Goal: Transaction & Acquisition: Purchase product/service

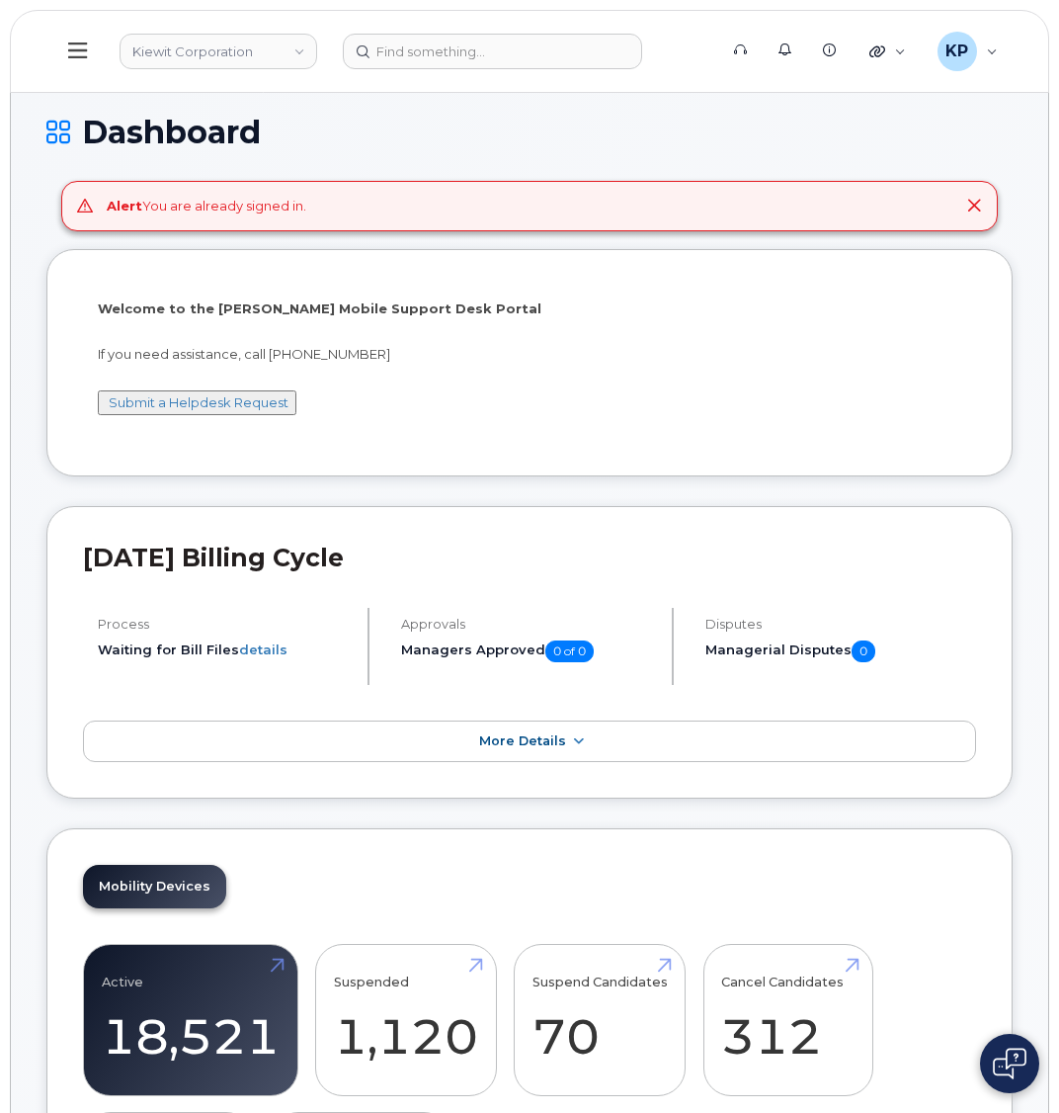
click at [71, 63] on button at bounding box center [77, 51] width 63 height 57
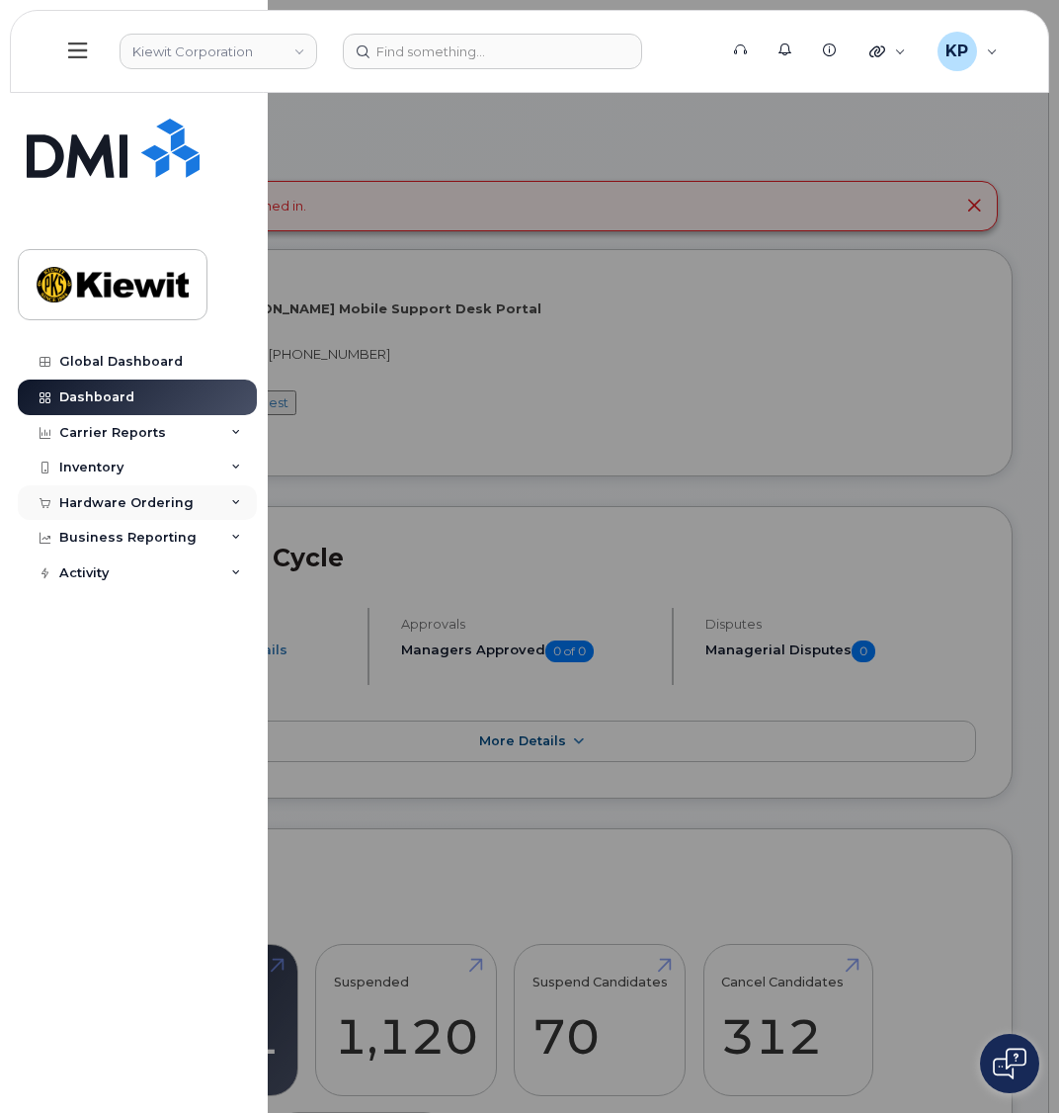
click at [117, 509] on div "Hardware Ordering" at bounding box center [126, 503] width 134 height 16
click at [86, 579] on div "Orders" at bounding box center [92, 577] width 48 height 18
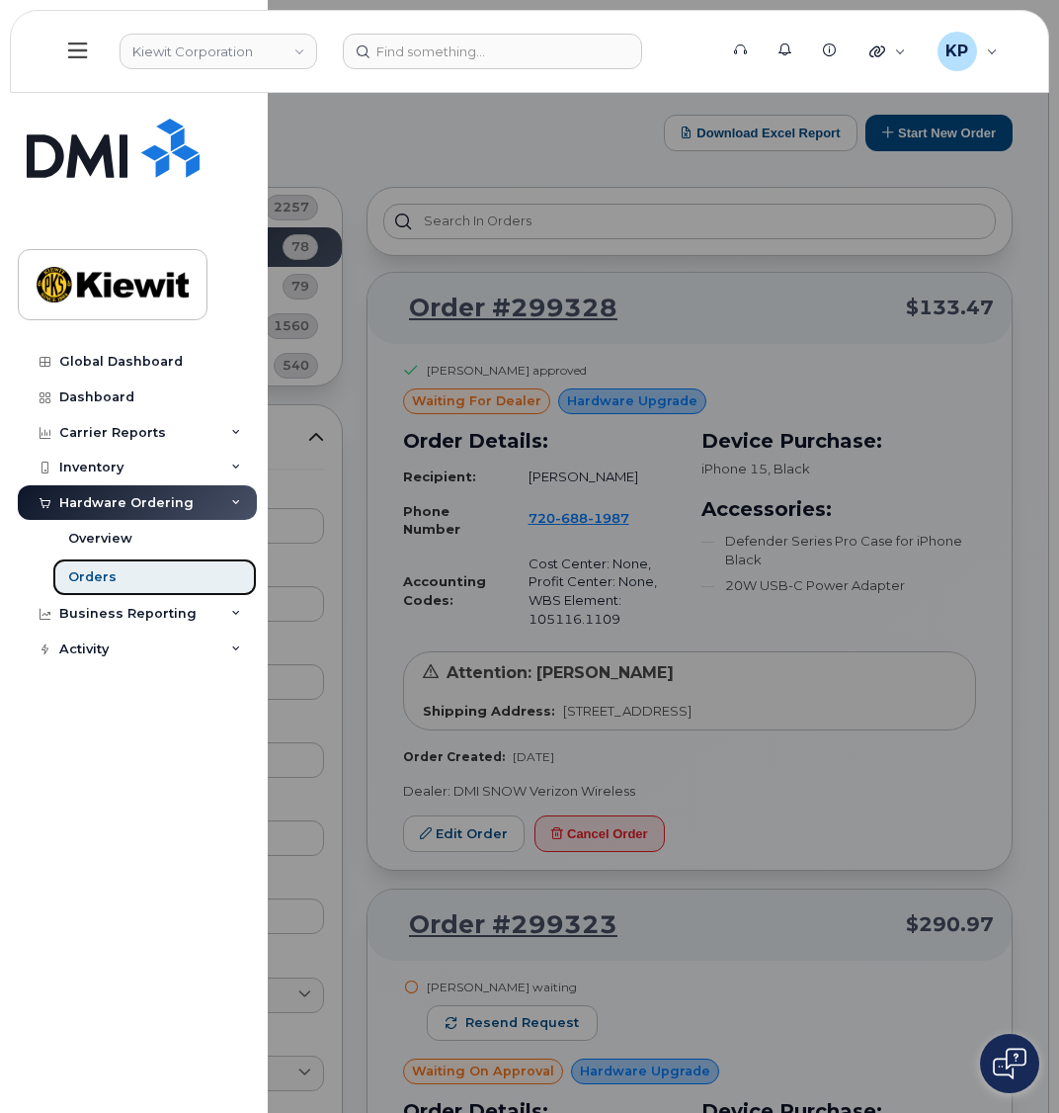
click at [95, 580] on div "Orders" at bounding box center [92, 577] width 48 height 18
click at [308, 180] on div at bounding box center [529, 556] width 1059 height 1113
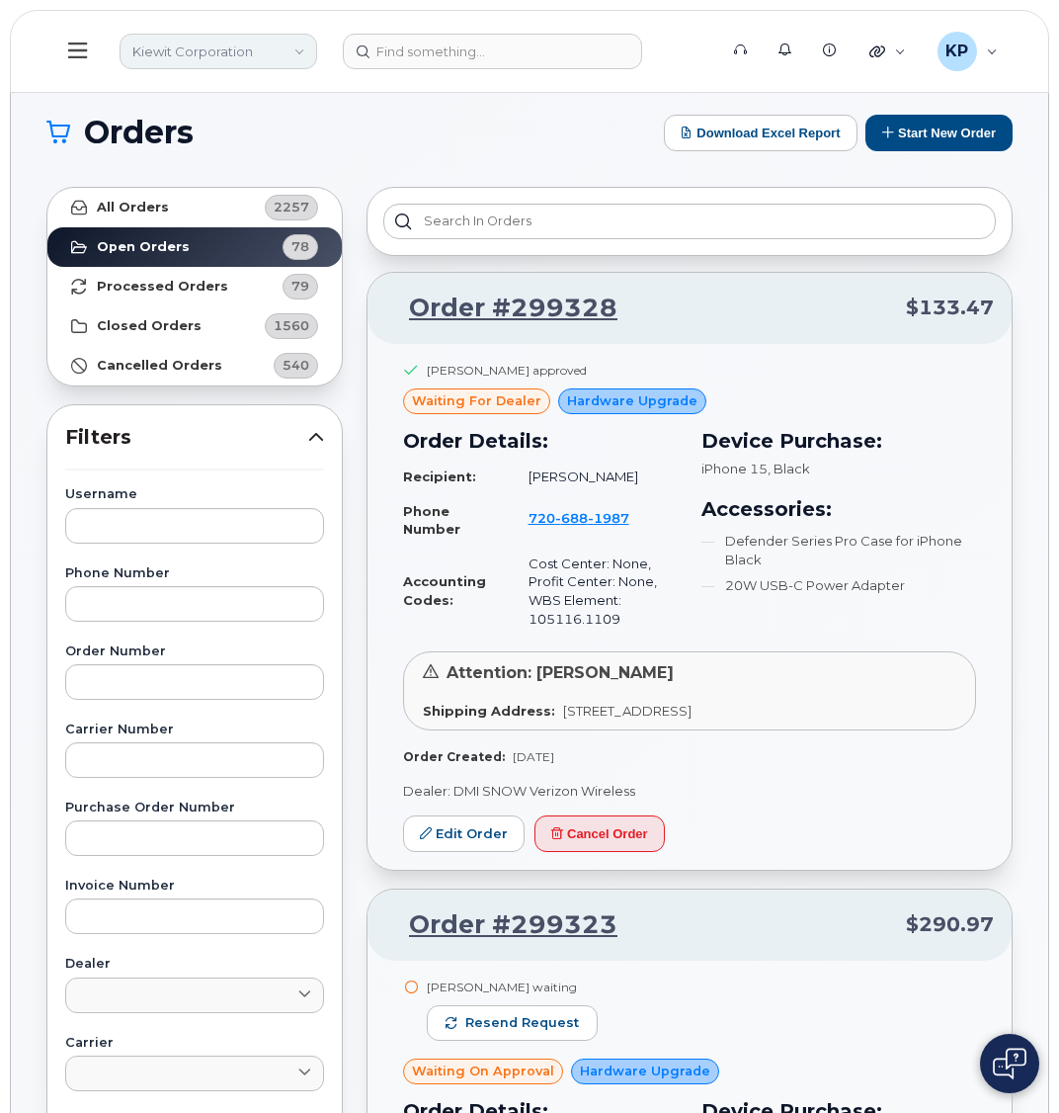
click at [236, 52] on link "Kiewit Corporation" at bounding box center [219, 52] width 198 height 36
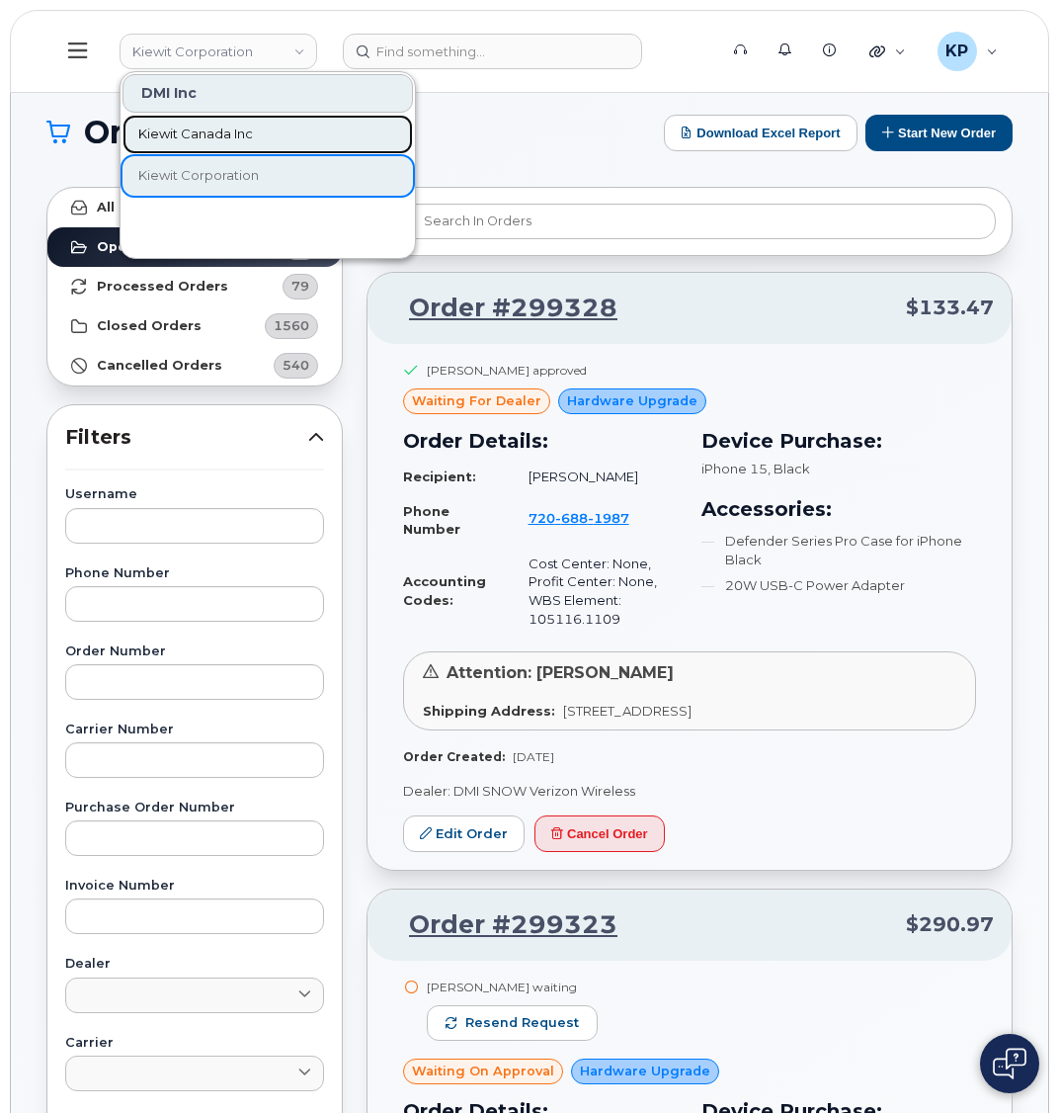
click at [235, 130] on span "Kiewit Canada Inc" at bounding box center [195, 135] width 115 height 20
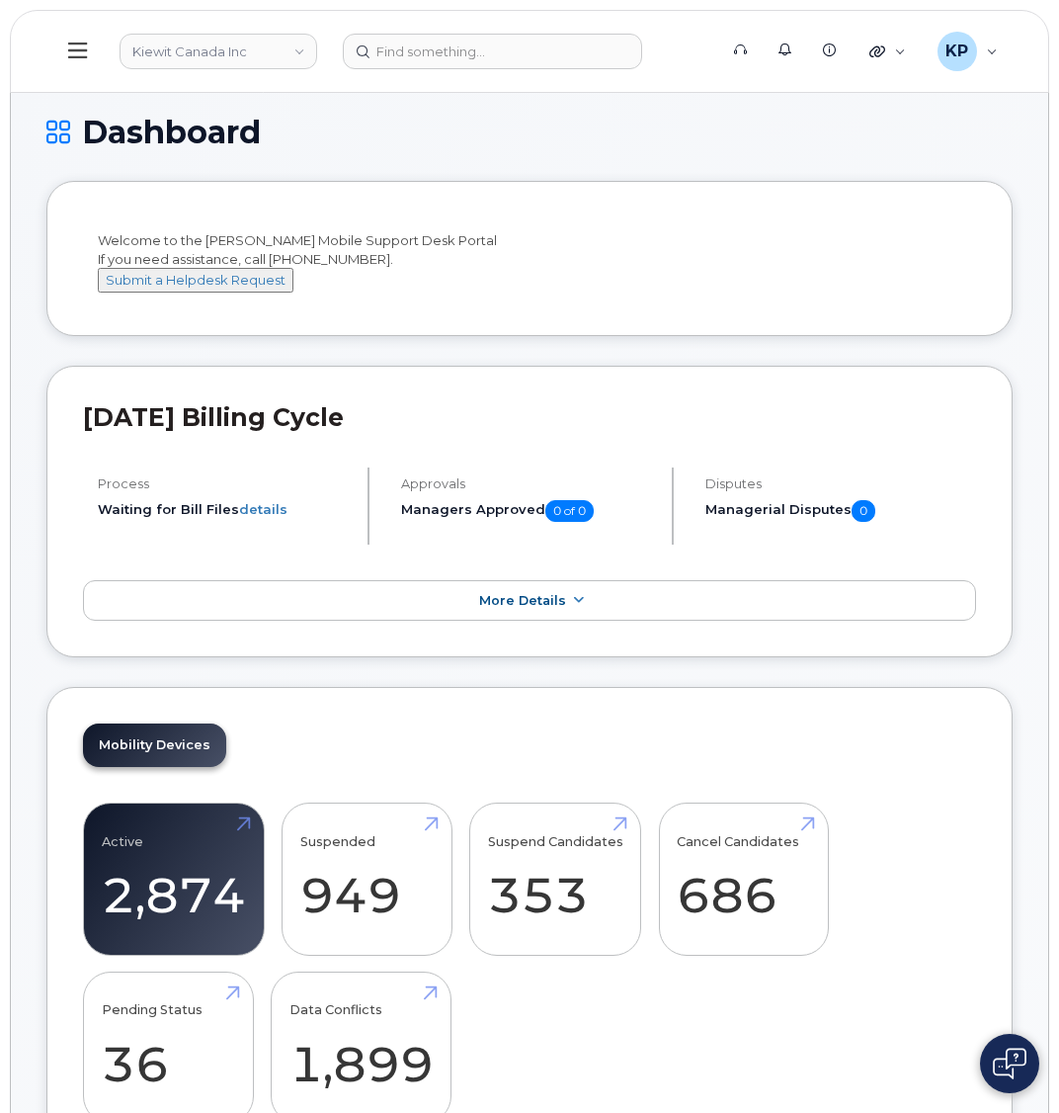
click at [82, 55] on icon at bounding box center [77, 51] width 19 height 22
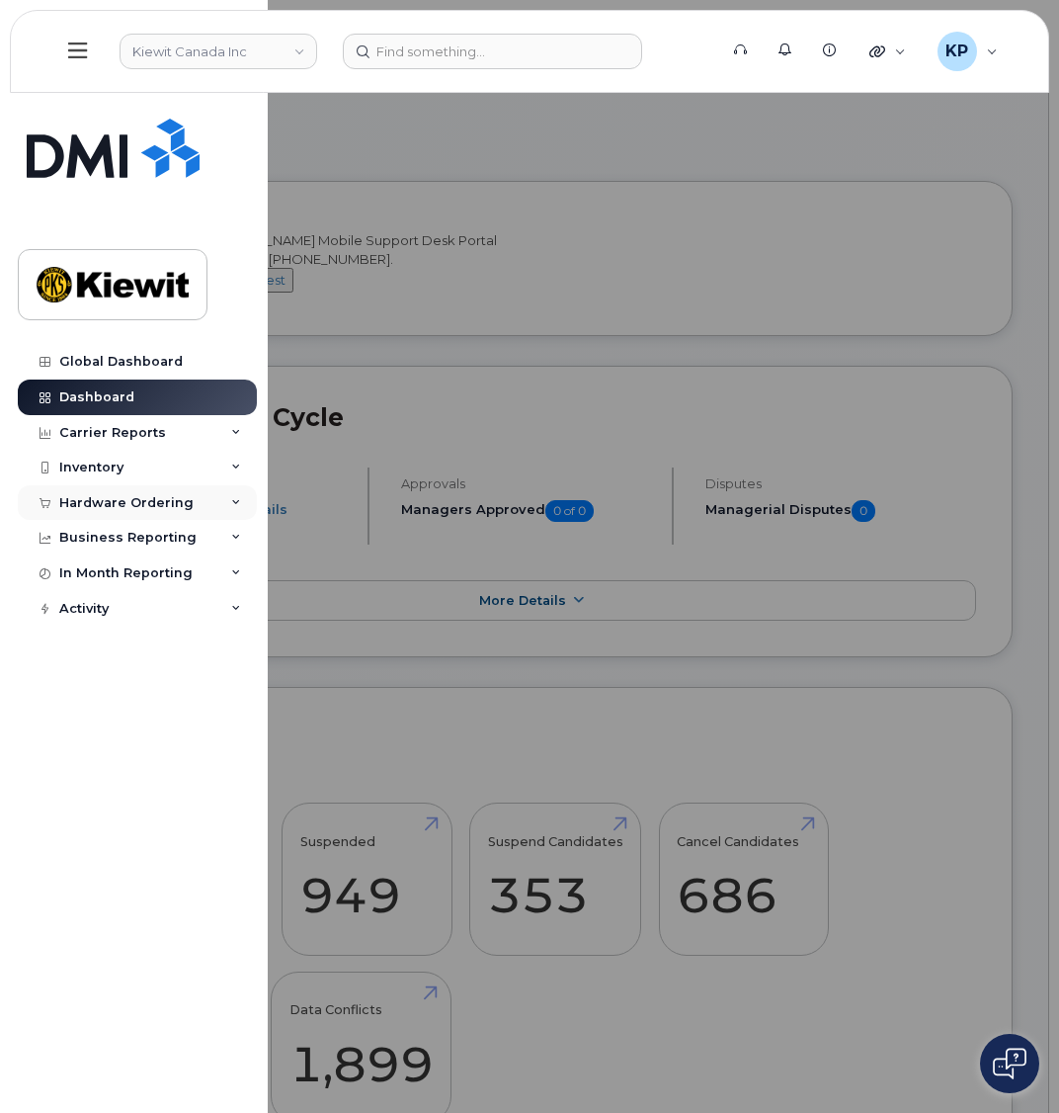
click at [69, 514] on div "Hardware Ordering" at bounding box center [137, 503] width 239 height 36
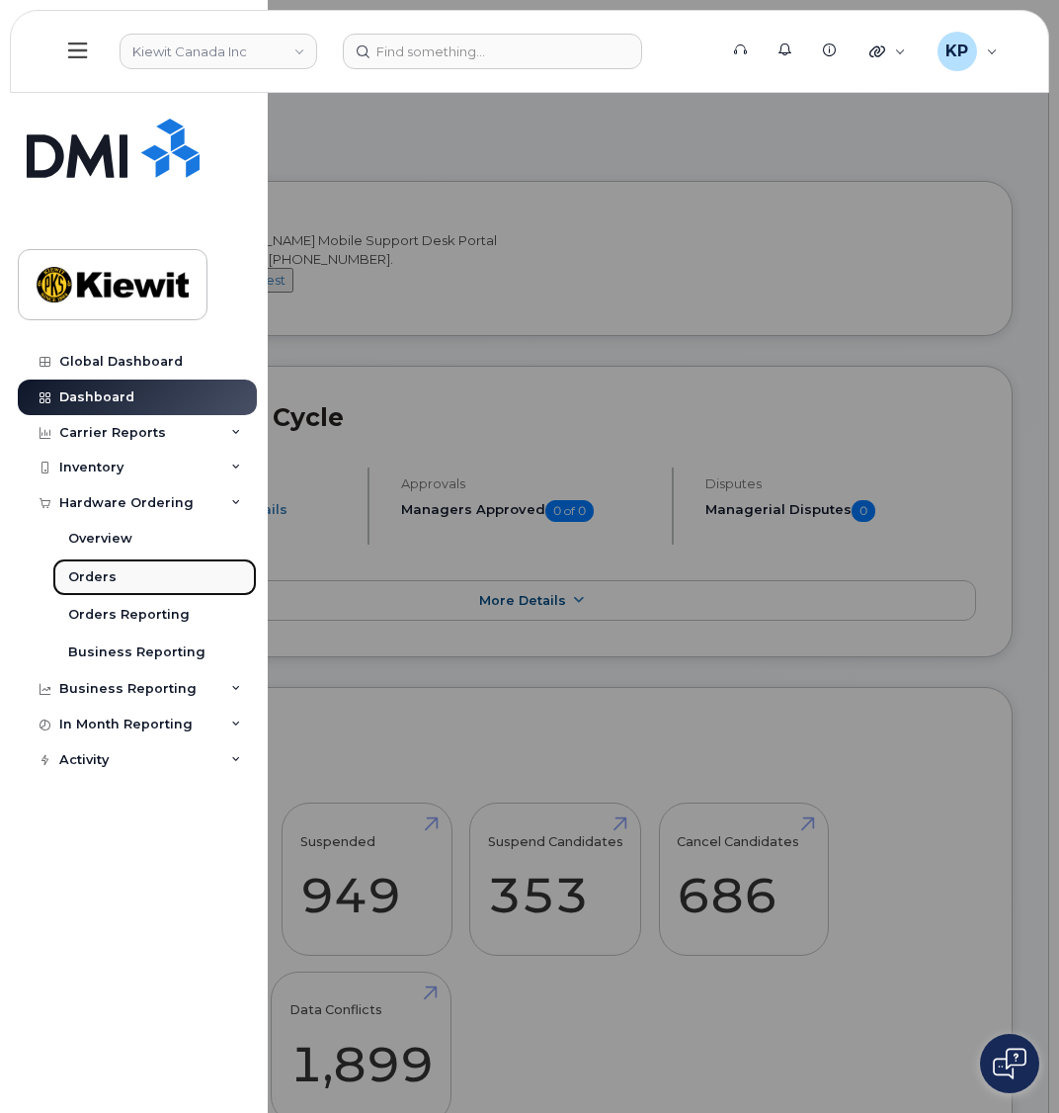
click at [93, 585] on div "Orders" at bounding box center [92, 577] width 48 height 18
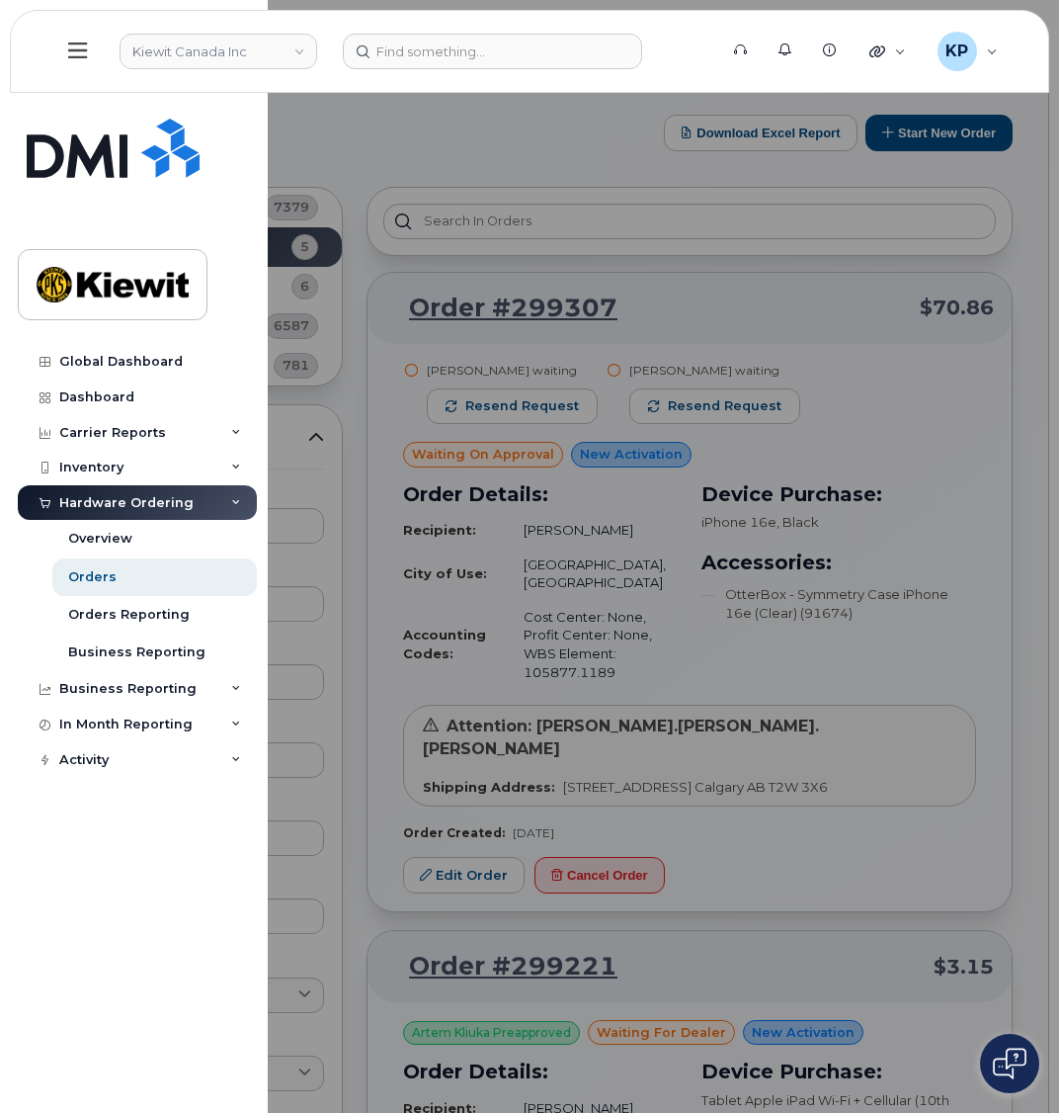
click at [474, 598] on div at bounding box center [529, 556] width 1059 height 1113
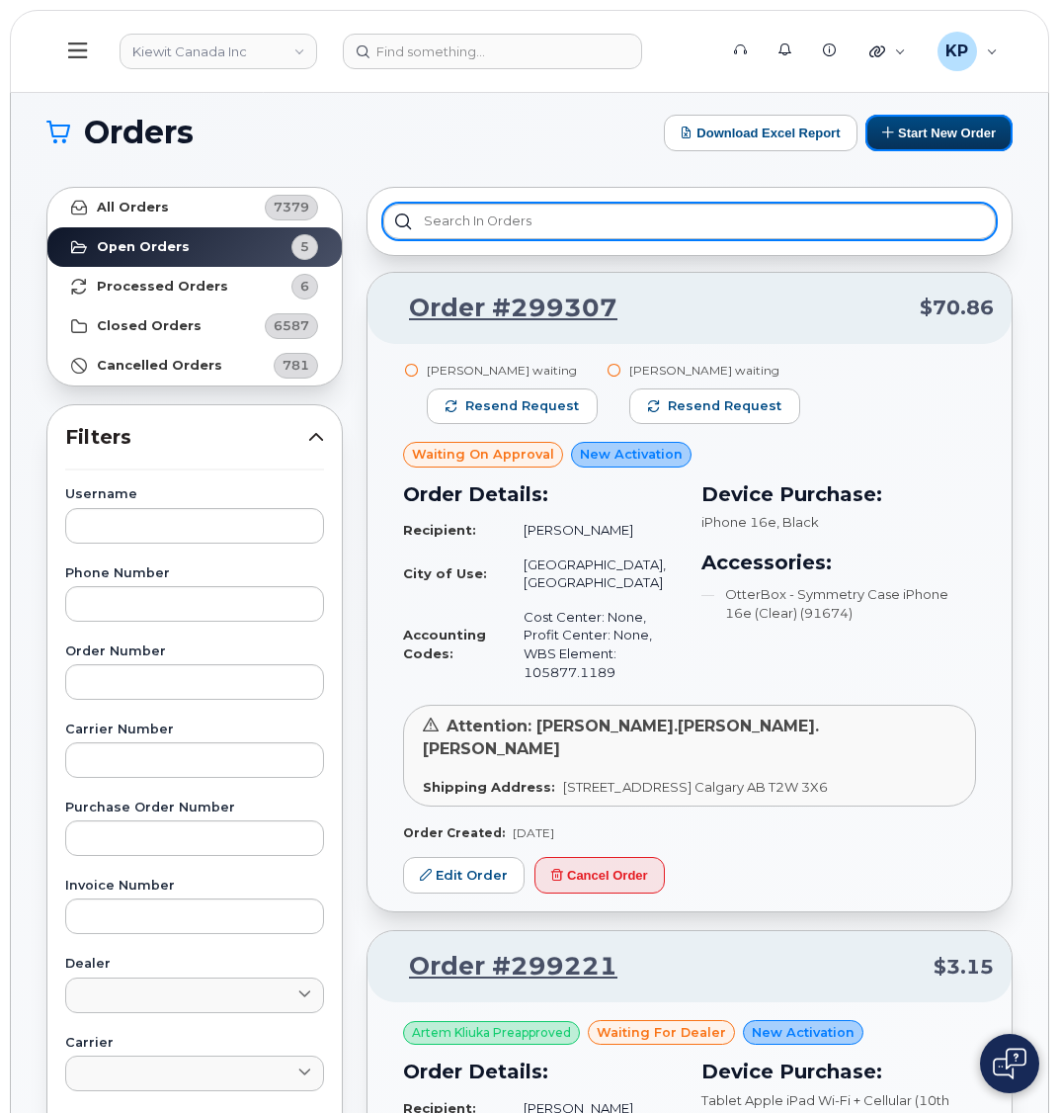
drag, startPoint x: 982, startPoint y: 133, endPoint x: 772, endPoint y: 215, distance: 225.9
click at [982, 133] on button "Start New Order" at bounding box center [939, 133] width 147 height 37
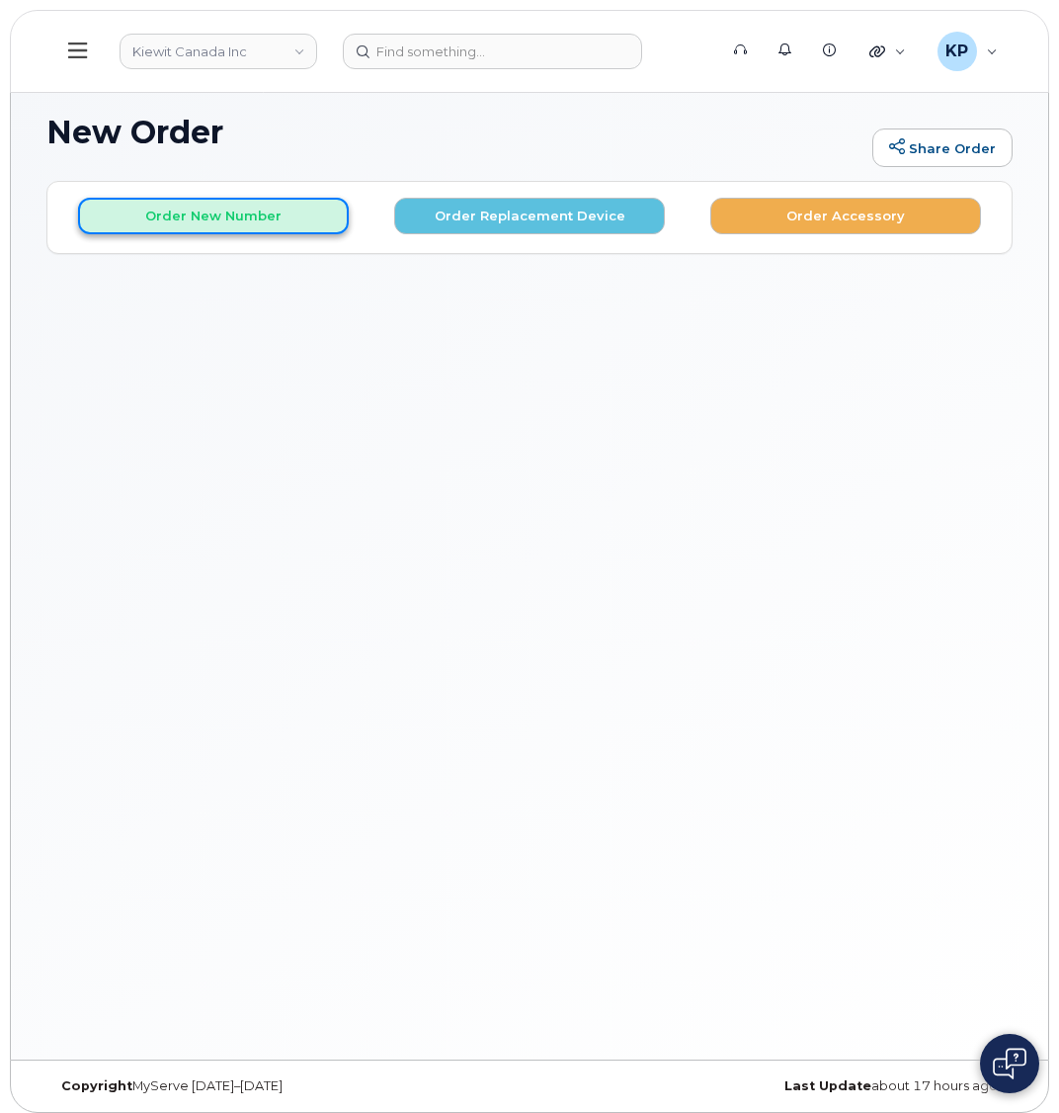
click at [96, 227] on button "Order New Number" at bounding box center [213, 216] width 271 height 37
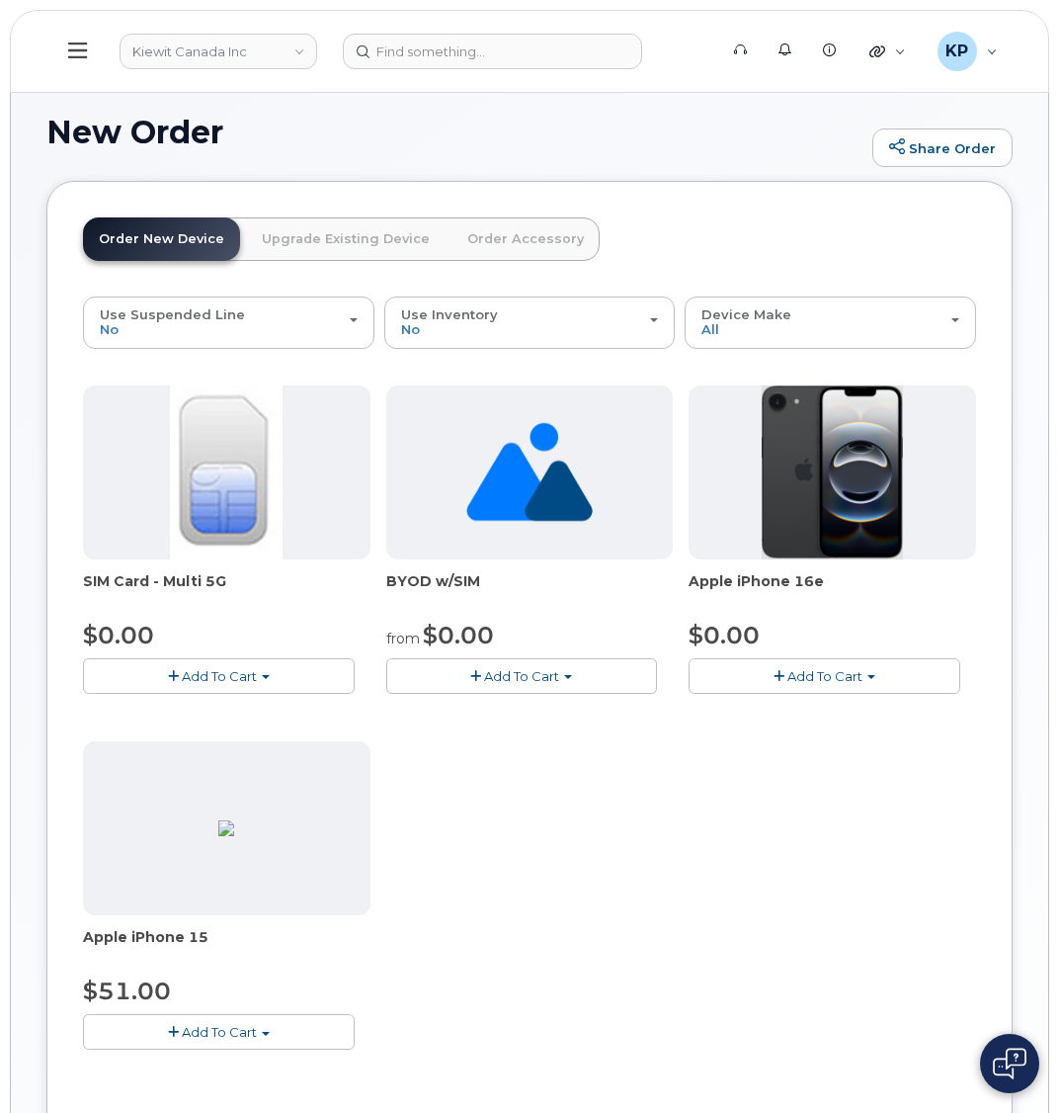
click at [203, 1043] on button "Add To Cart" at bounding box center [219, 1031] width 272 height 35
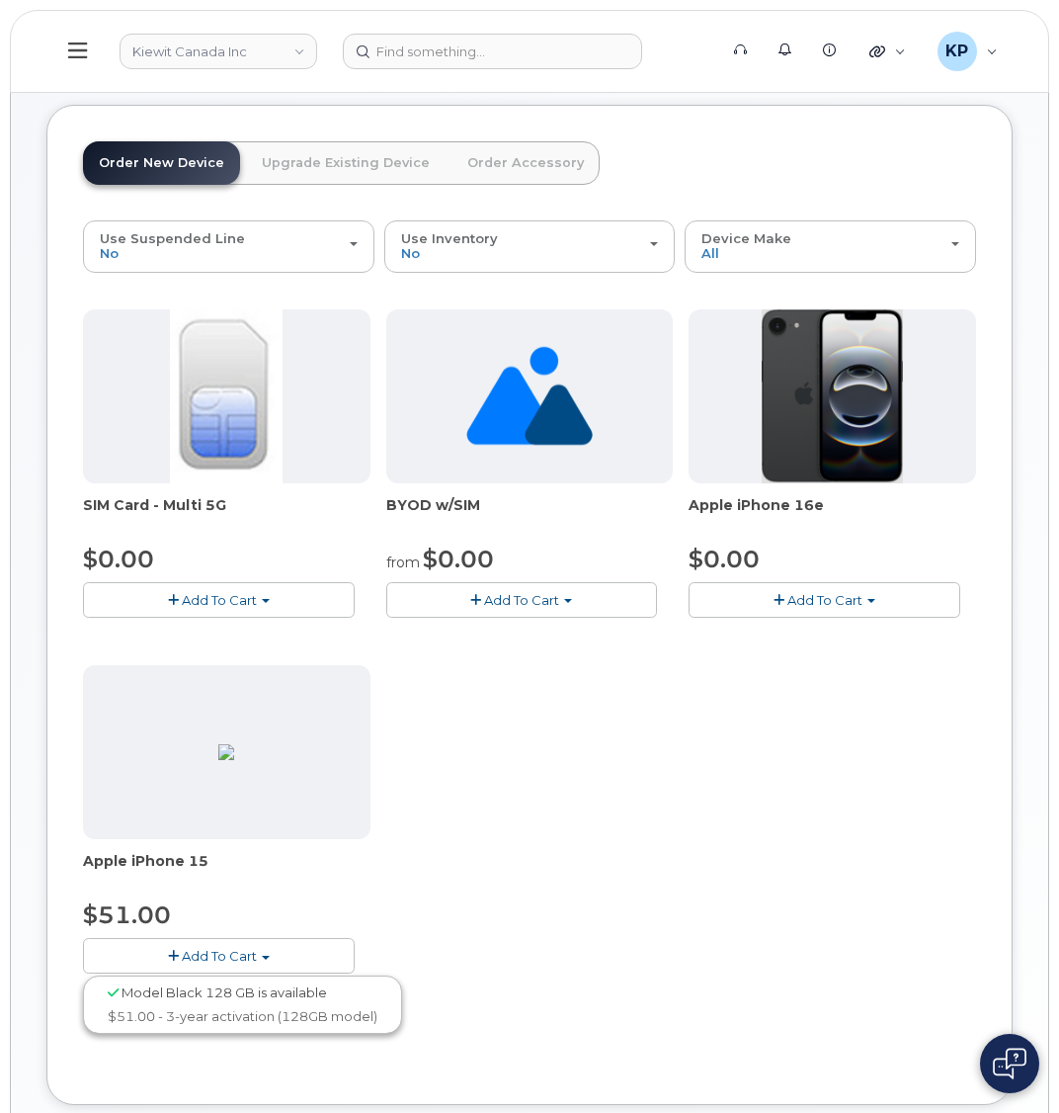
scroll to position [99, 0]
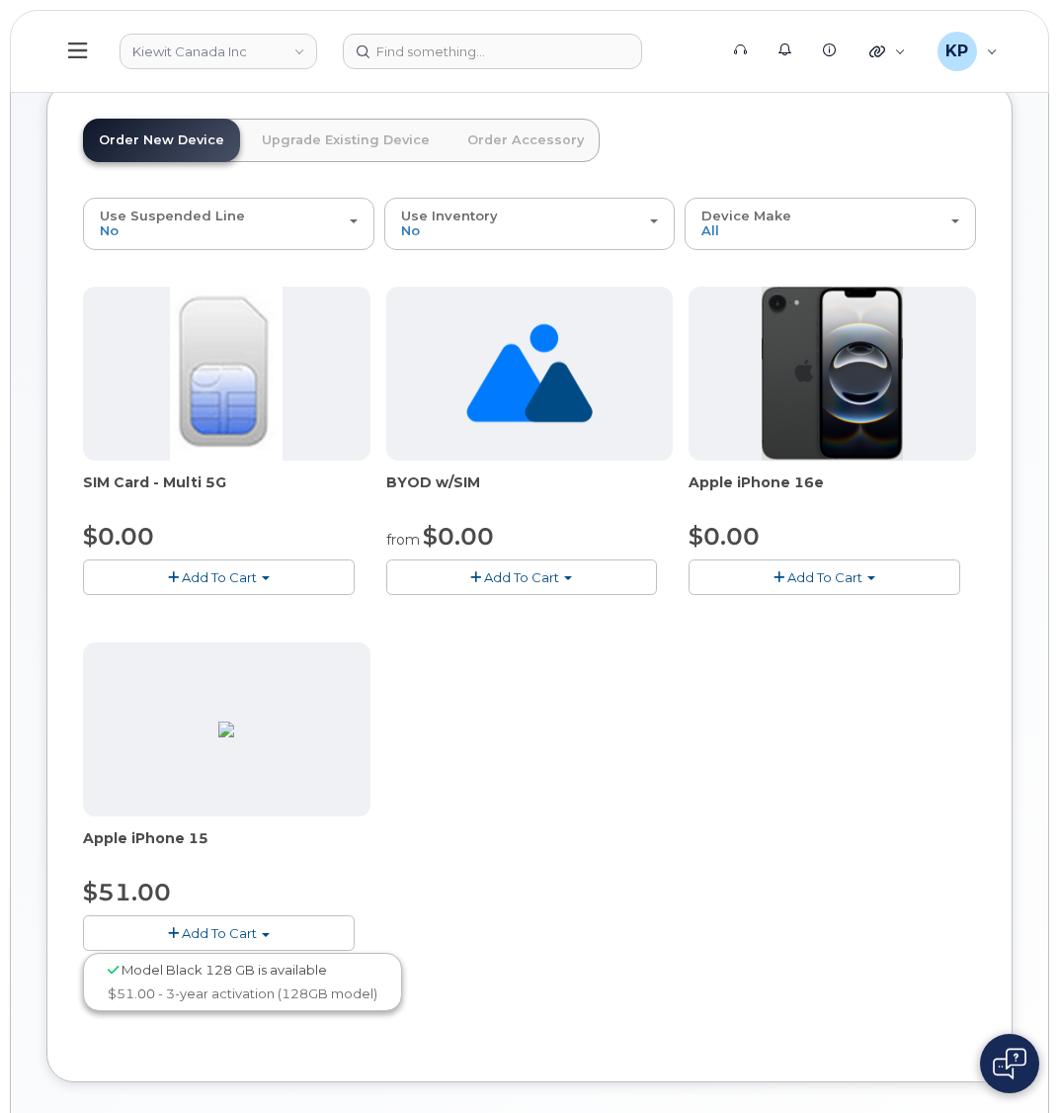
click at [162, 965] on span "Model Black 128 GB is available" at bounding box center [225, 970] width 206 height 16
click at [162, 940] on button "Add To Cart" at bounding box center [219, 932] width 272 height 35
click at [166, 990] on link "$51.00 - 3-year activation (128GB model)" at bounding box center [242, 993] width 309 height 25
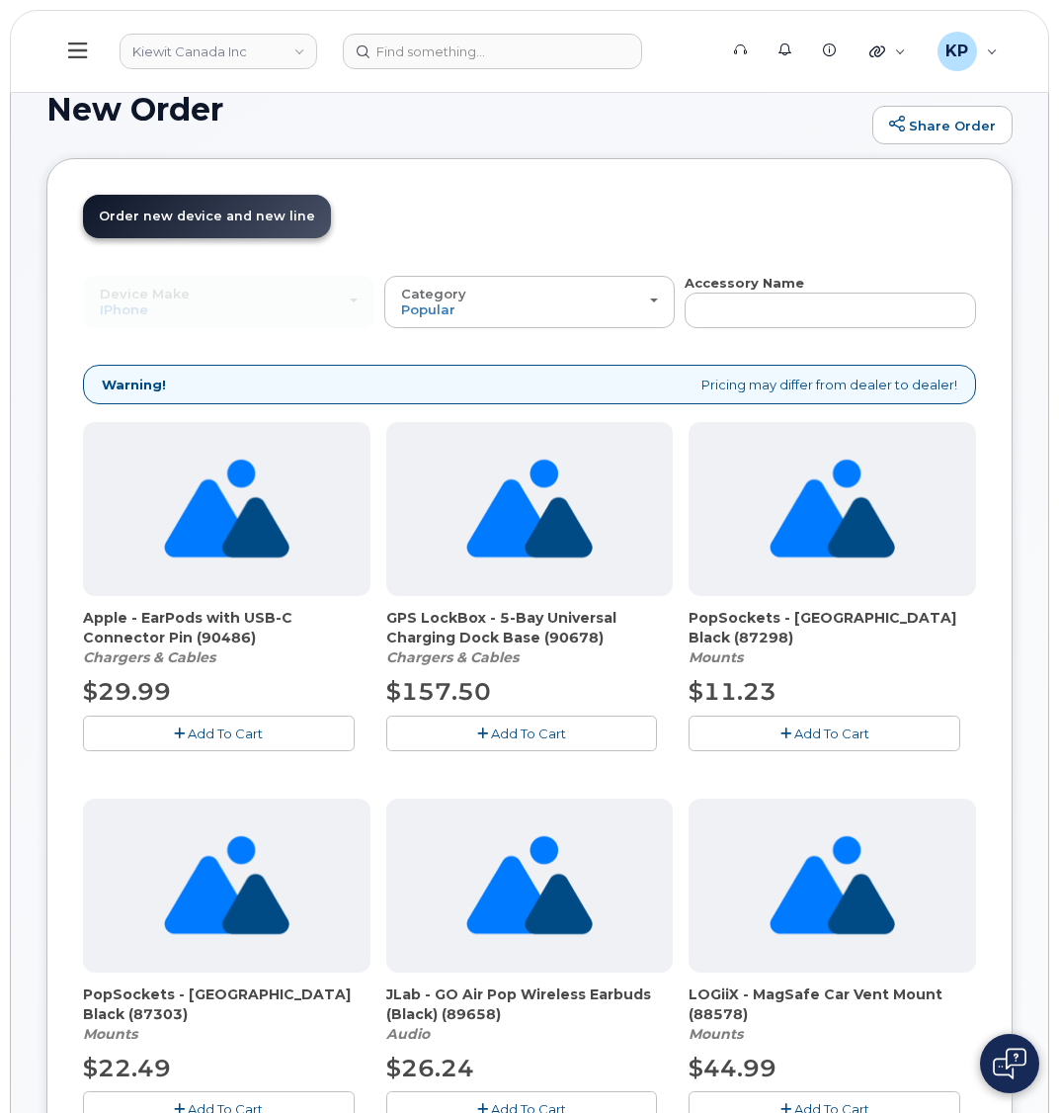
scroll to position [0, 0]
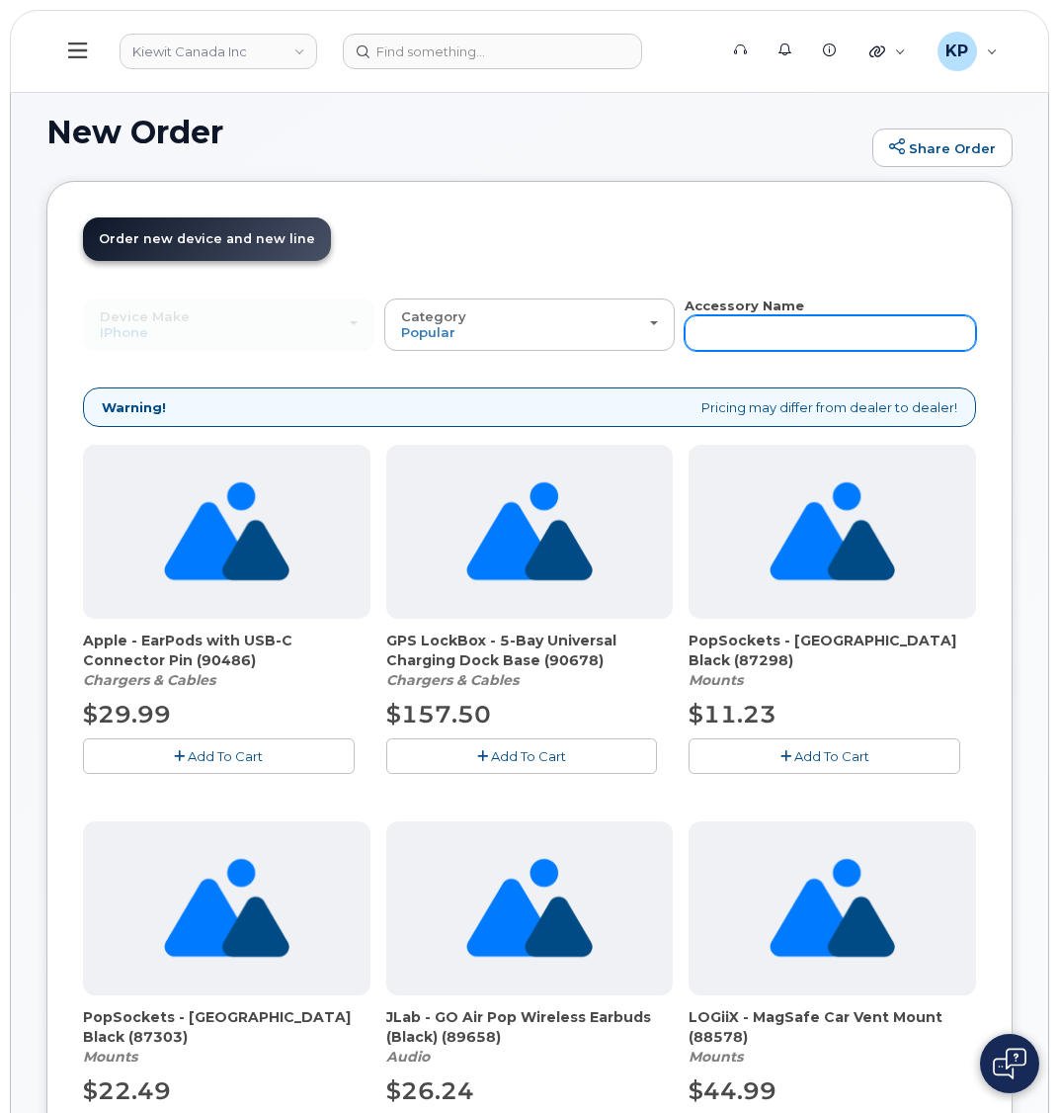
click at [726, 340] on input "text" at bounding box center [831, 333] width 292 height 36
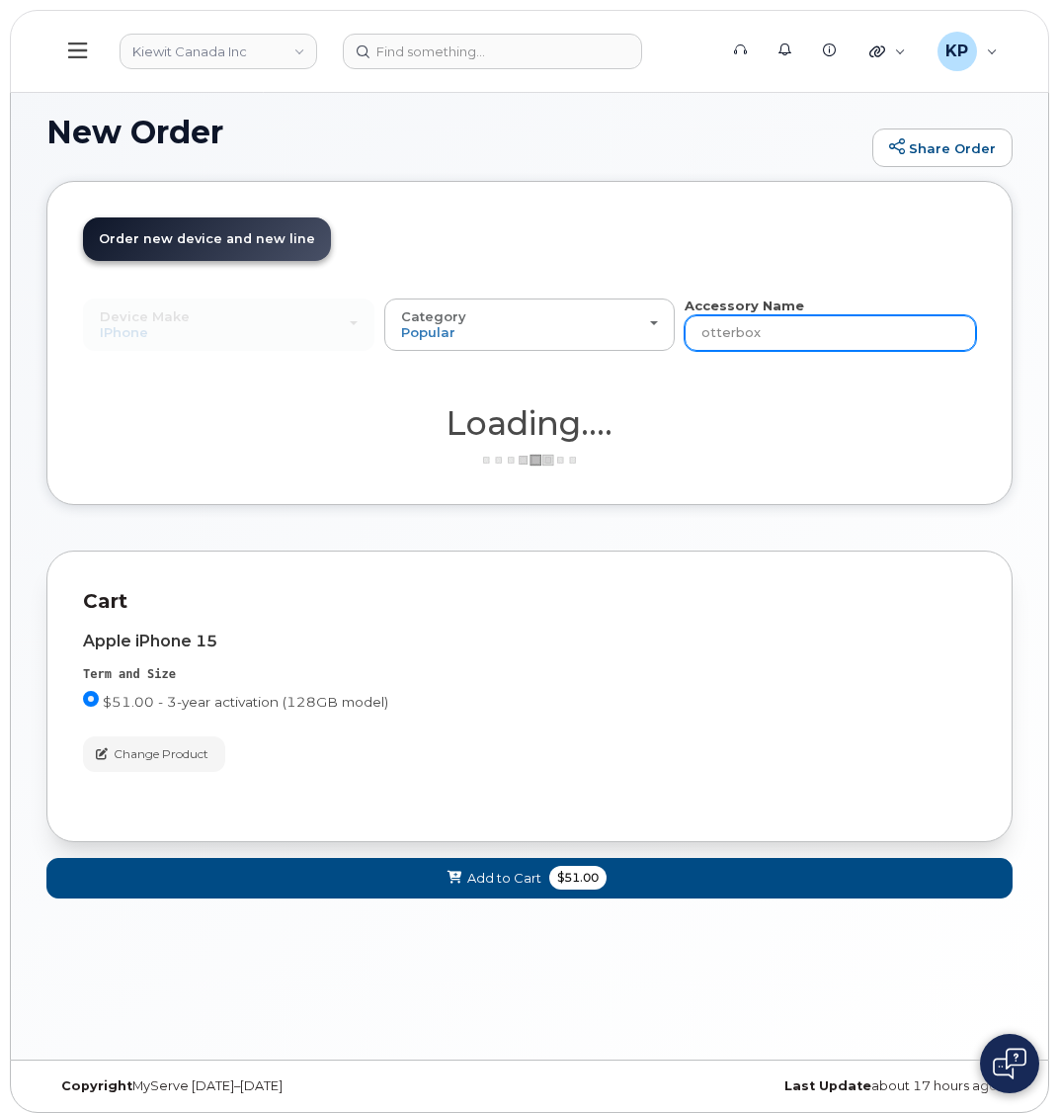
type input "otterbox"
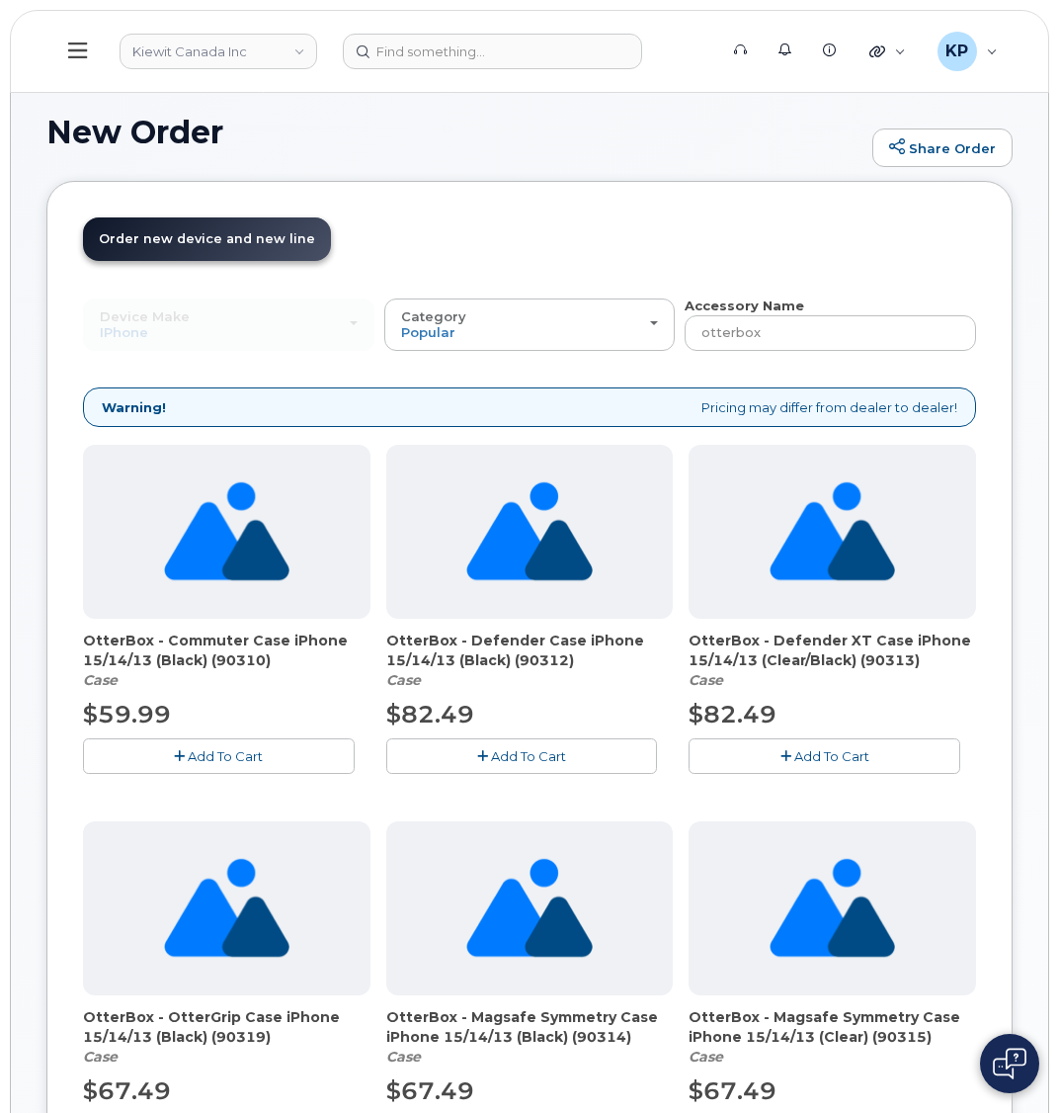
click at [208, 761] on span "Add To Cart" at bounding box center [225, 756] width 75 height 16
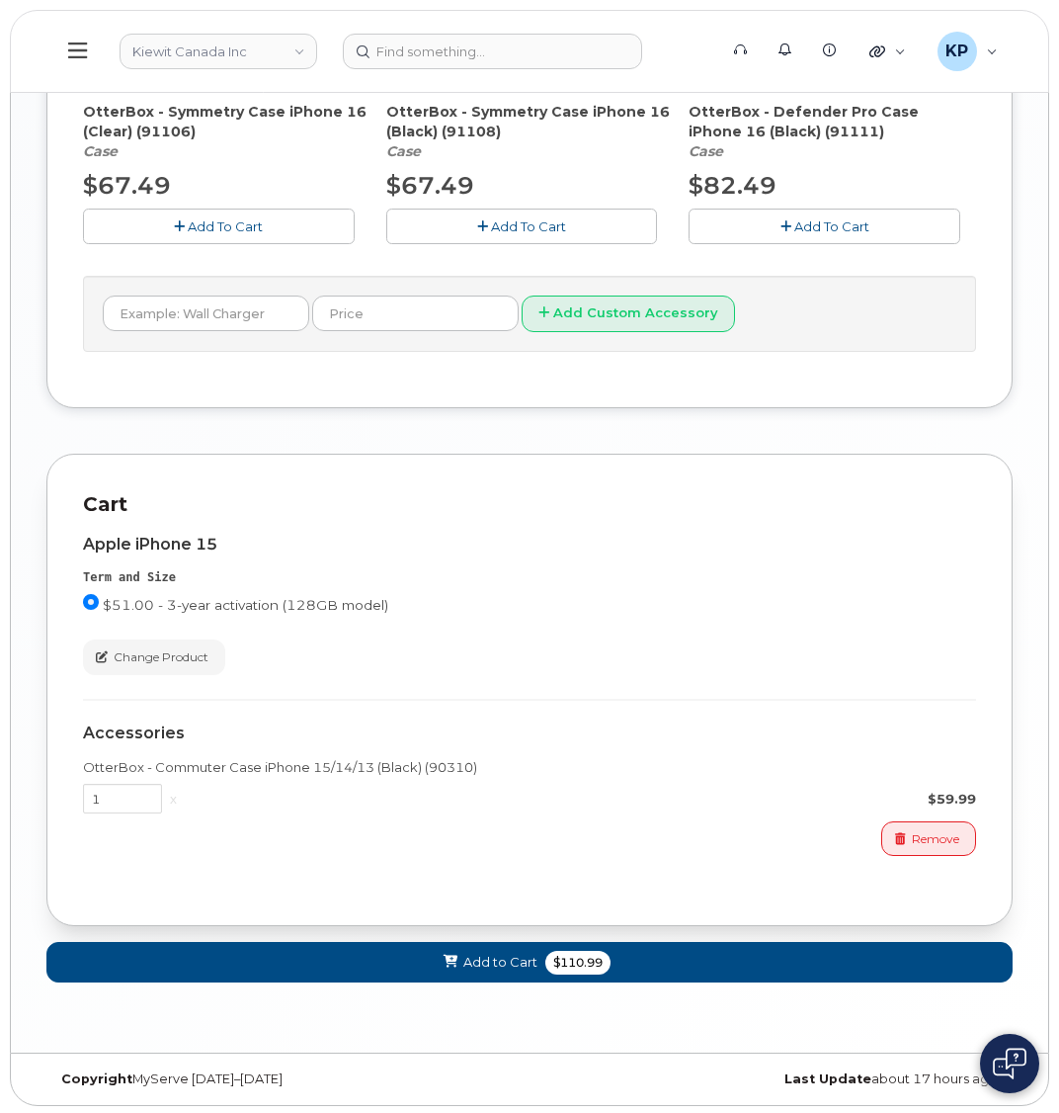
scroll to position [1659, 0]
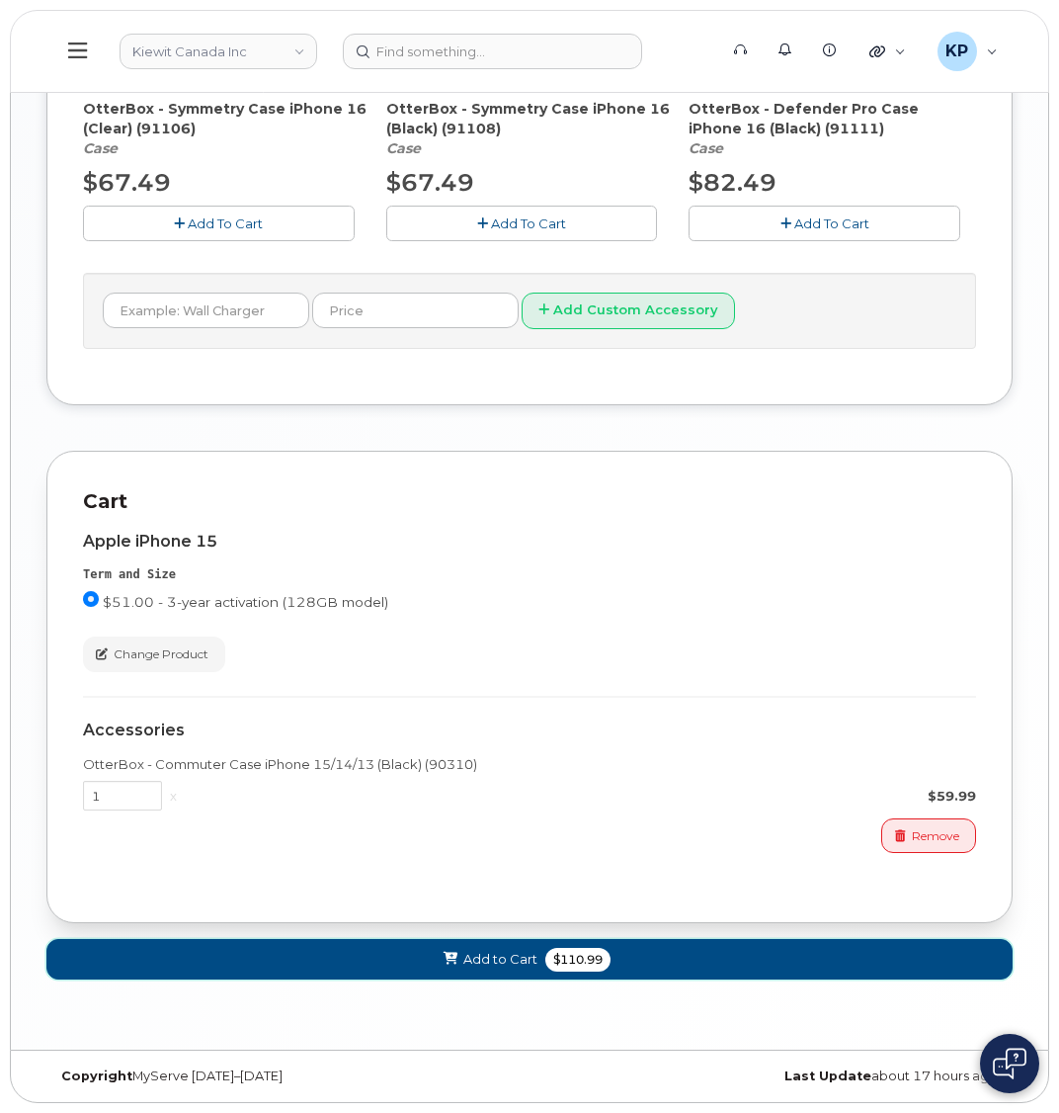
click at [515, 945] on button "Add to Cart $110.99" at bounding box center [529, 959] width 966 height 41
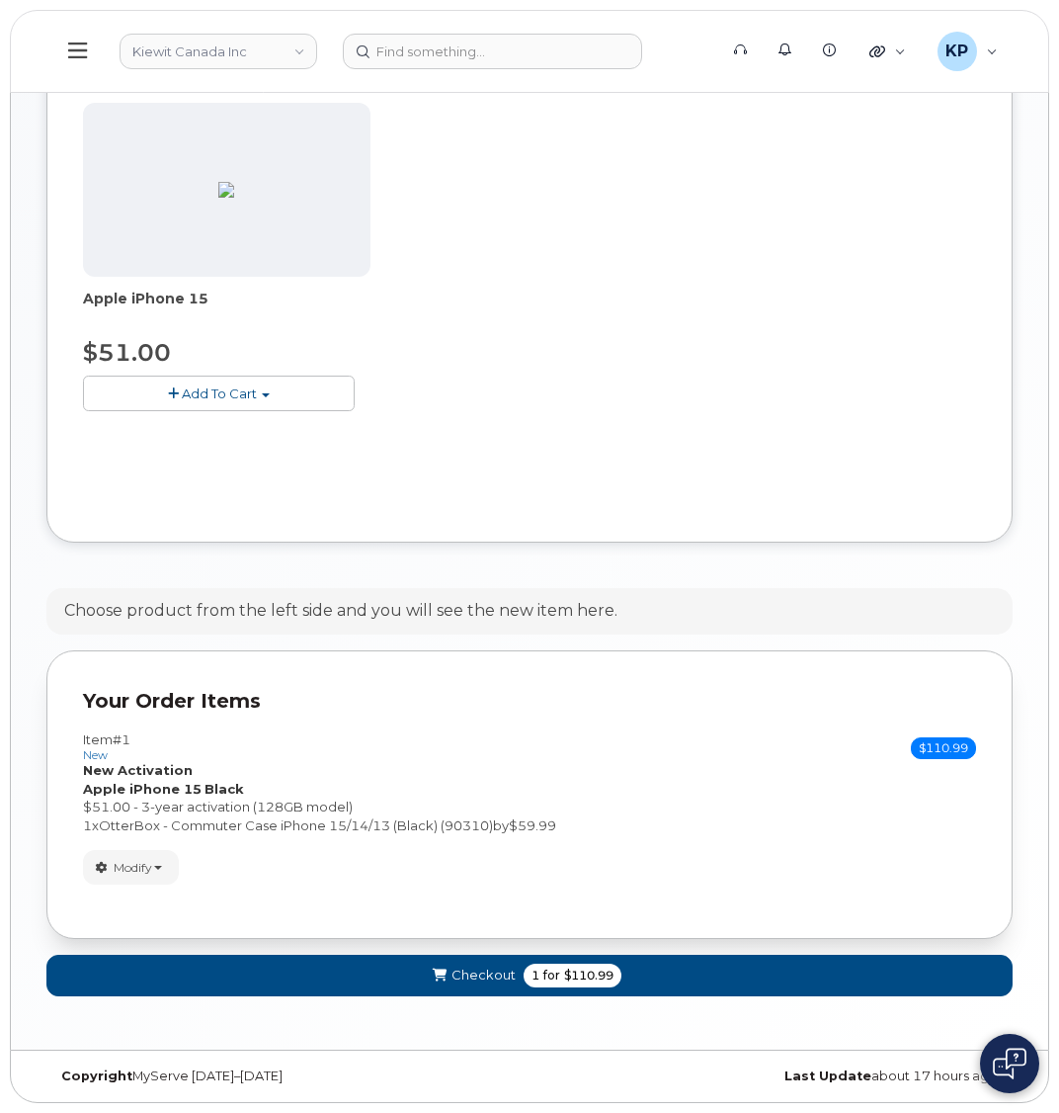
scroll to position [638, 0]
click at [336, 974] on button "Checkout 1 for $110.99" at bounding box center [529, 975] width 966 height 41
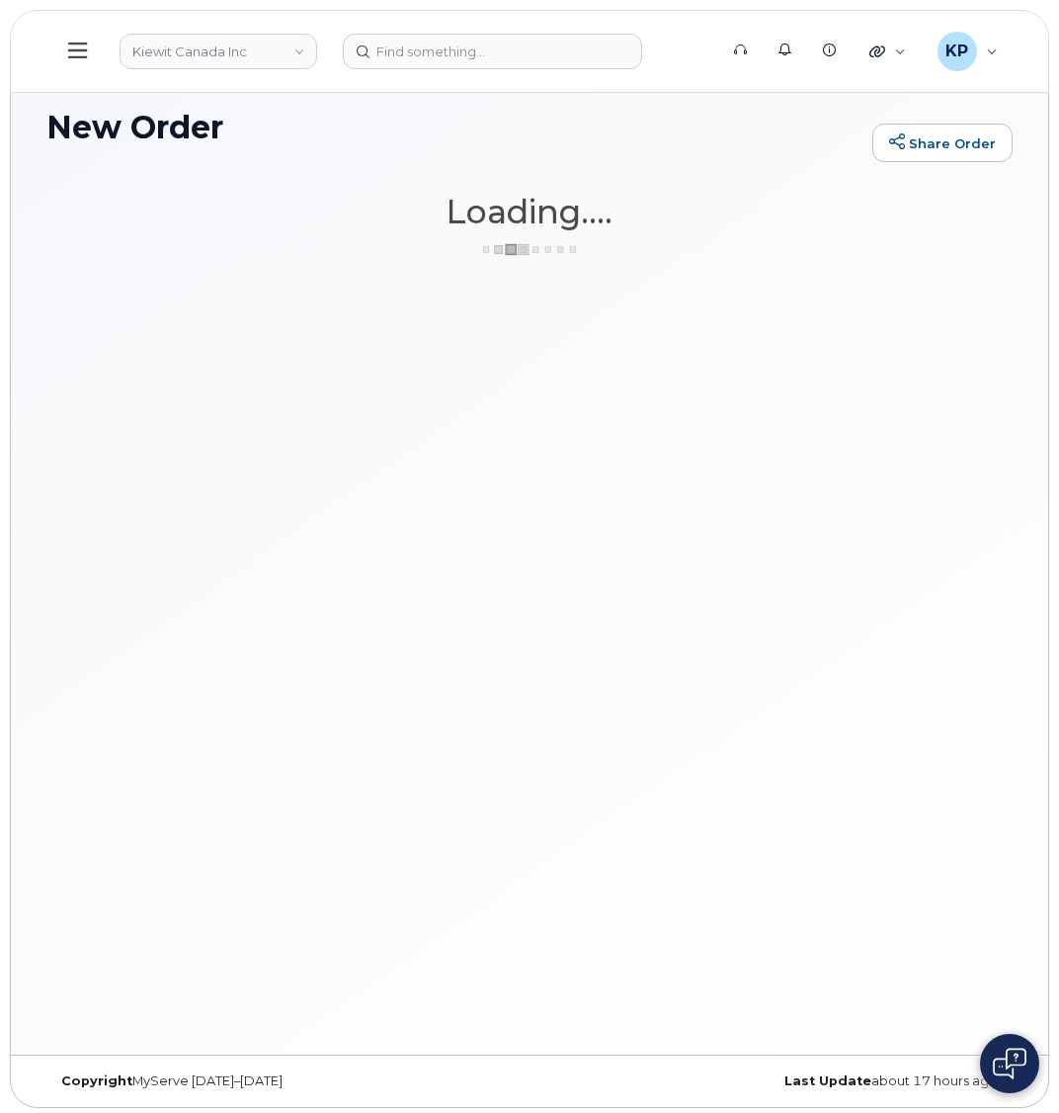
scroll to position [0, 0]
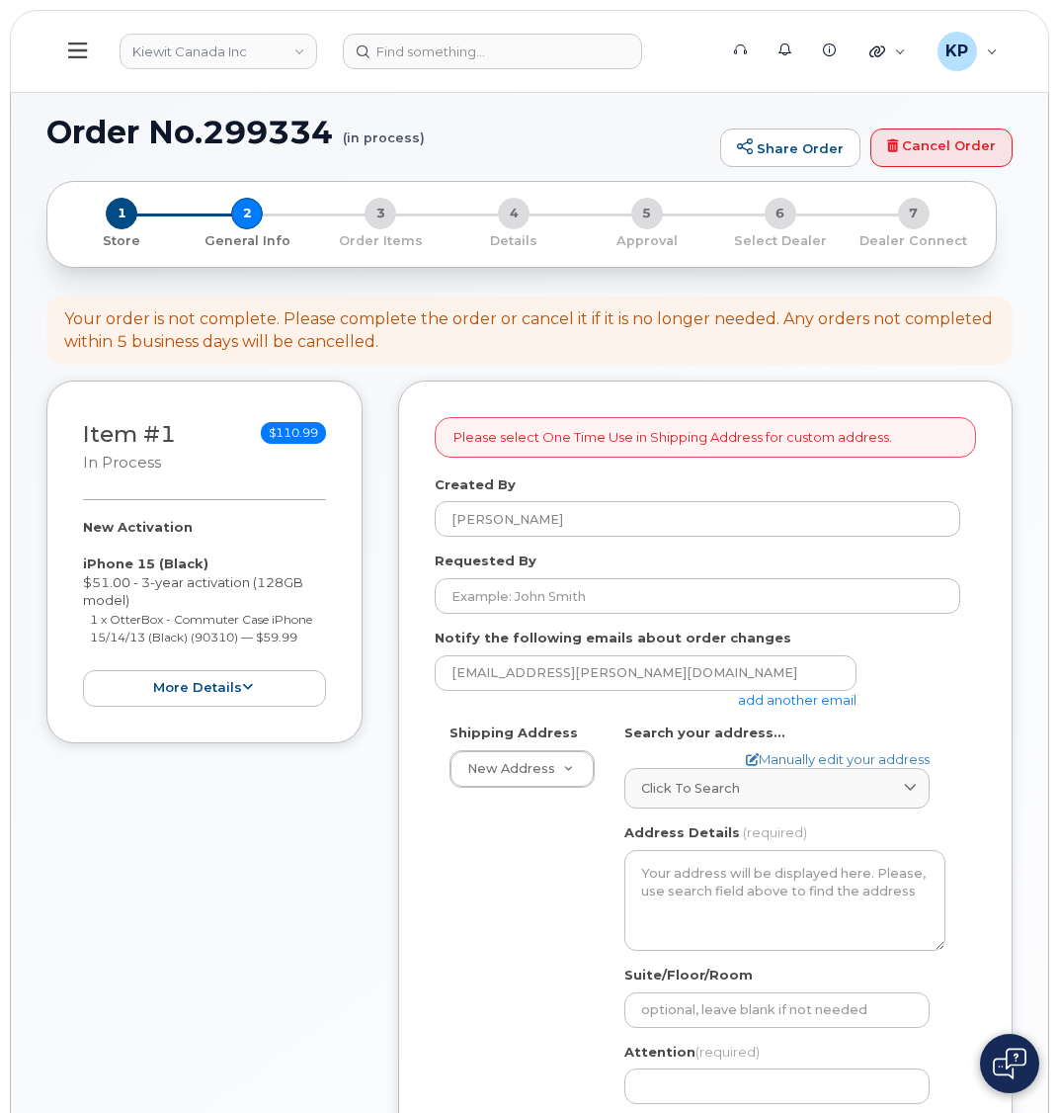
select select
drag, startPoint x: 841, startPoint y: 700, endPoint x: 828, endPoint y: 713, distance: 18.2
click at [830, 710] on form "Please select One Time Use in Shipping Address for custom address. Created By K…" at bounding box center [706, 938] width 542 height 1042
click at [792, 706] on link "add another email" at bounding box center [797, 700] width 119 height 16
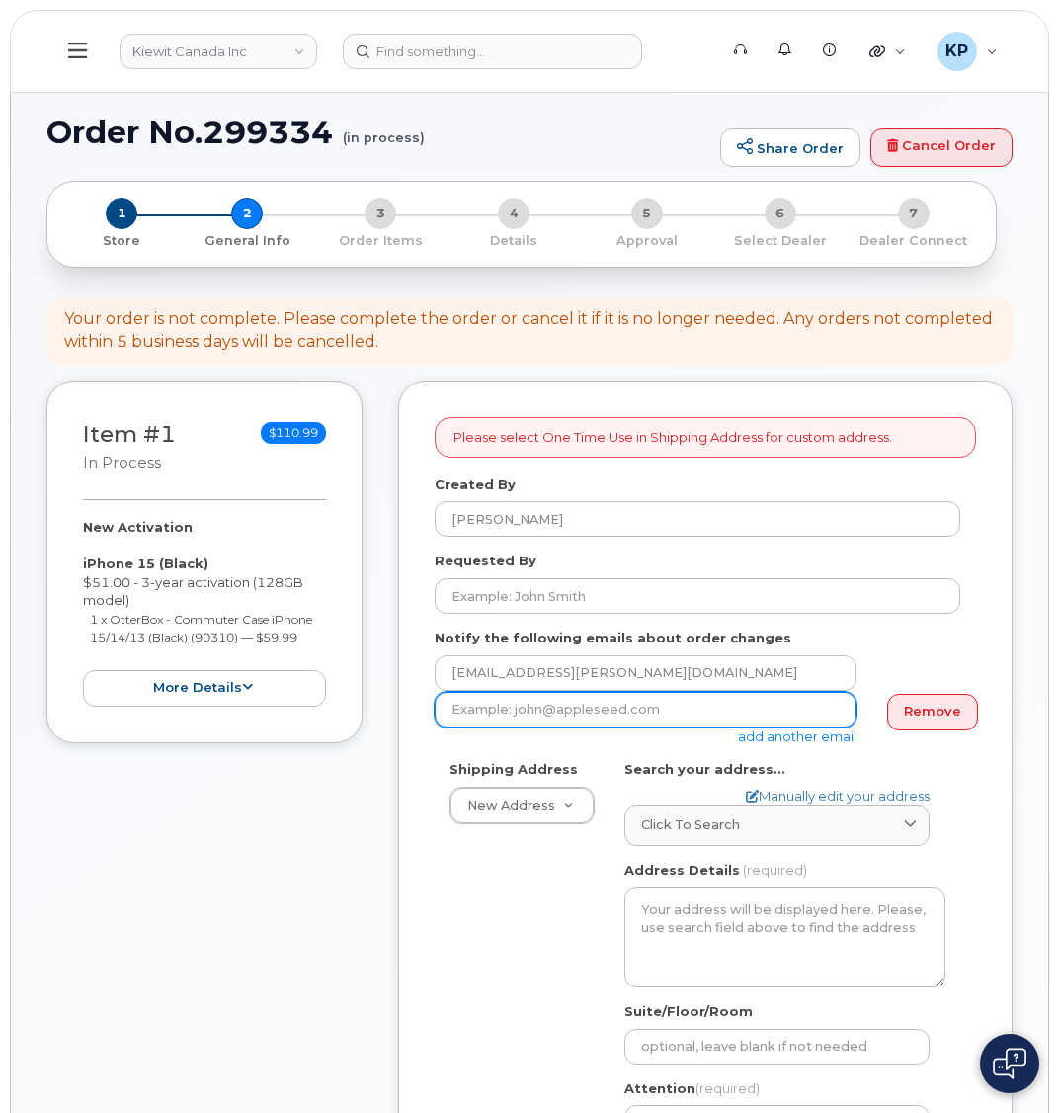
drag, startPoint x: 566, startPoint y: 718, endPoint x: 526, endPoint y: 720, distance: 40.6
click at [566, 718] on input "email" at bounding box center [646, 710] width 422 height 36
click at [512, 710] on input "email" at bounding box center [646, 710] width 422 height 36
paste input "David.Gutierrez@kiewit.com"
type input "David.Gutierrez@kiewit.com"
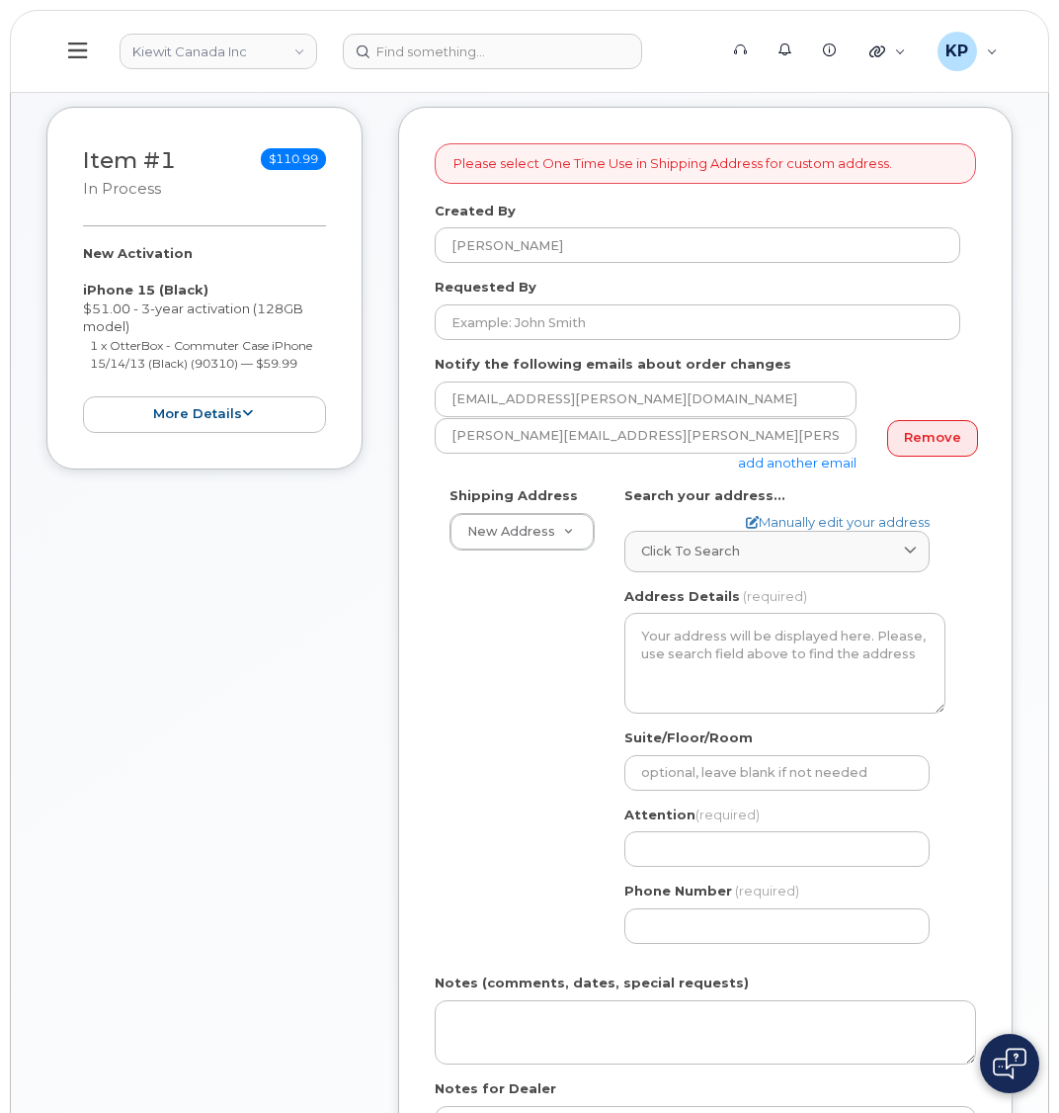
scroll to position [296, 0]
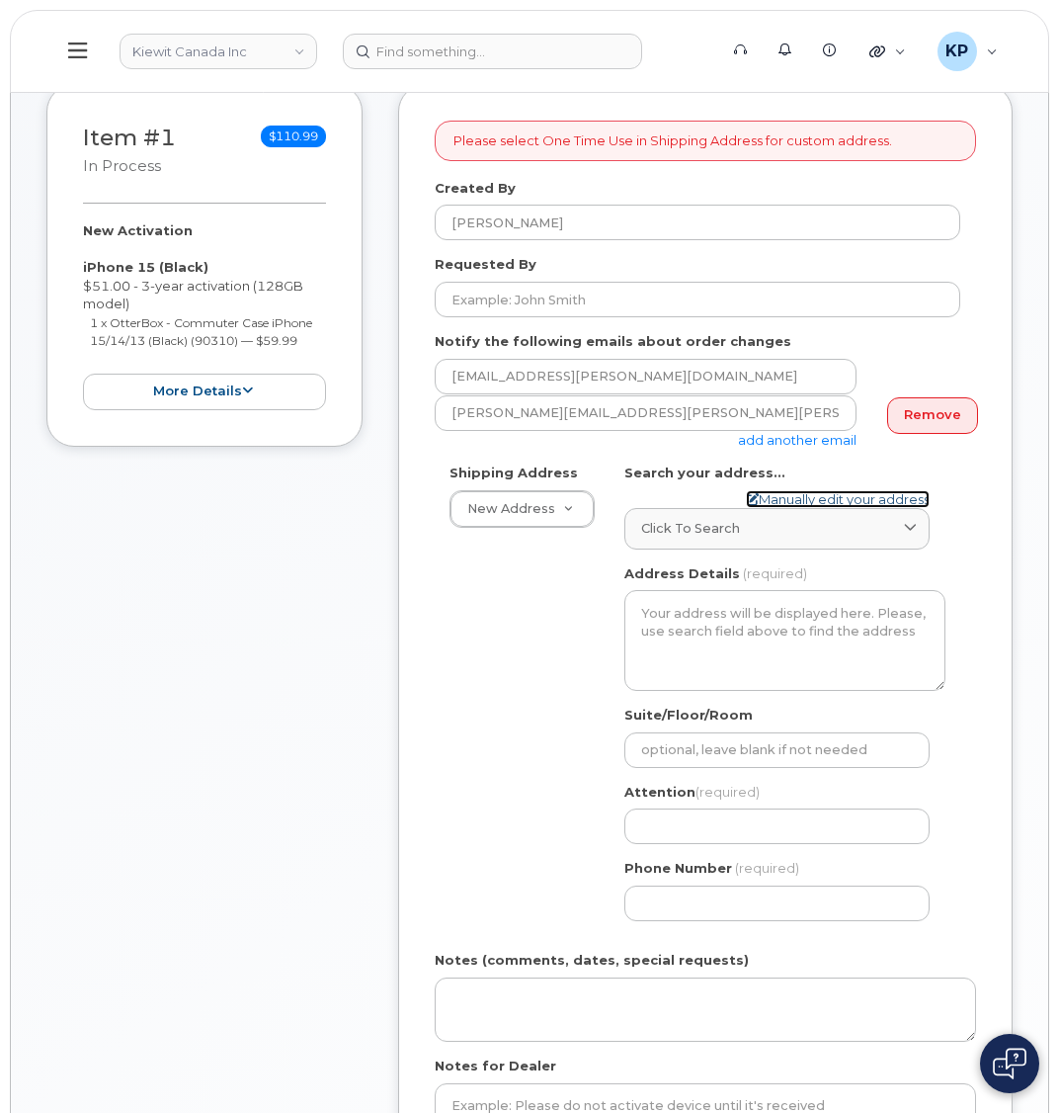
click at [830, 500] on link "Manually edit your address" at bounding box center [838, 499] width 184 height 19
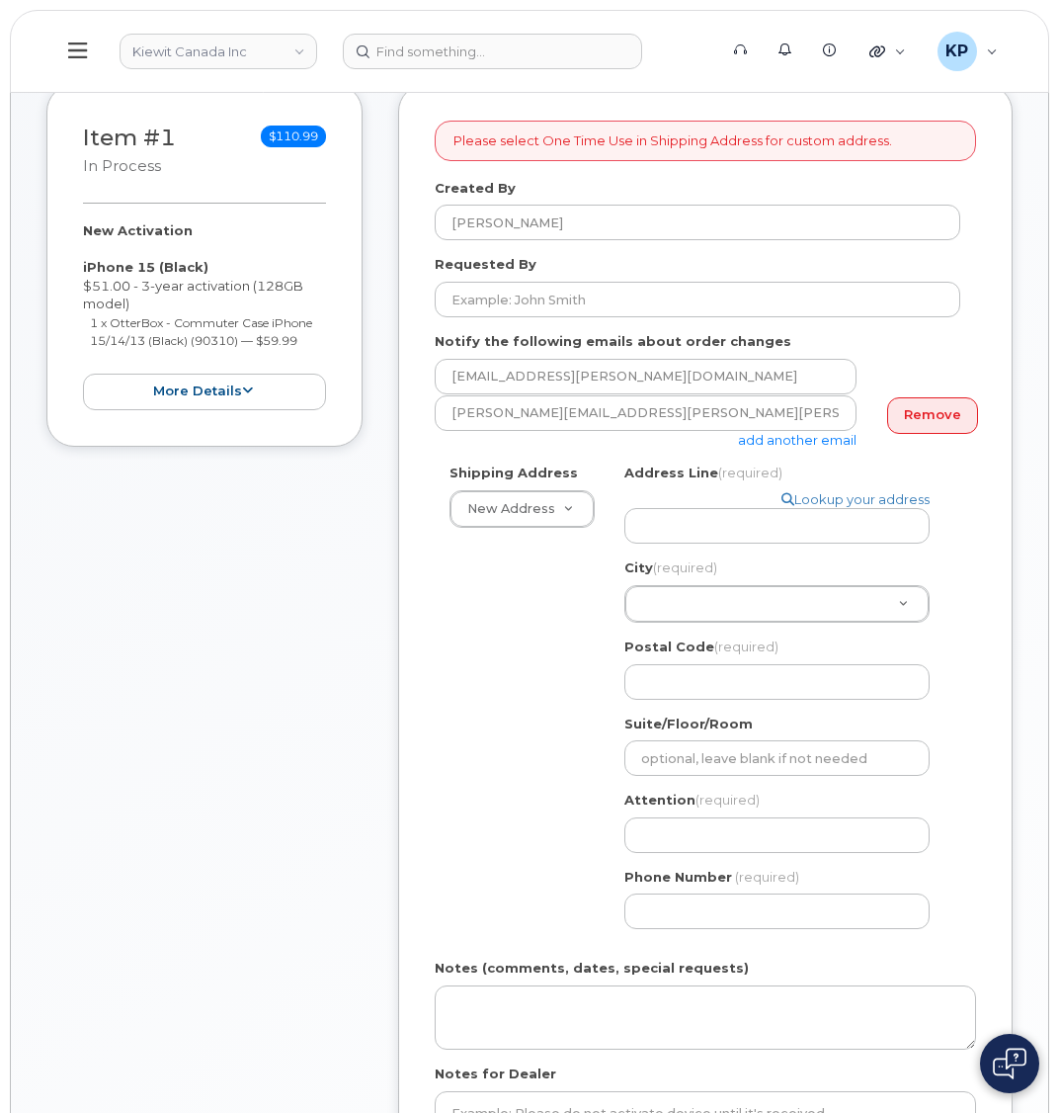
click at [681, 526] on div "Address Line (required) Lookup your address City (required) City (required) Cit…" at bounding box center [785, 580] width 321 height 235
click at [681, 521] on input "Address Line (required)" at bounding box center [777, 526] width 305 height 36
select select
type input "1"
select select
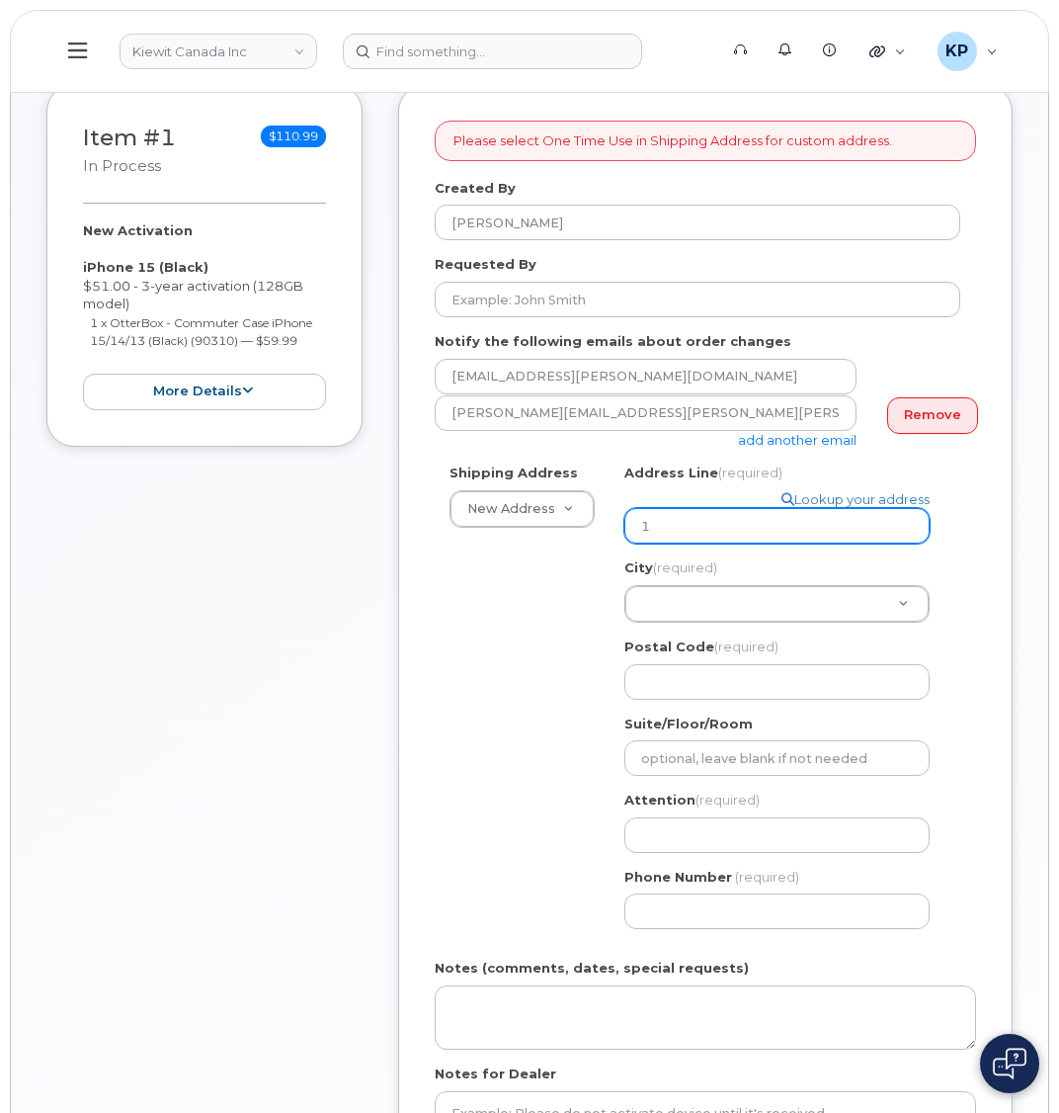
type input "10"
select select
type input "103"
select select
type input "1033"
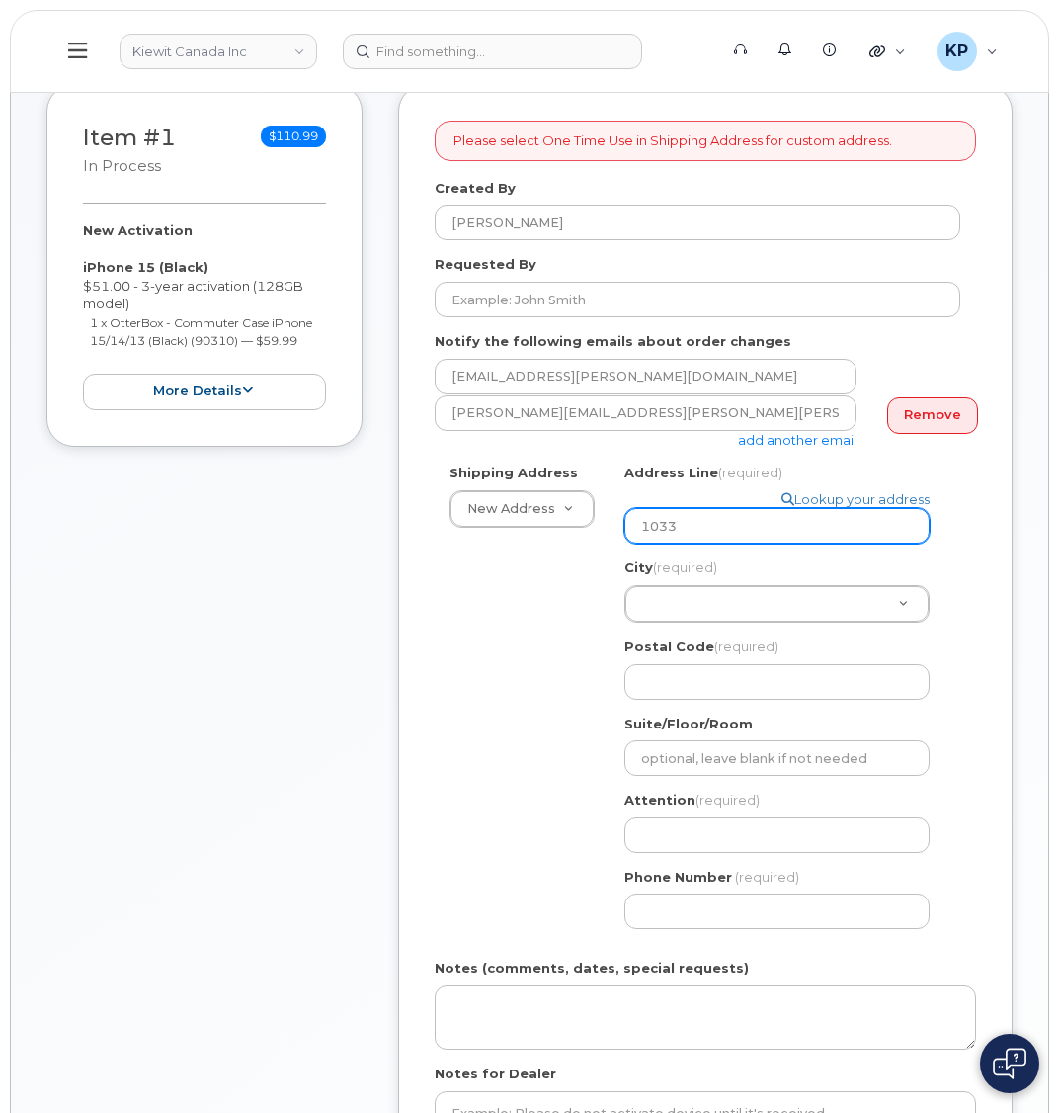
select select
type input "10333"
select select
type input "10333 S"
select select
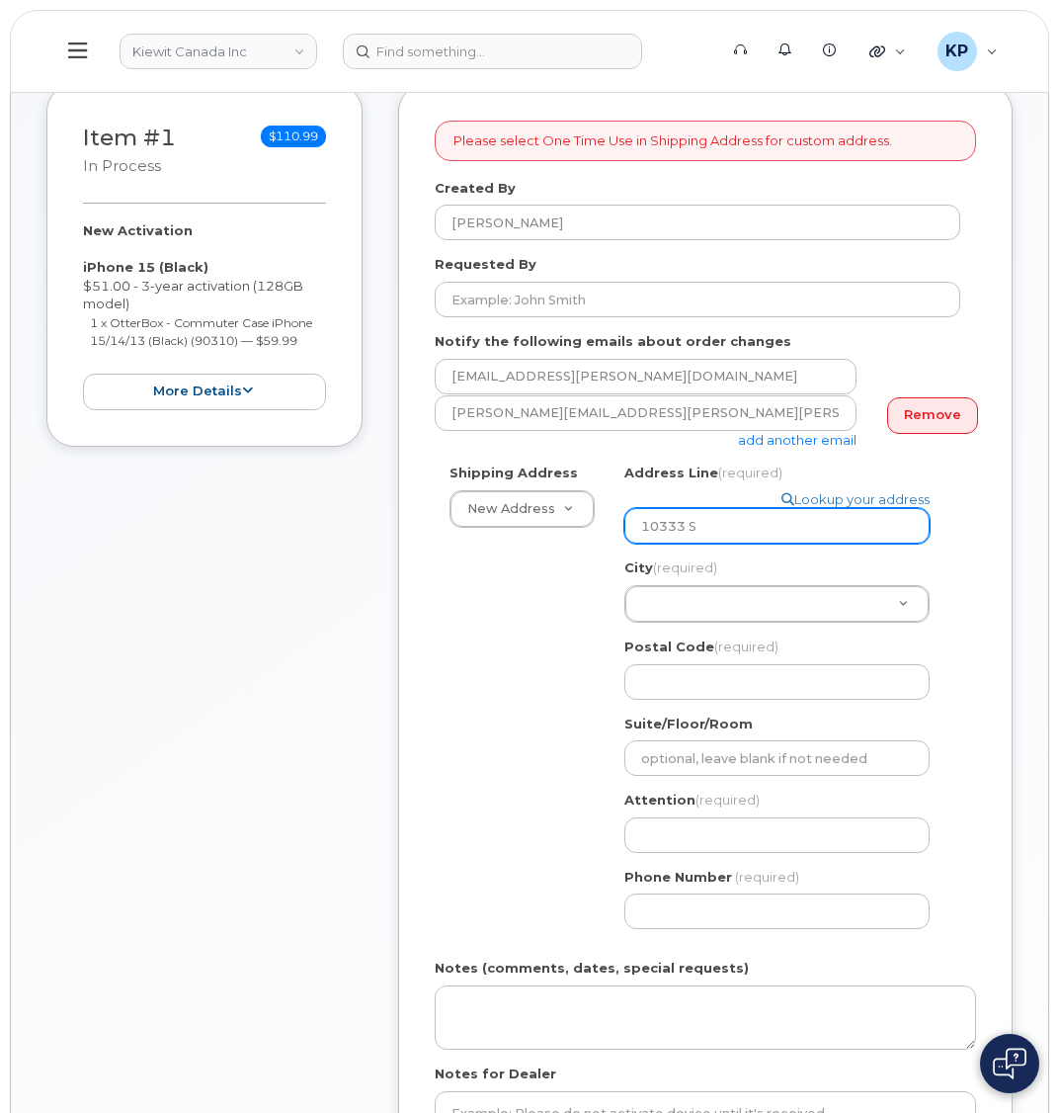
type input "10333 So"
select select
type input "10333 Southport Road S.W."
select select
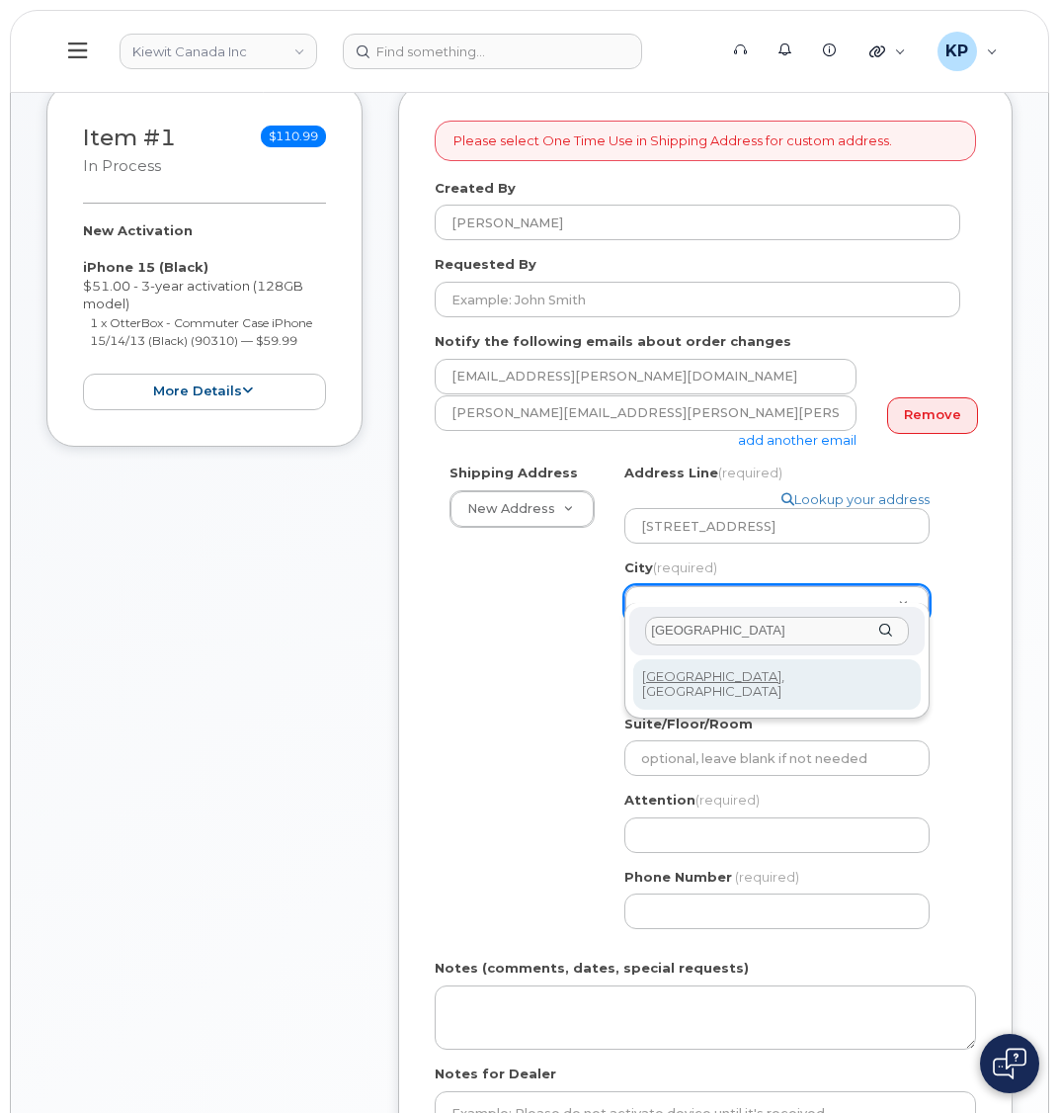
type input "Calgary"
select select
type input "88"
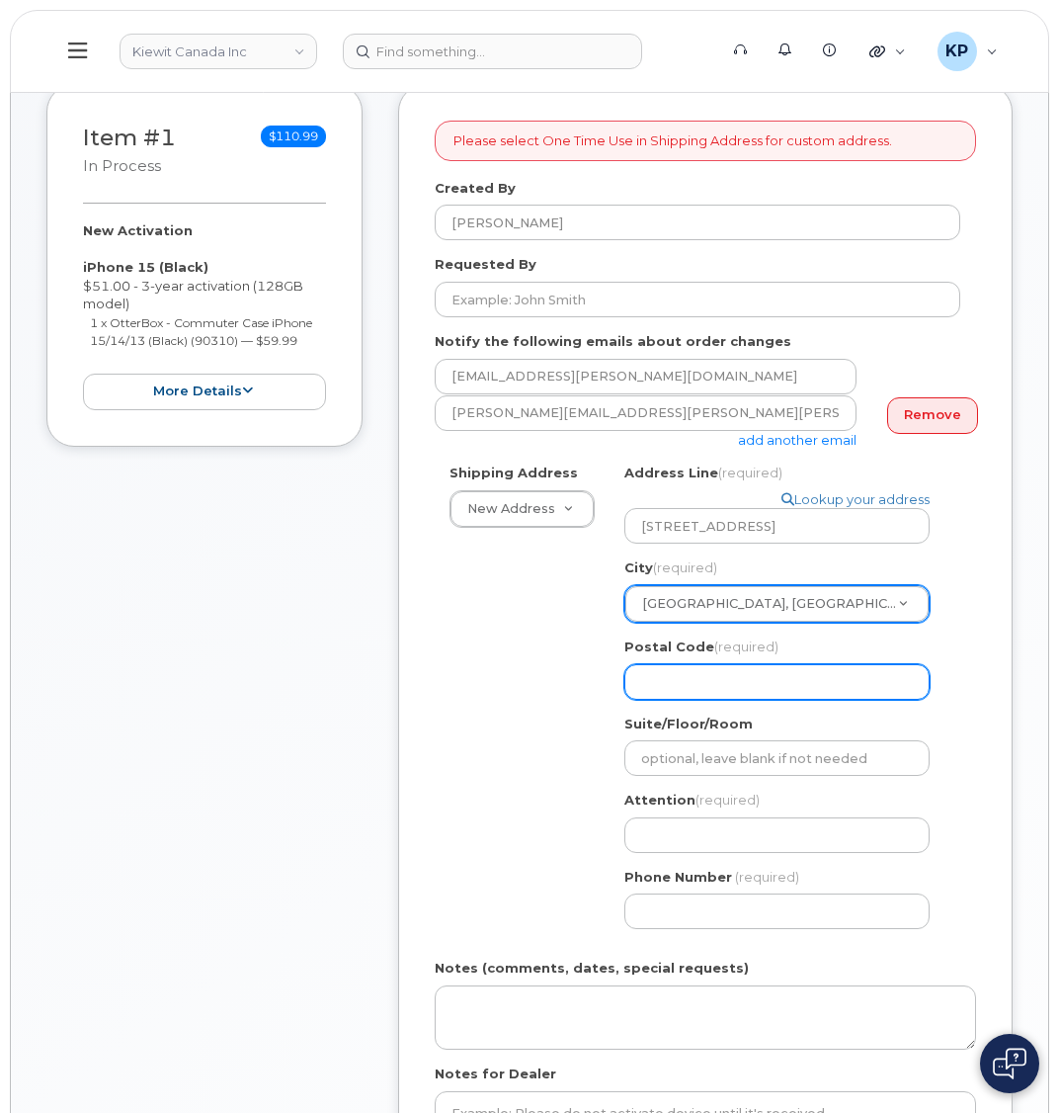
click at [647, 664] on input "Postal Code (required)" at bounding box center [777, 682] width 305 height 36
select select
type input "T"
select select
type input "T2"
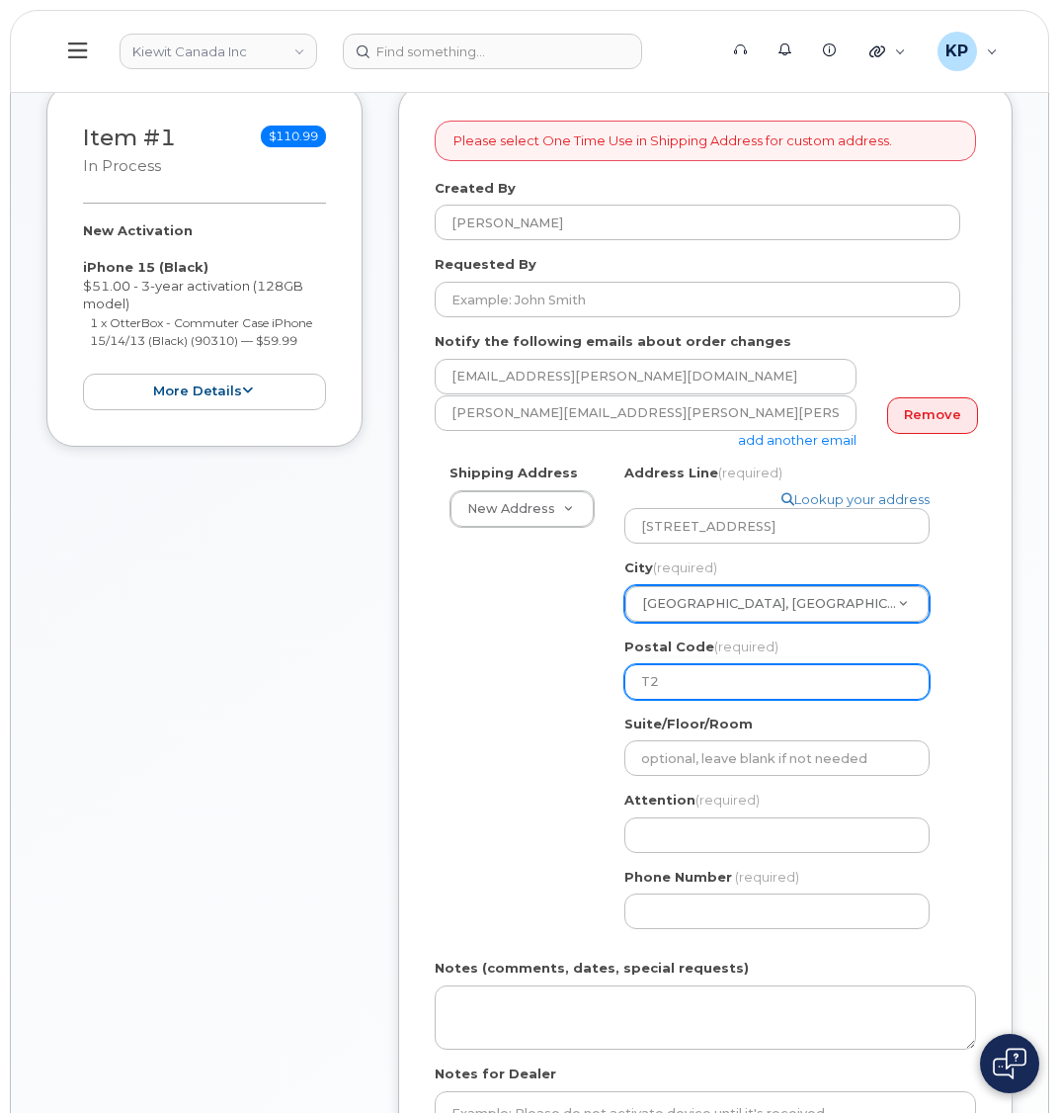
select select
type input "T2W"
select select
type input "T2W 3X6"
select select
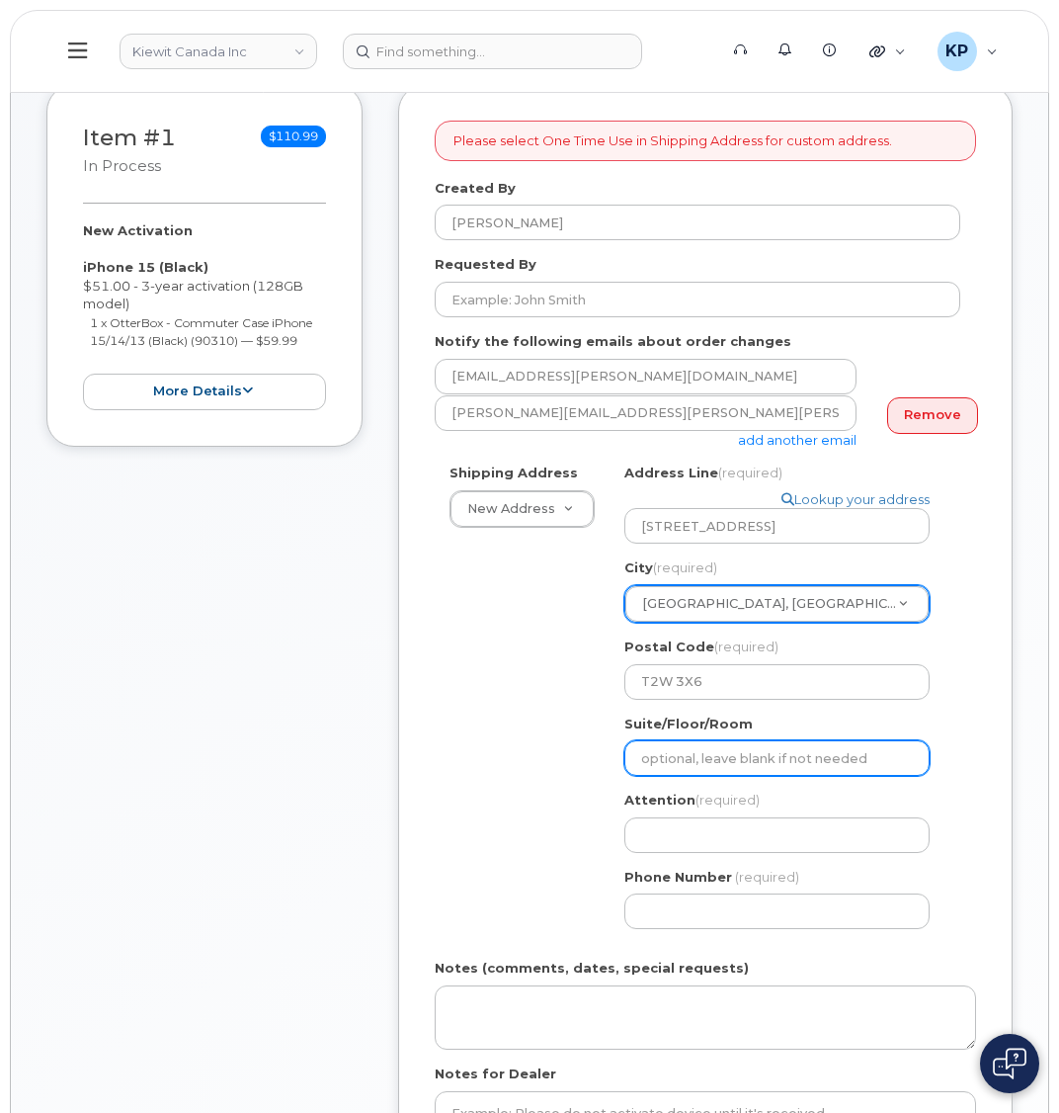
click at [701, 742] on input "Suite/Floor/Room" at bounding box center [777, 758] width 305 height 36
type input "Suite 200"
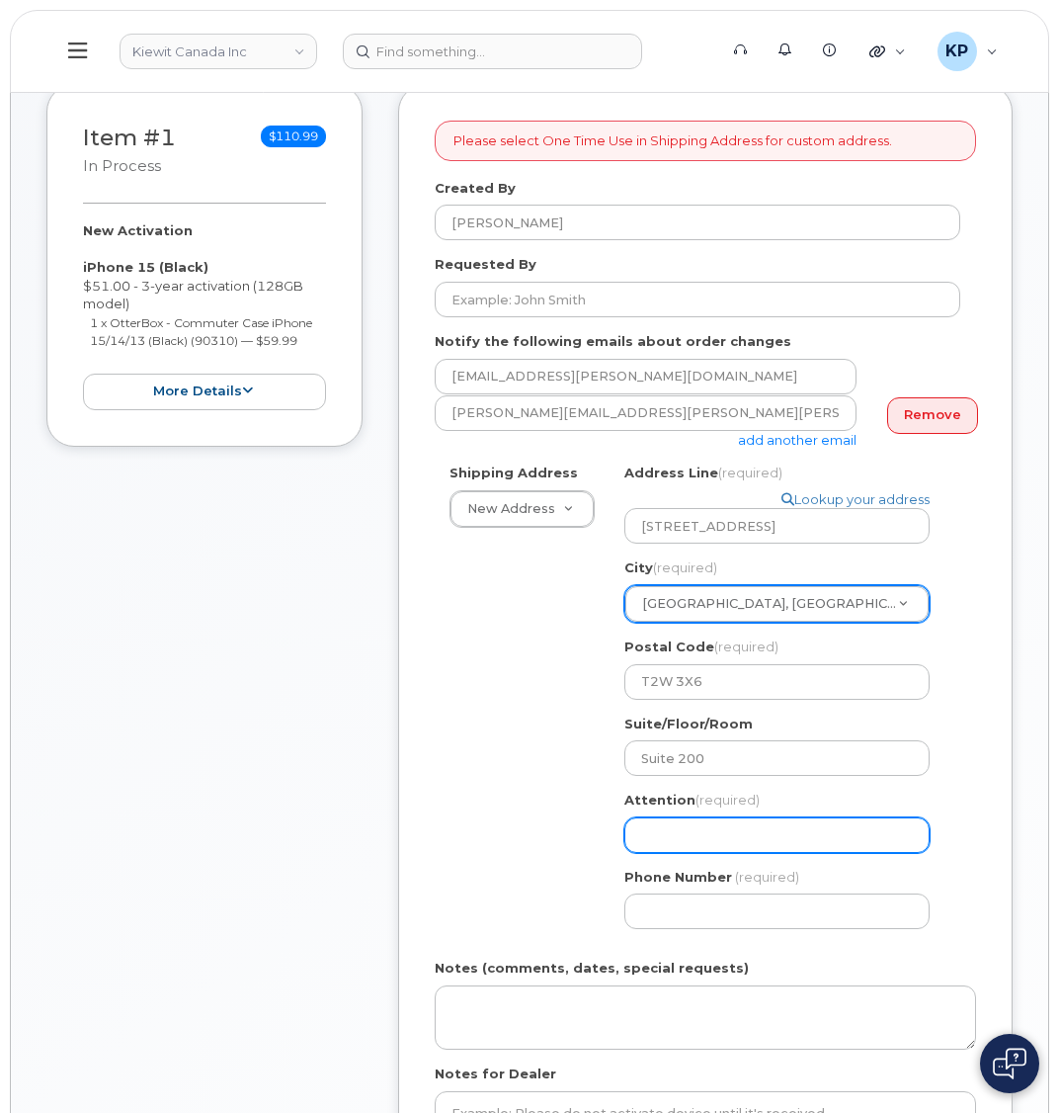
click at [689, 817] on input "Attention (required)" at bounding box center [777, 835] width 305 height 36
click at [705, 819] on input "Attention (required)" at bounding box center [777, 835] width 305 height 36
paste input "Kenny Moore"
select select
type input "Kenny Moore"
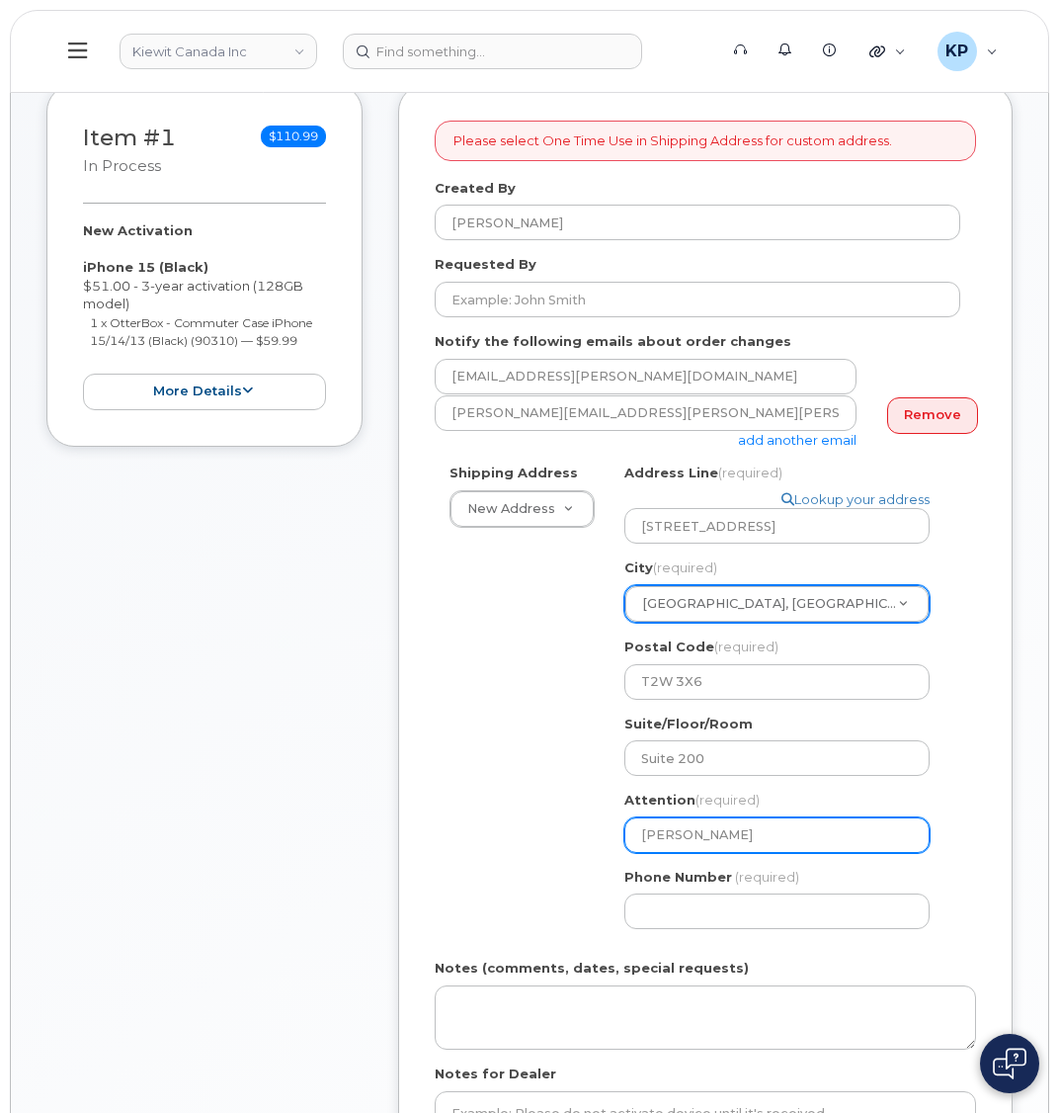
select select
type input "Kenny Moore & Travis Boldt"
select select
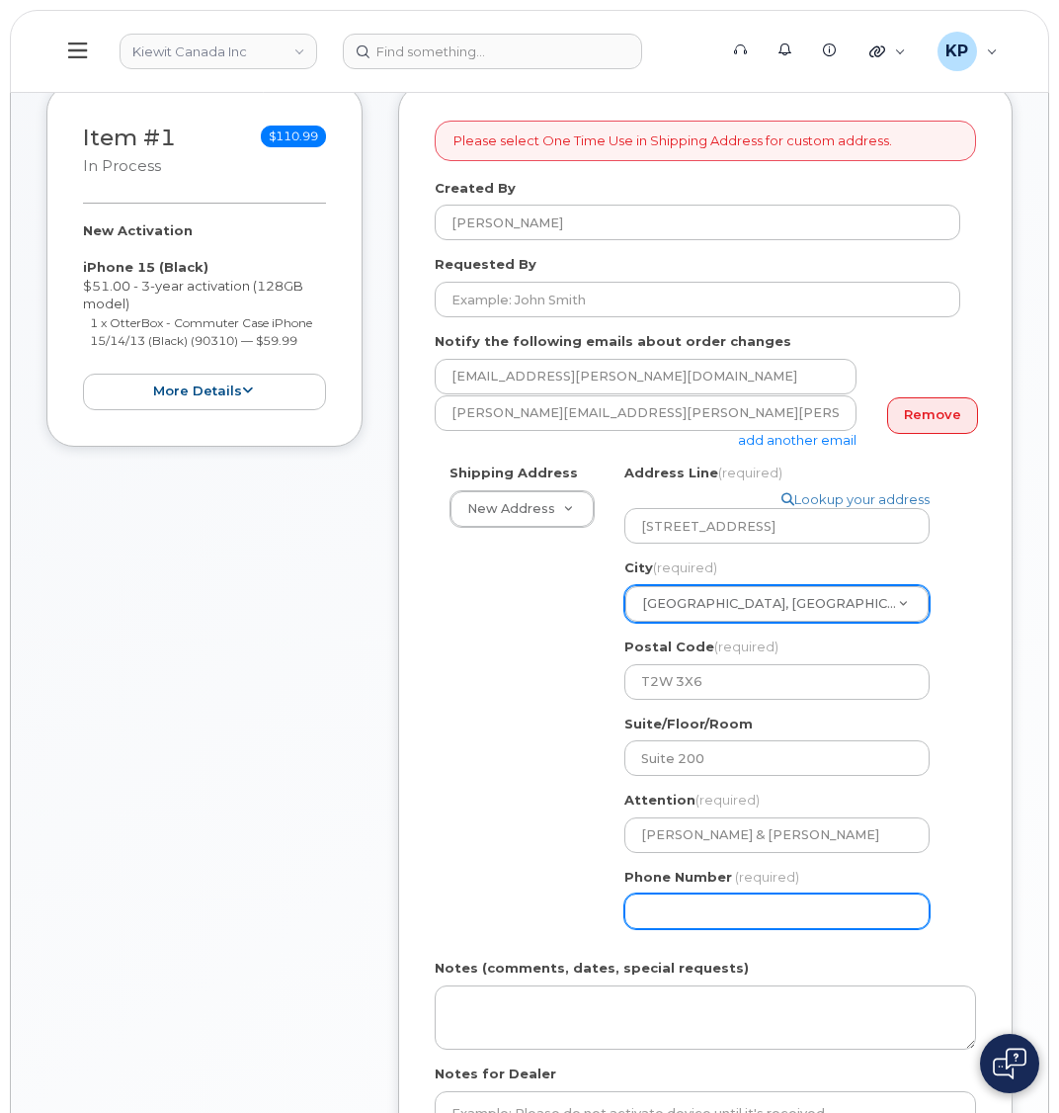
click at [722, 898] on input "Phone Number" at bounding box center [777, 911] width 305 height 36
type input "877772770"
select select
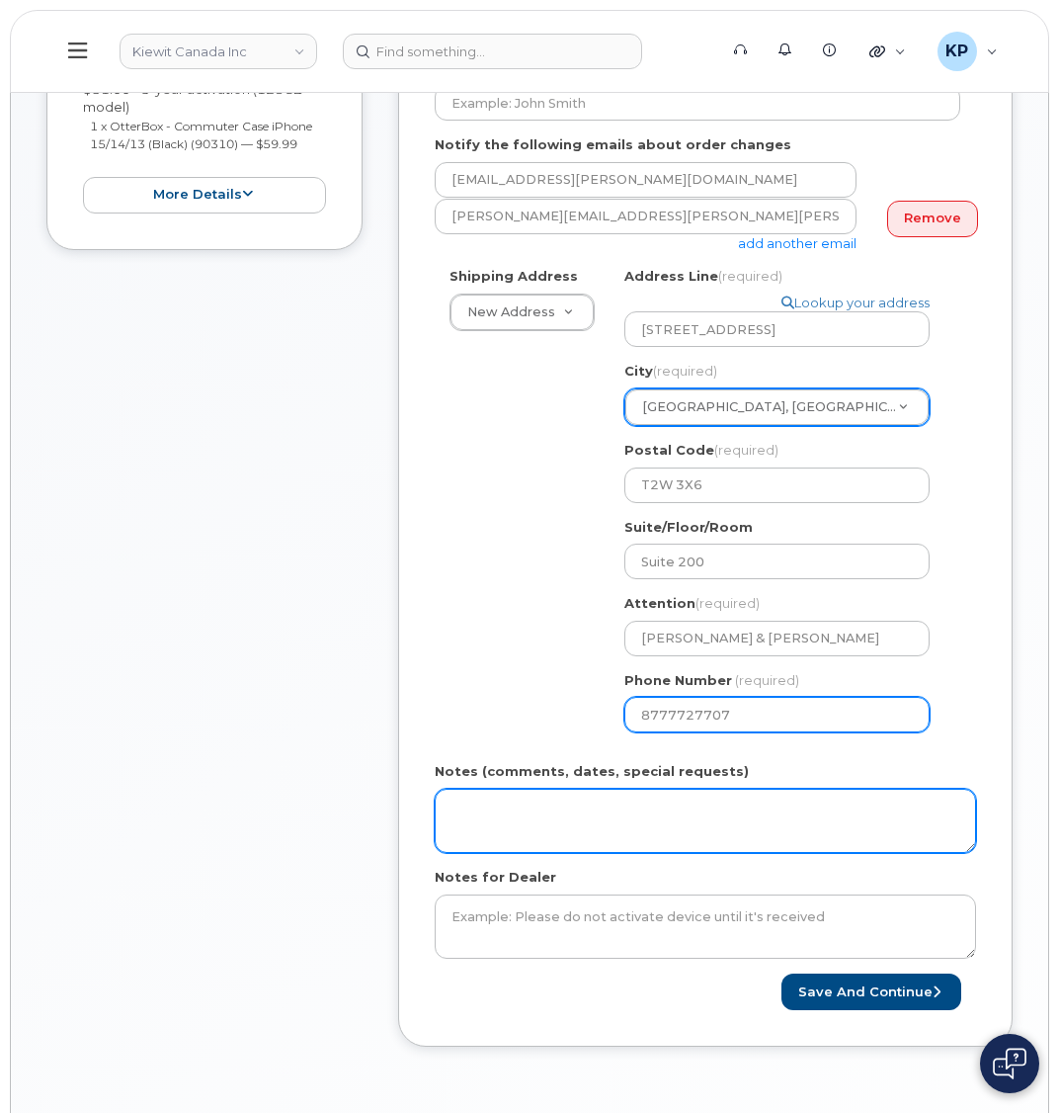
scroll to position [494, 0]
type input "8777727707"
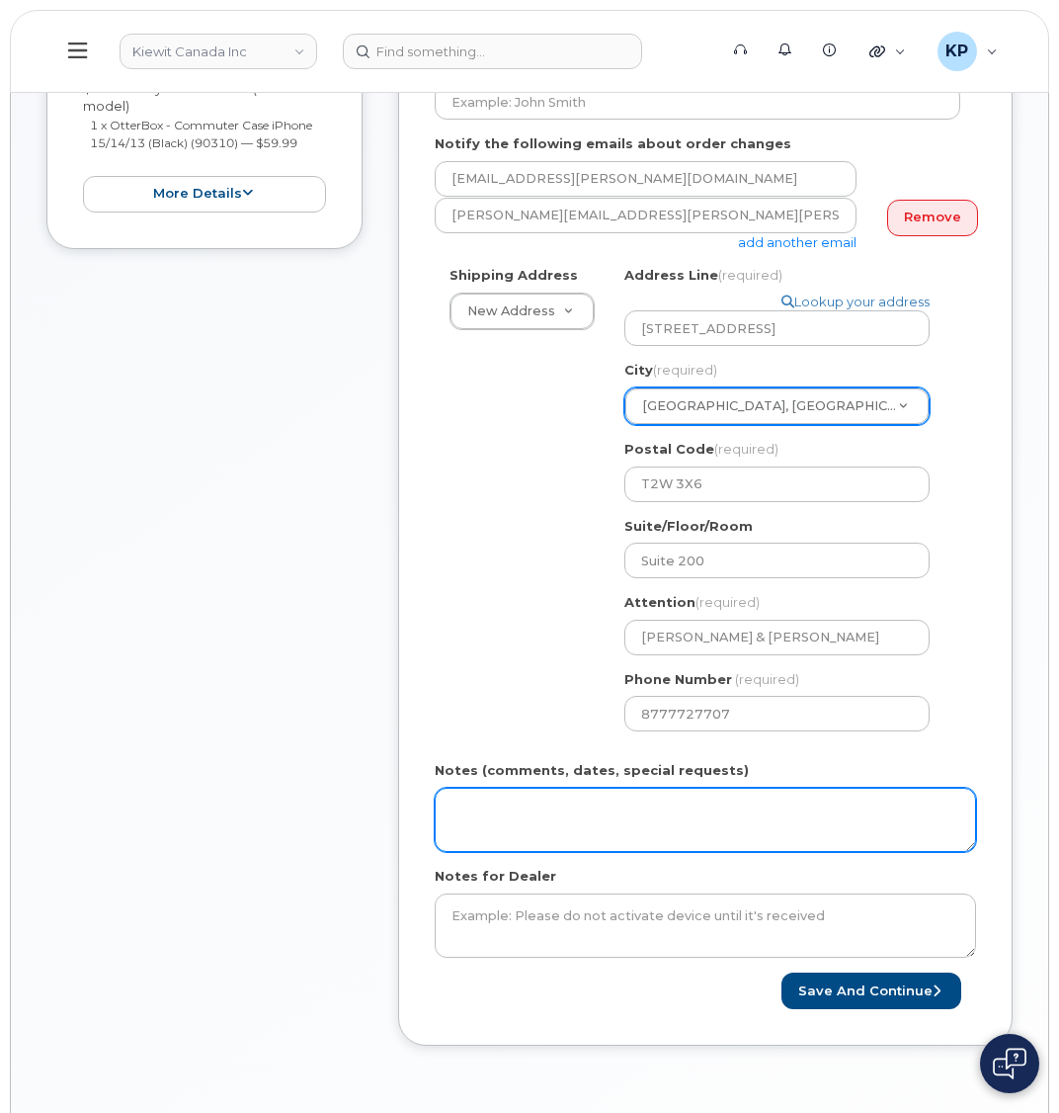
click at [533, 797] on textarea "Notes (comments, dates, special requests)" at bounding box center [706, 820] width 542 height 65
type textarea "Please Ship ASAP"
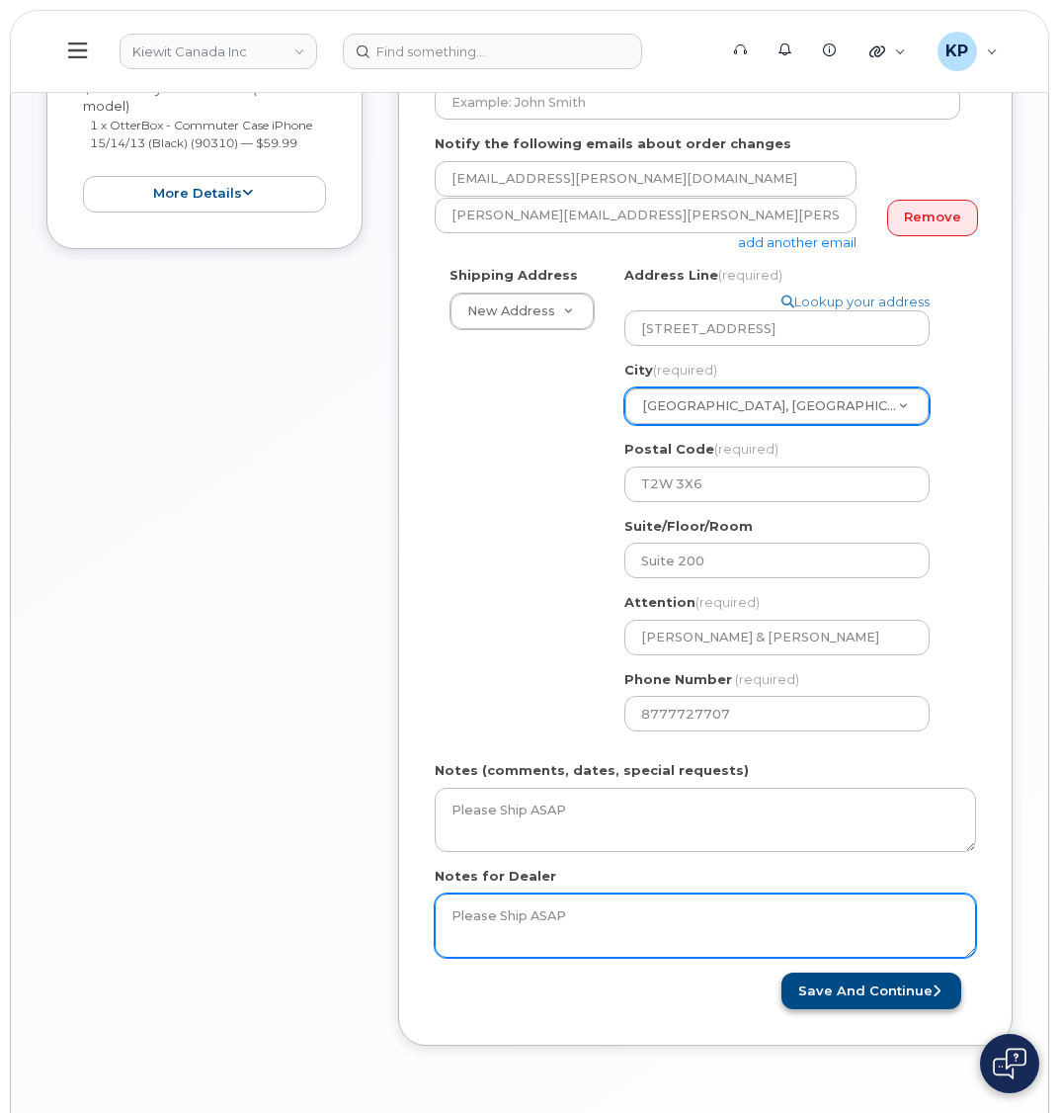
type textarea "Please Ship ASAP"
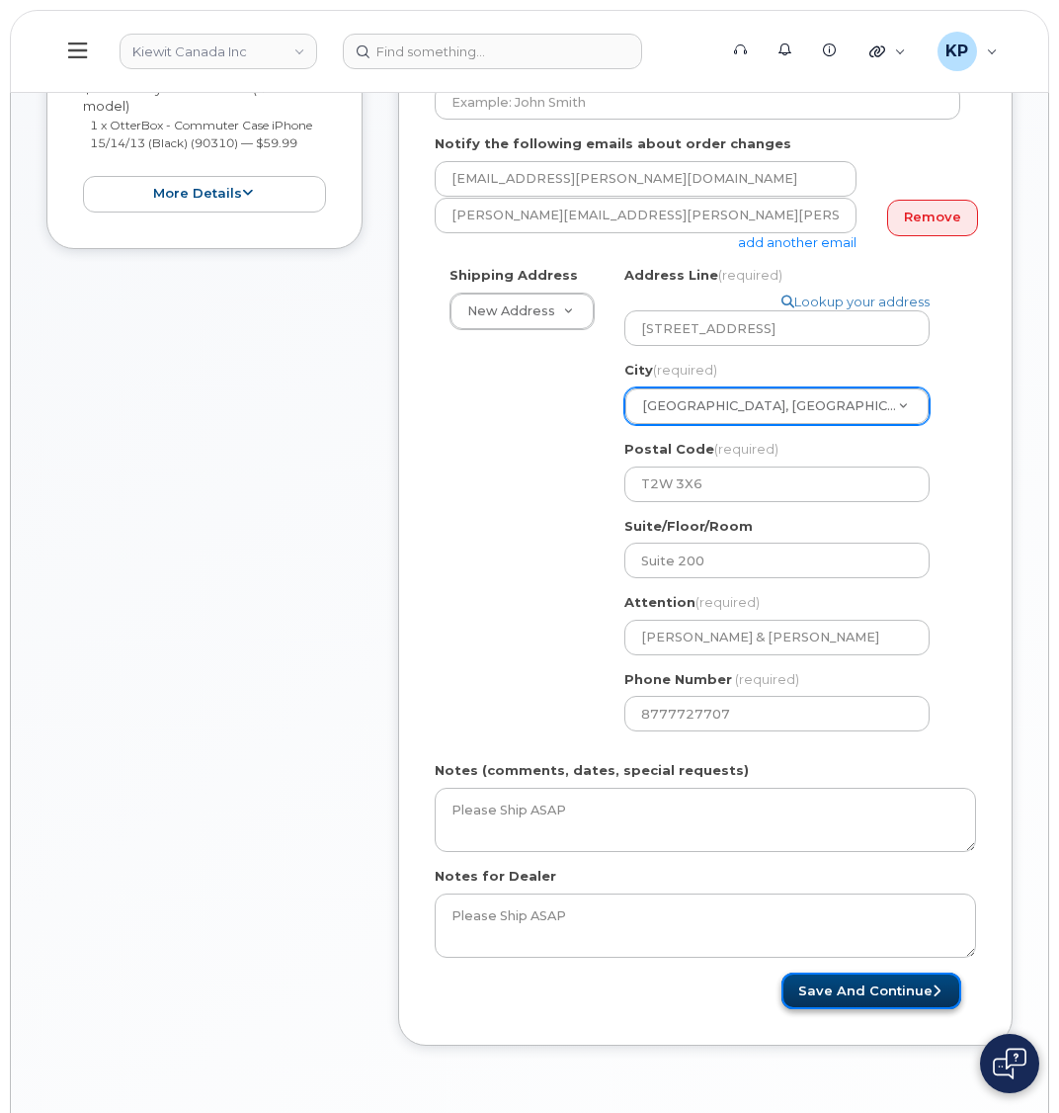
click at [863, 972] on button "Save and Continue" at bounding box center [872, 990] width 180 height 37
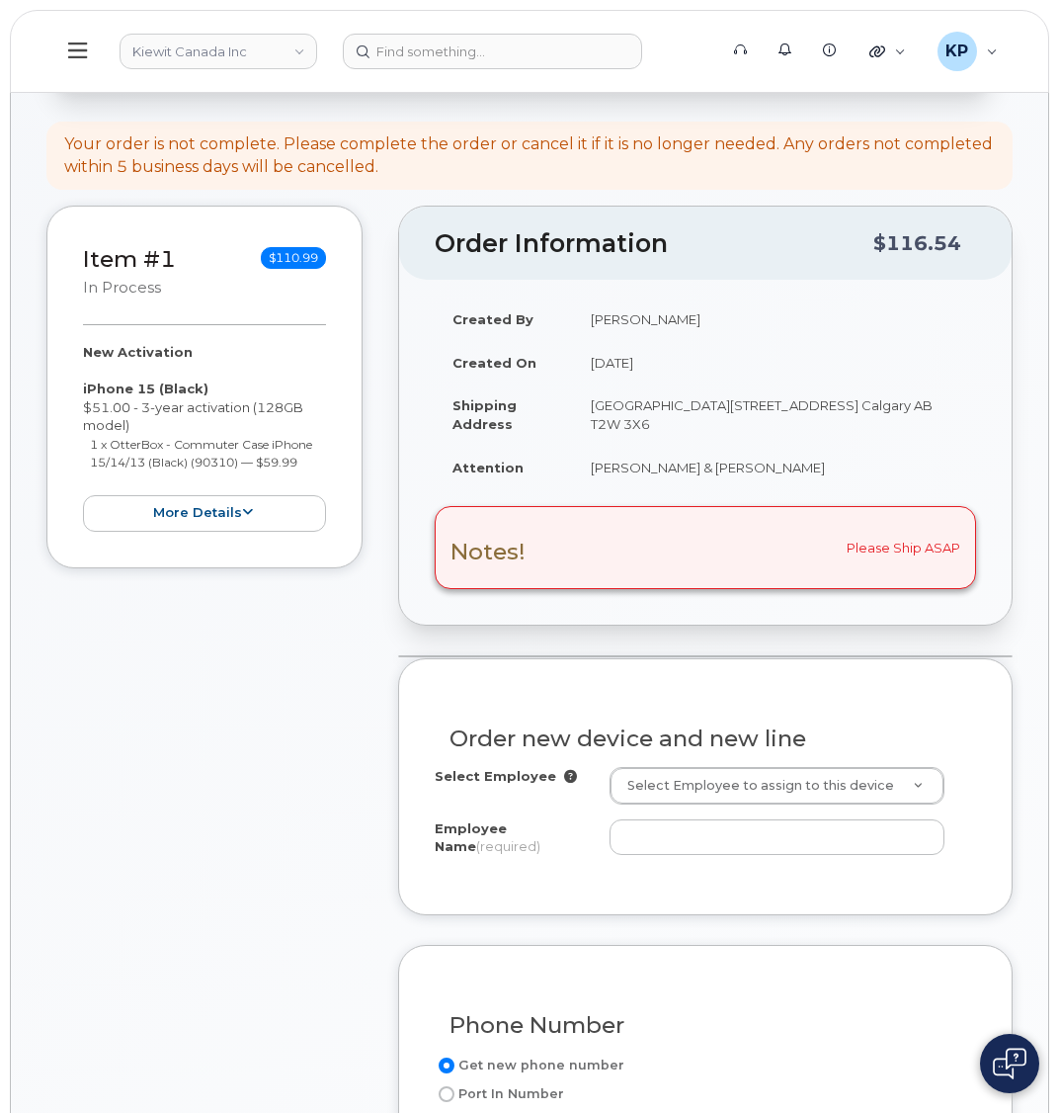
scroll to position [494, 0]
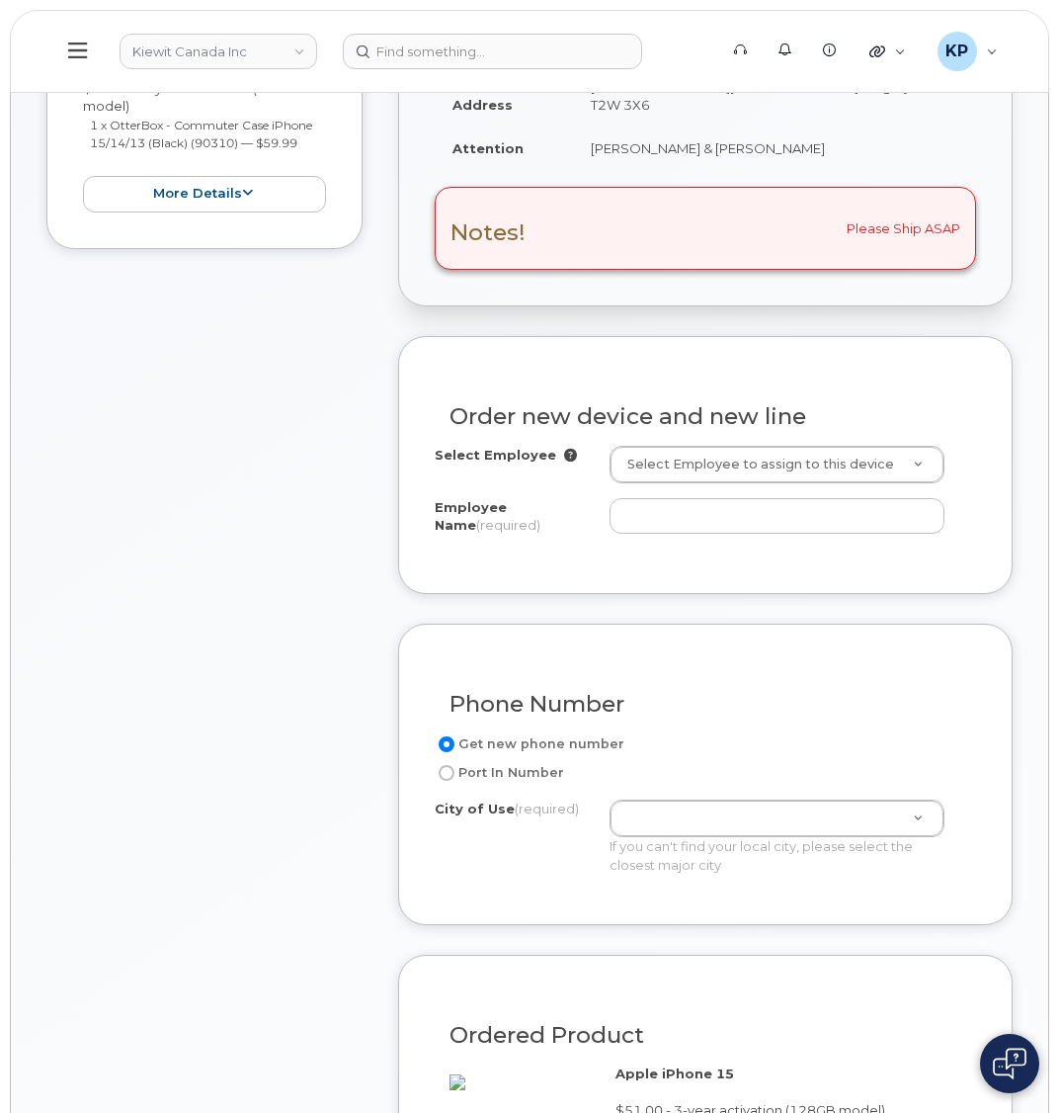
click at [670, 536] on div "Employee Name (required)" at bounding box center [706, 520] width 542 height 44
click at [660, 521] on input "Employee Name (required)" at bounding box center [777, 516] width 335 height 36
paste input "[PERSON_NAME]"
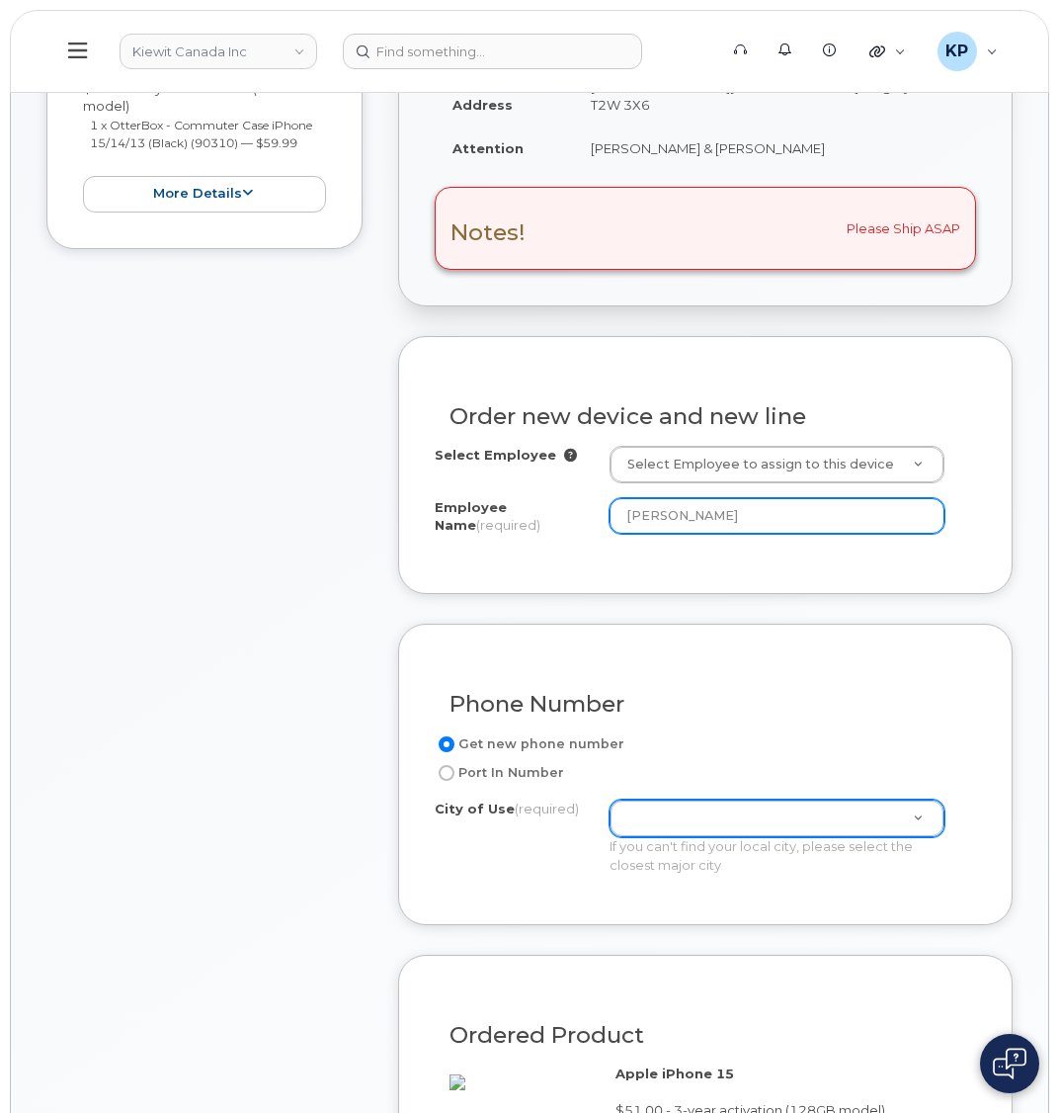
type input "[PERSON_NAME]"
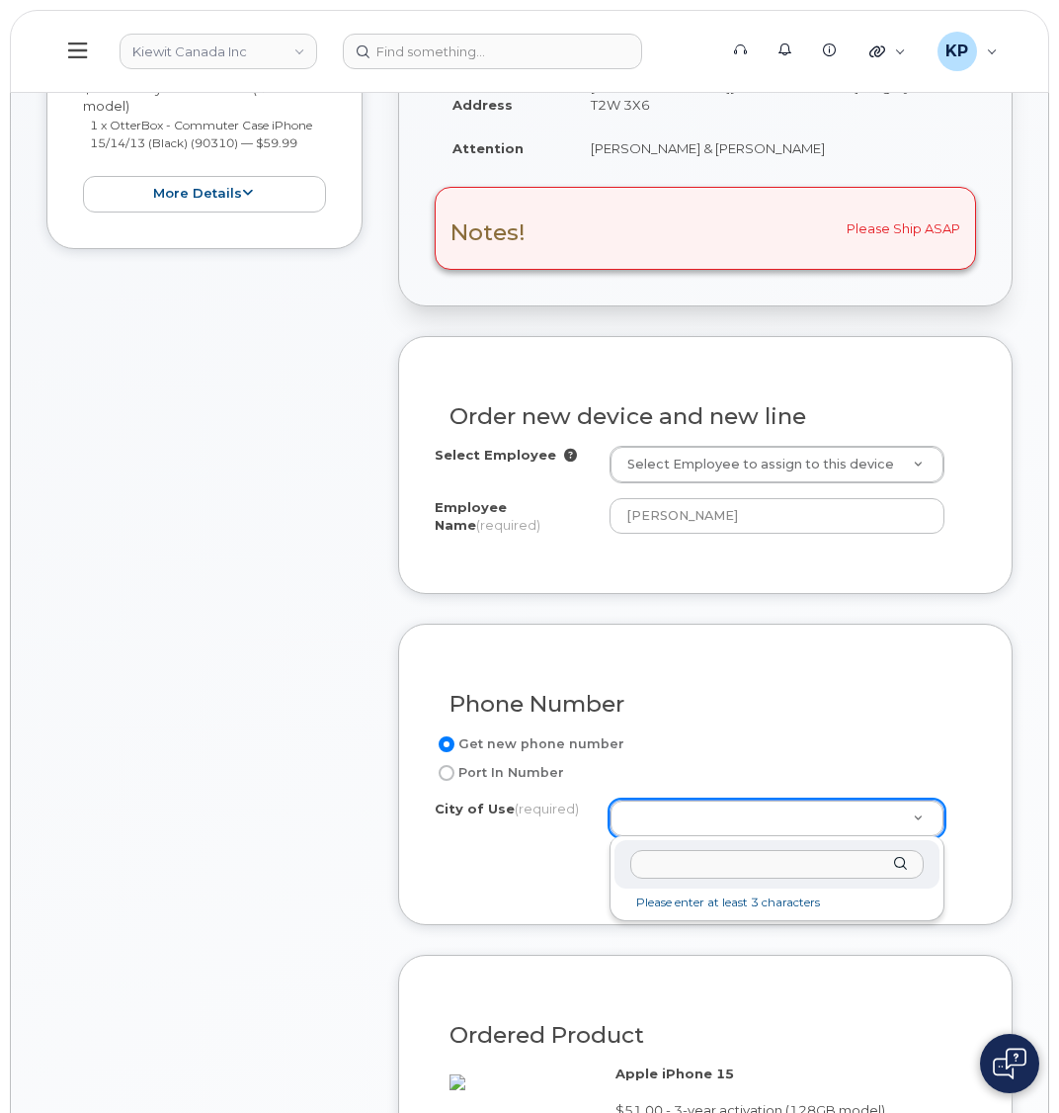
type input "G"
type input "Calgary"
type input "88"
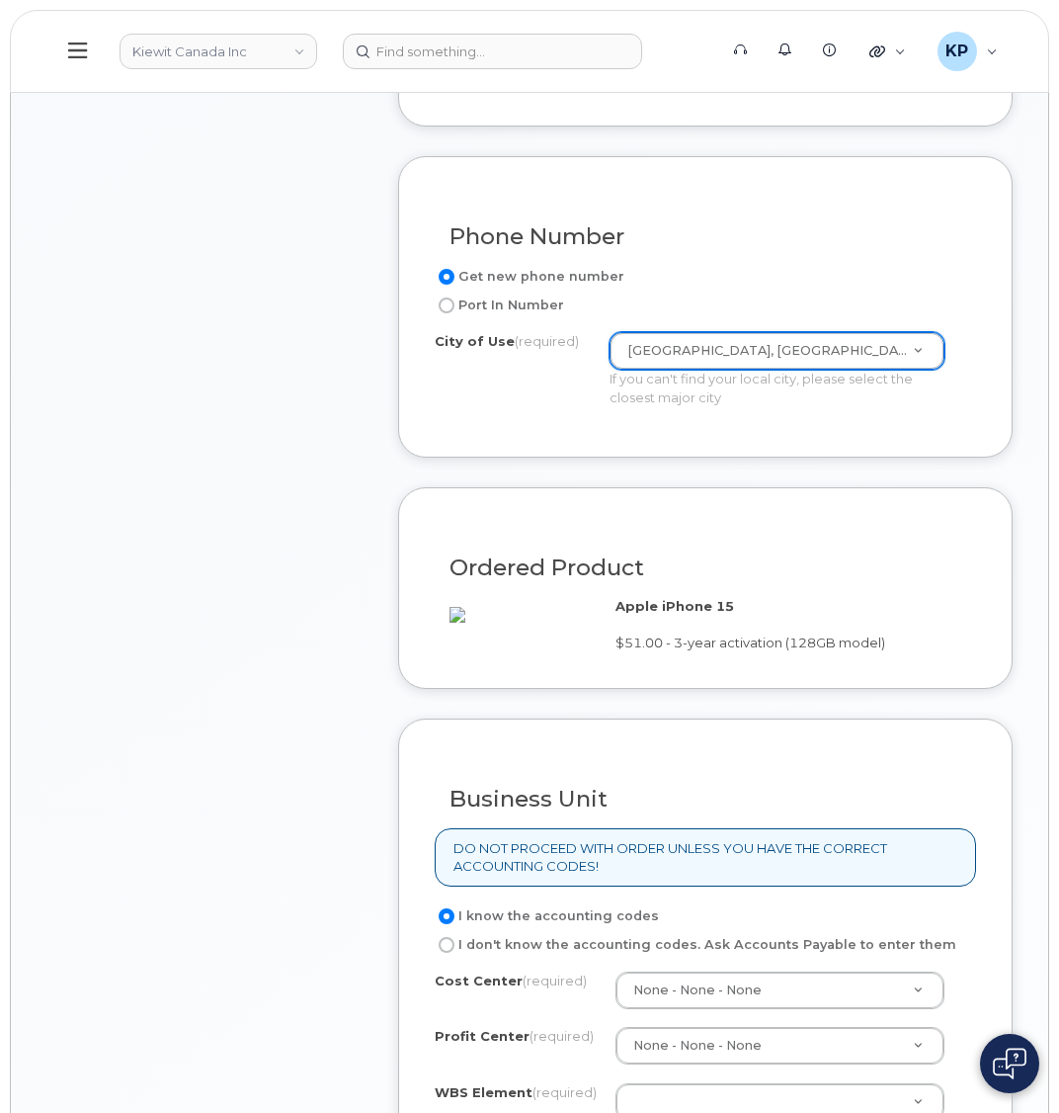
scroll to position [1186, 0]
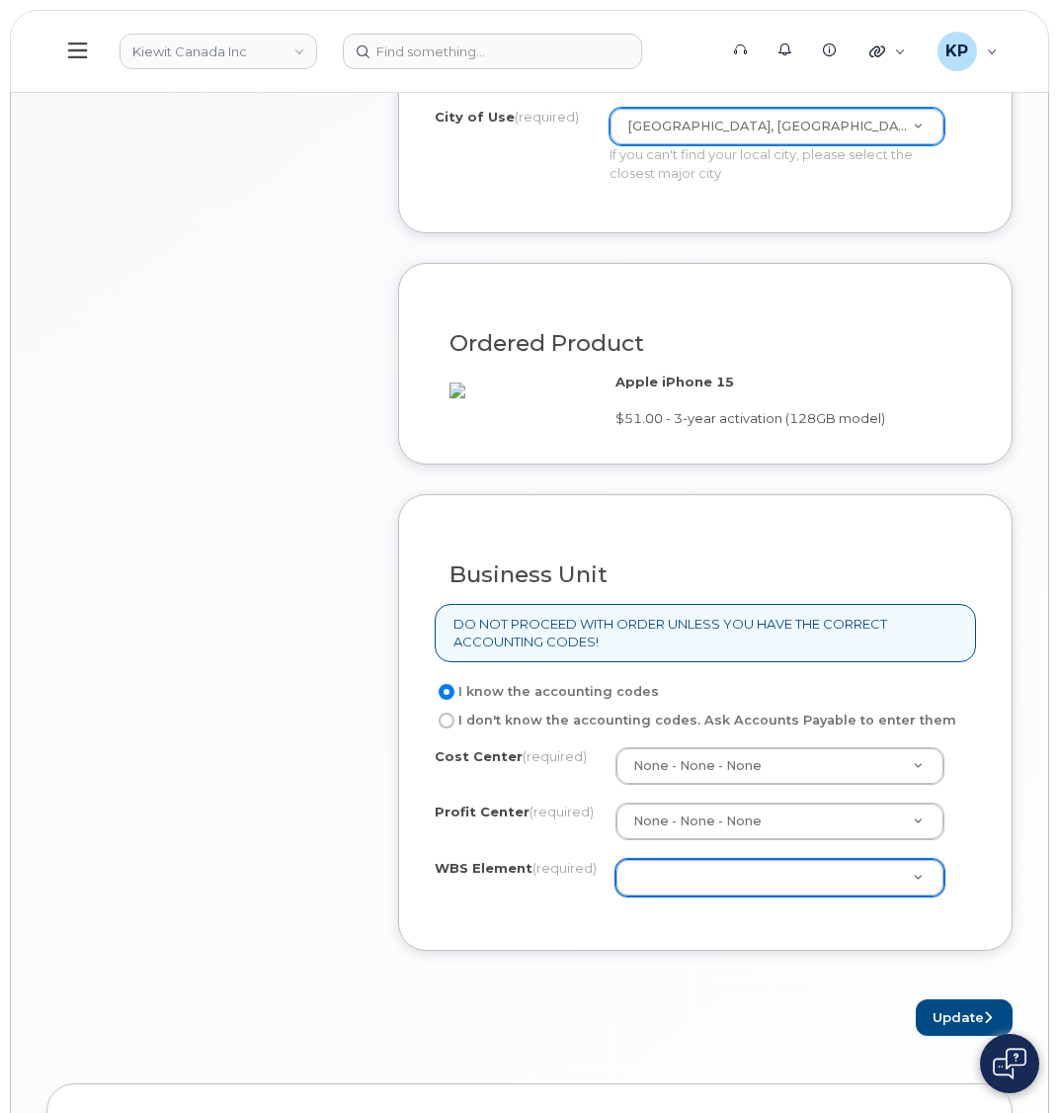
paste input "110301.1418"
type input "110301.1418"
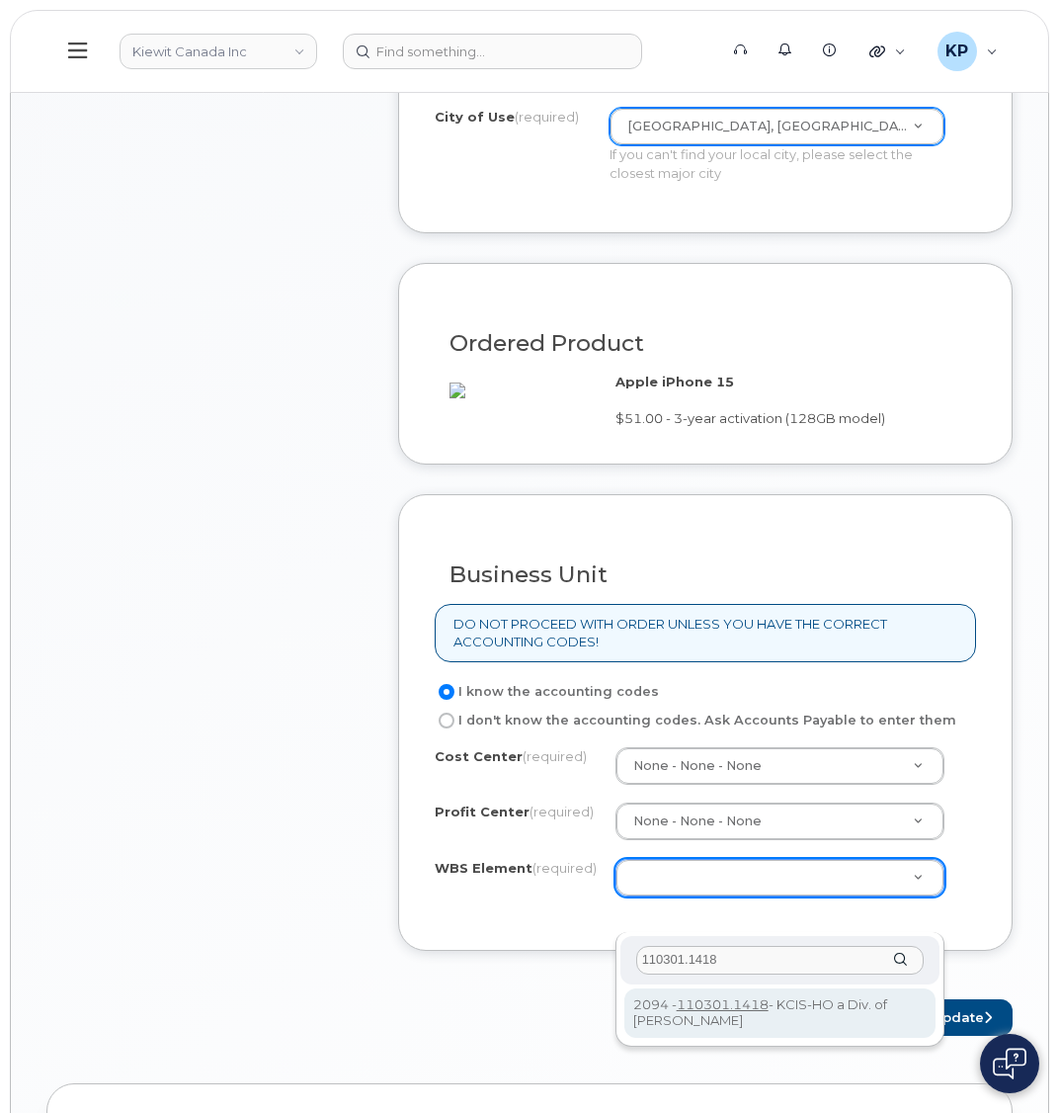
type input "110301.1418"
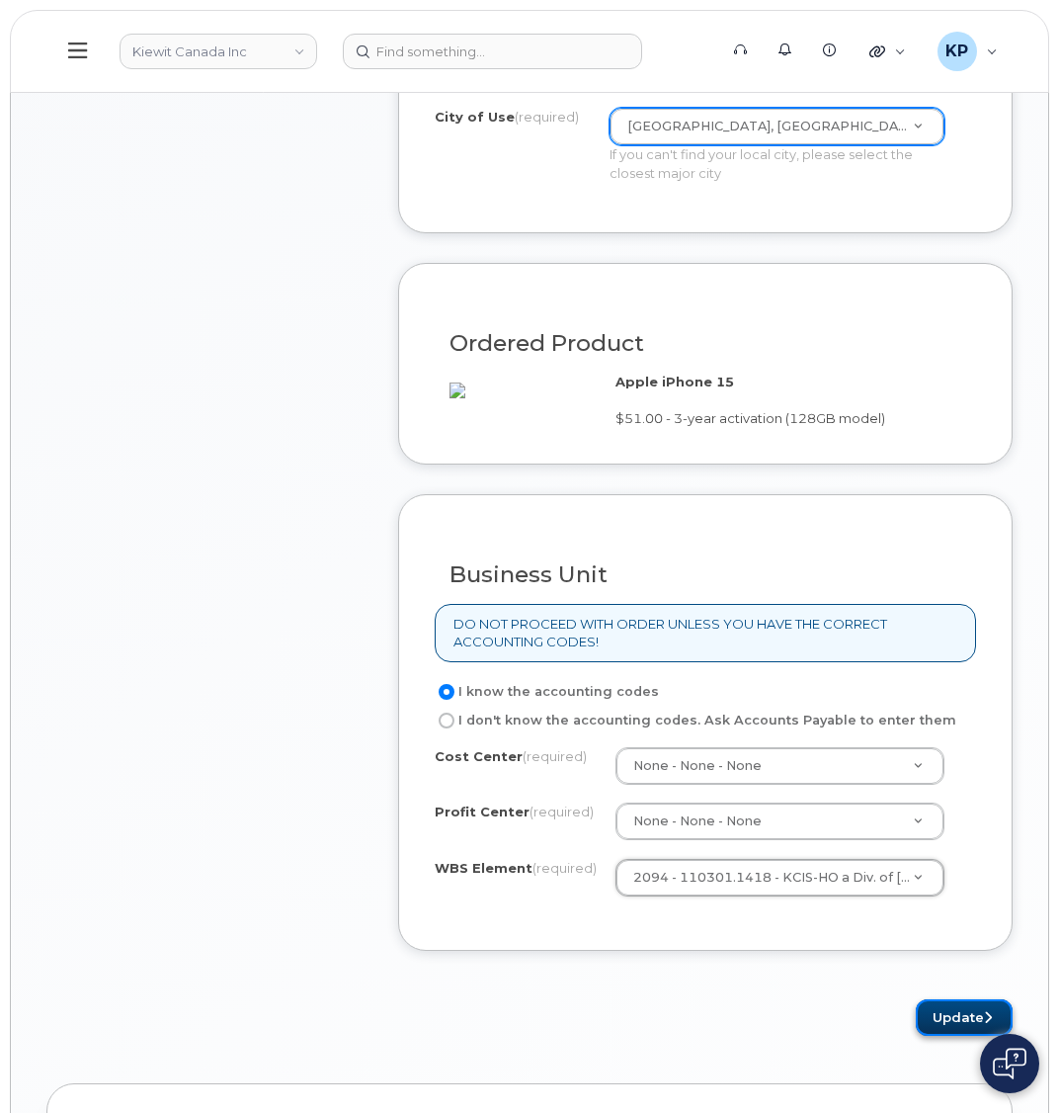
click at [949, 1036] on button "Update" at bounding box center [964, 1017] width 97 height 37
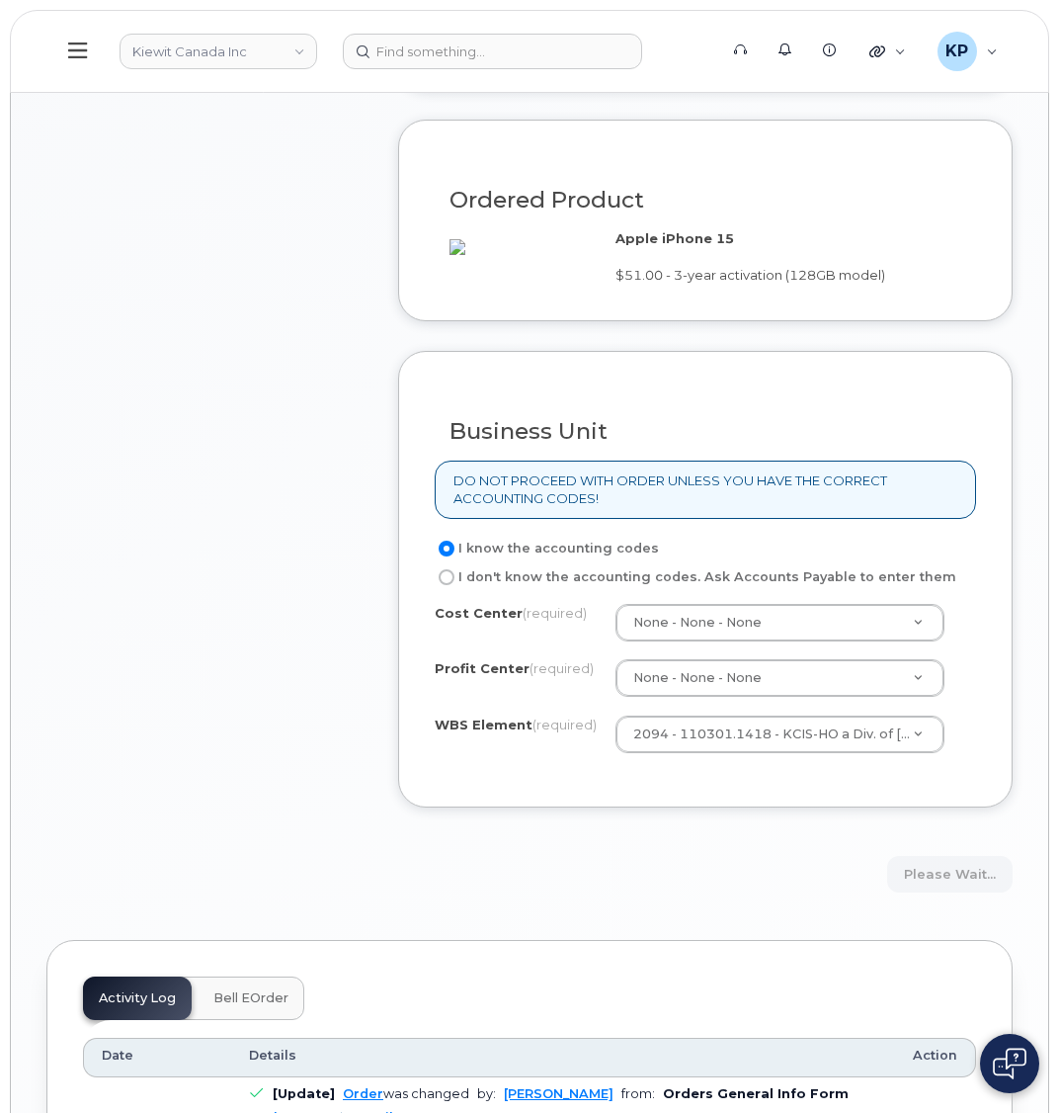
scroll to position [1383, 0]
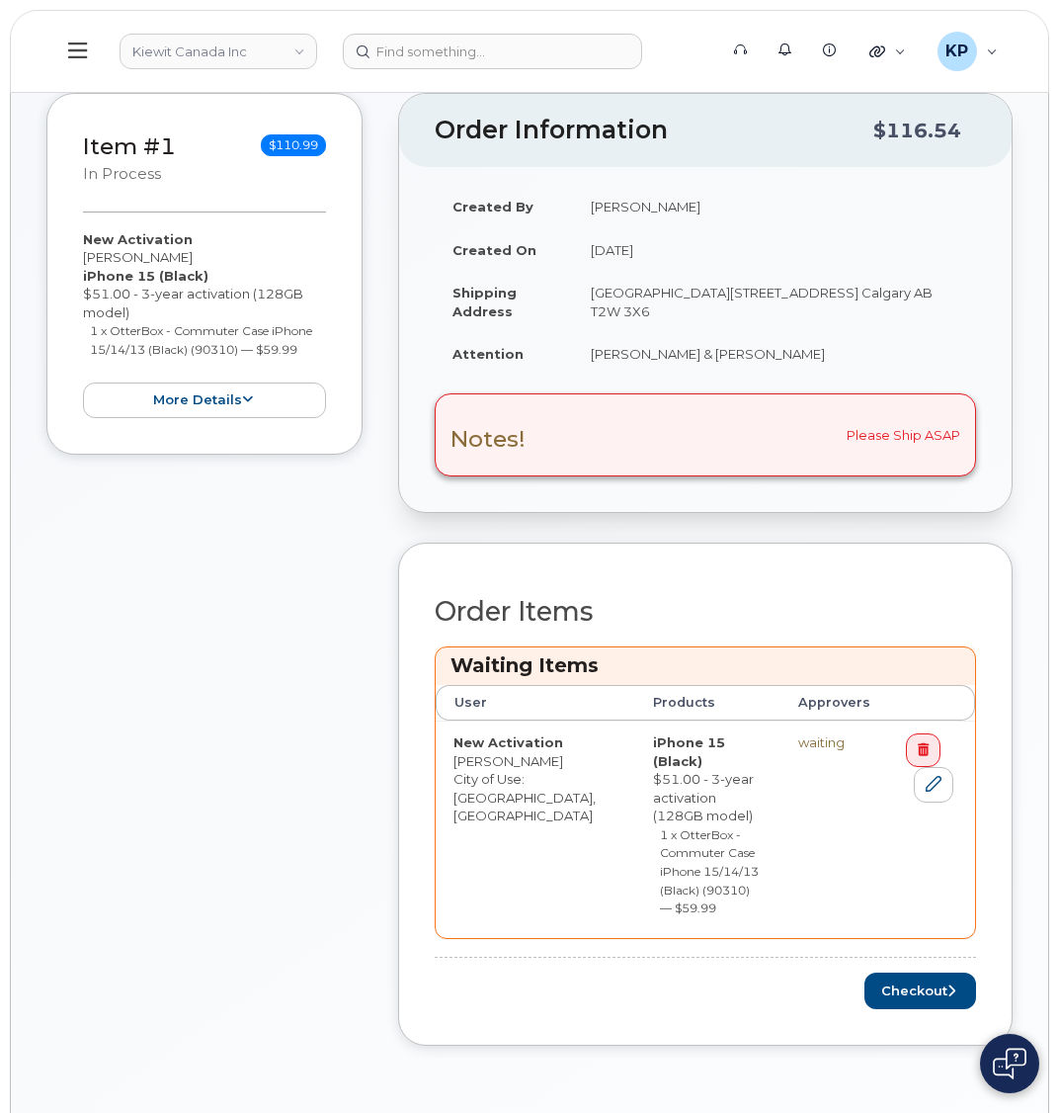
scroll to position [593, 0]
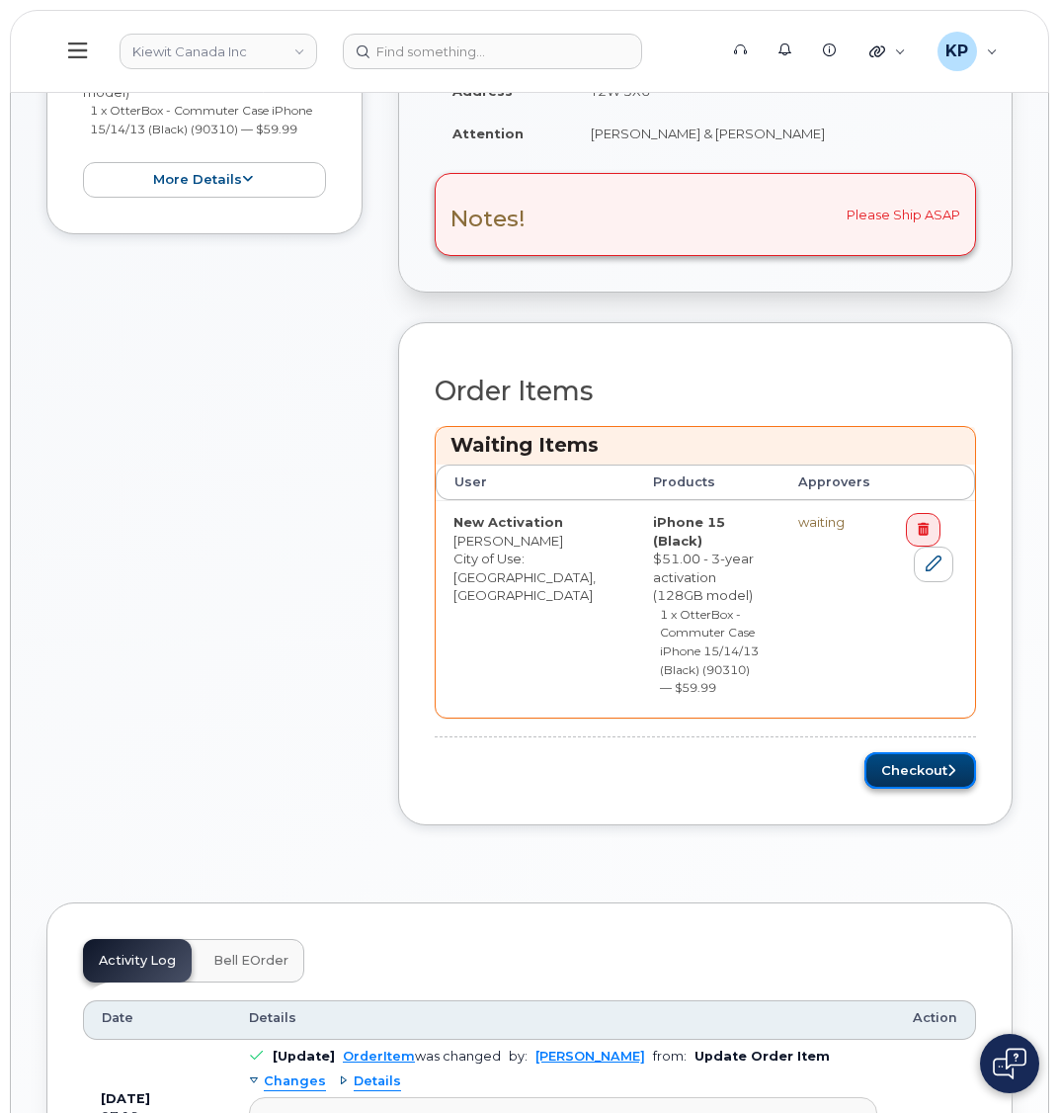
click at [880, 752] on button "Checkout" at bounding box center [921, 770] width 112 height 37
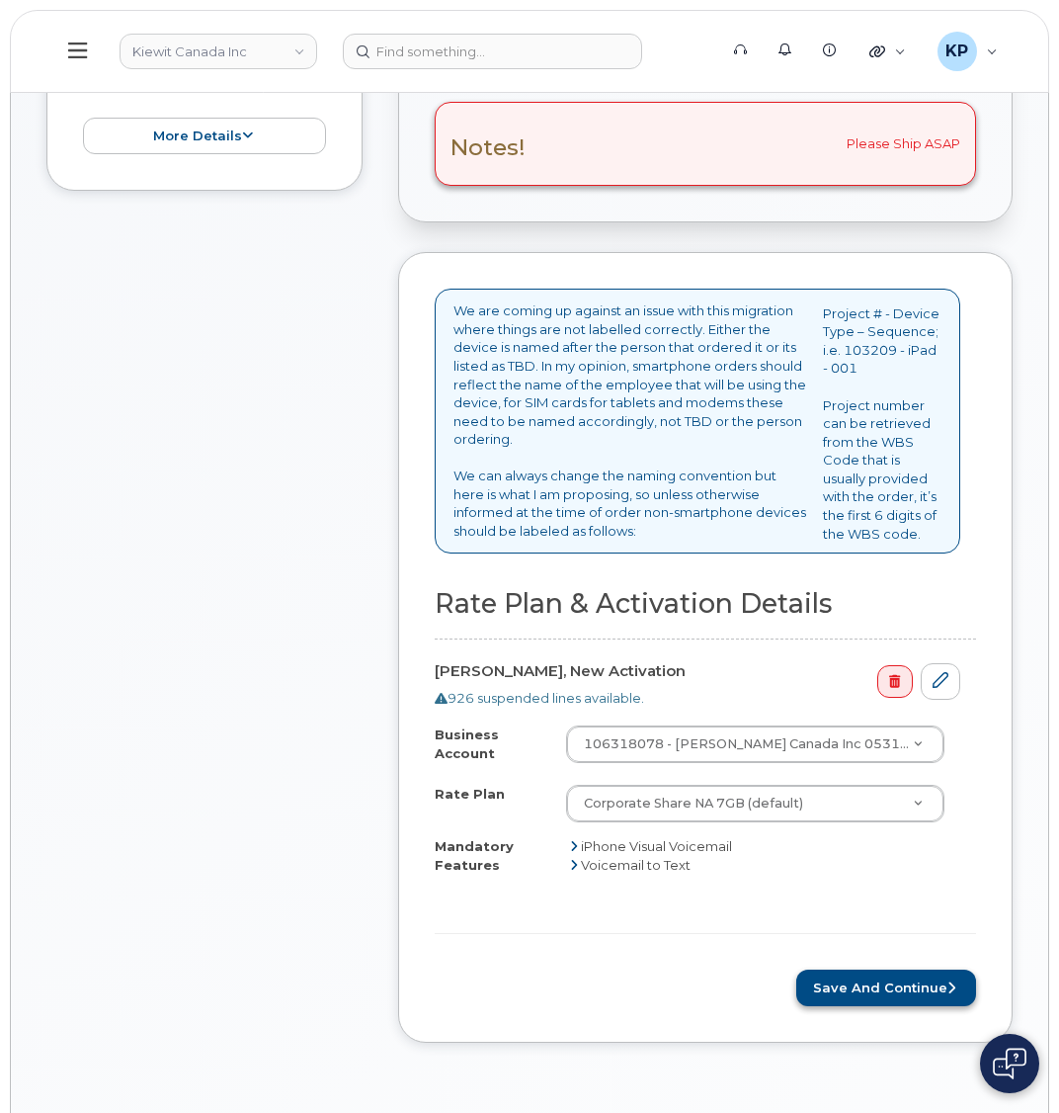
scroll to position [593, 0]
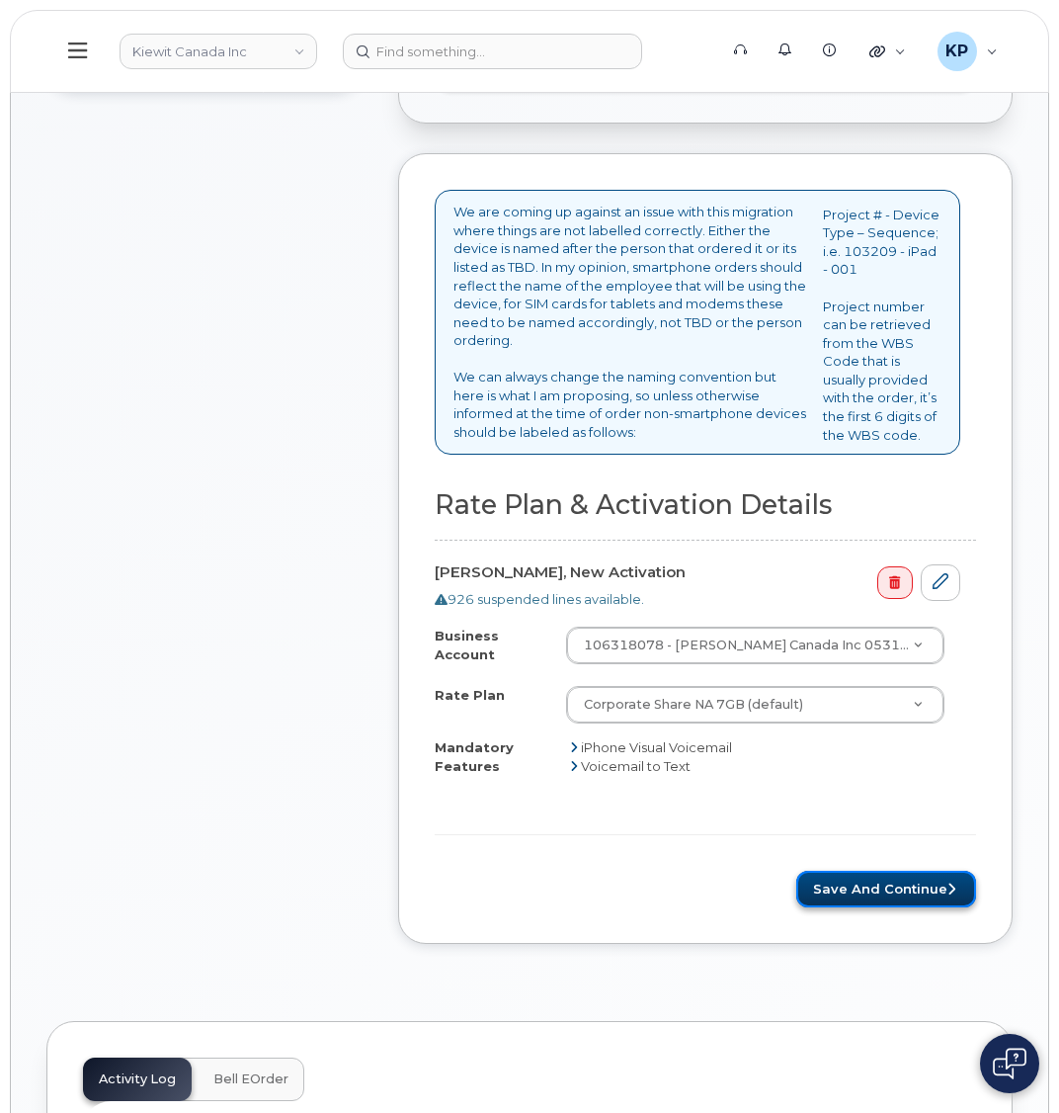
click at [846, 897] on button "Save and Continue" at bounding box center [887, 889] width 180 height 37
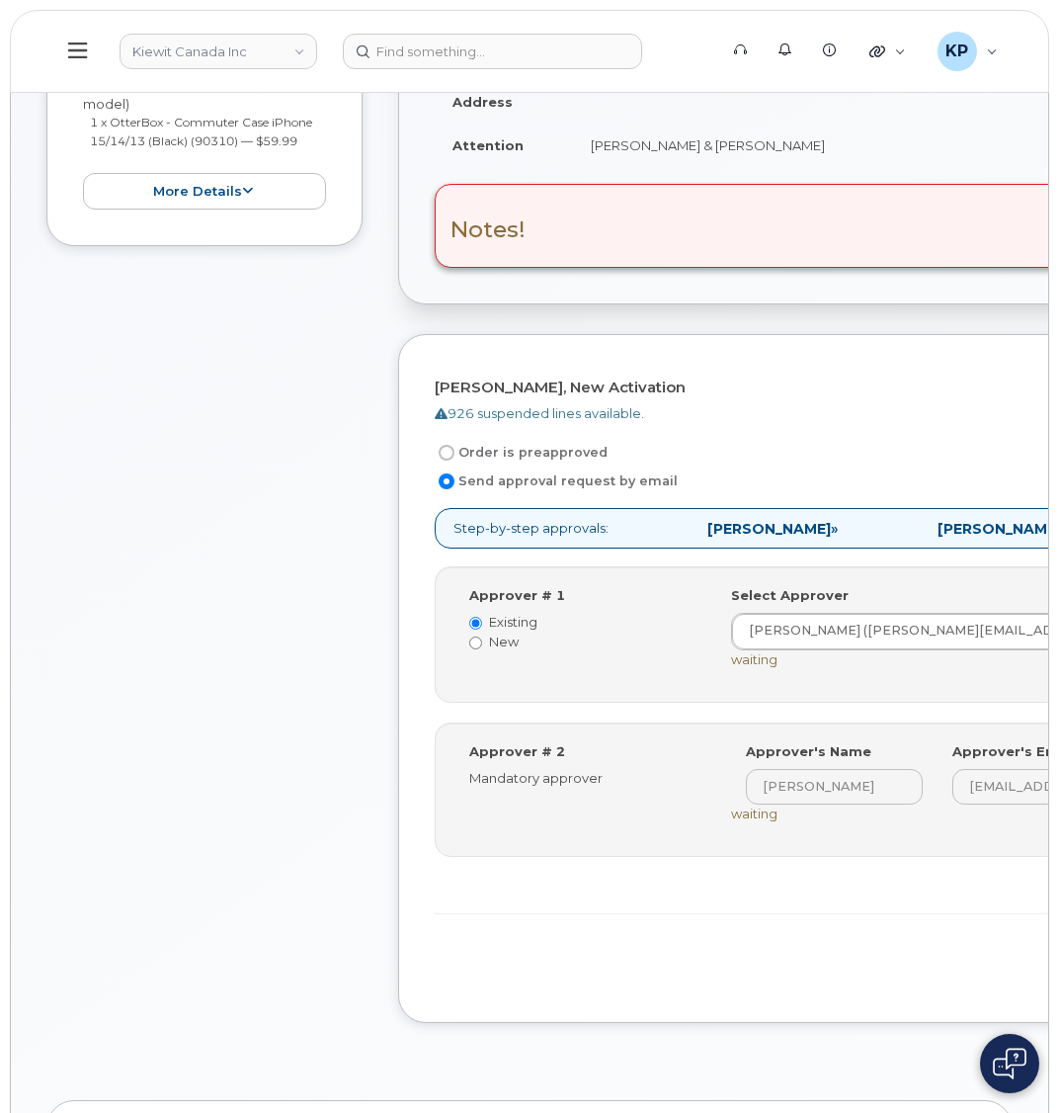
scroll to position [494, 0]
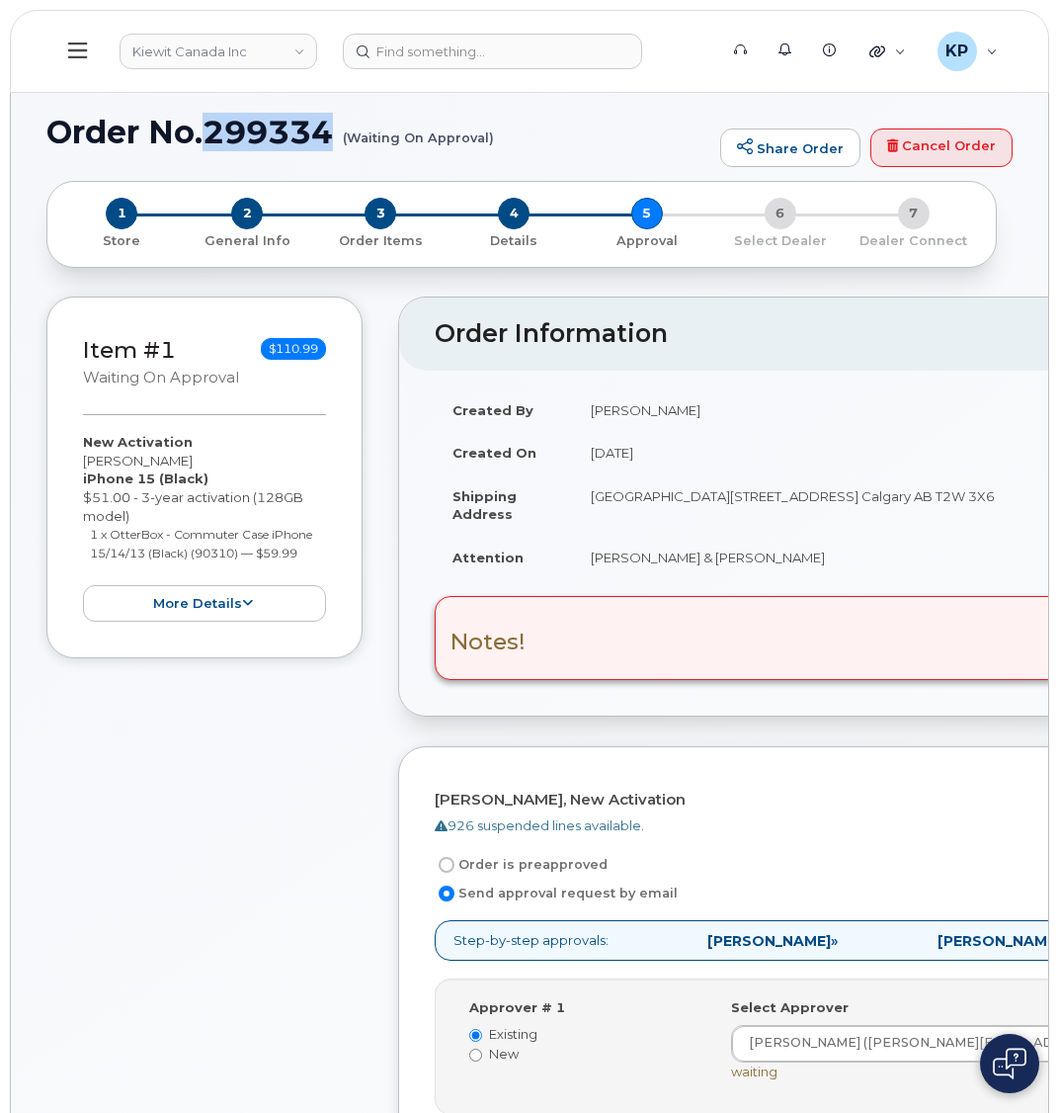
drag, startPoint x: 249, startPoint y: 127, endPoint x: 336, endPoint y: 124, distance: 87.1
click at [336, 124] on h1 "Order No.299334 (Waiting On Approval)" at bounding box center [378, 132] width 664 height 35
copy h1 "299334"
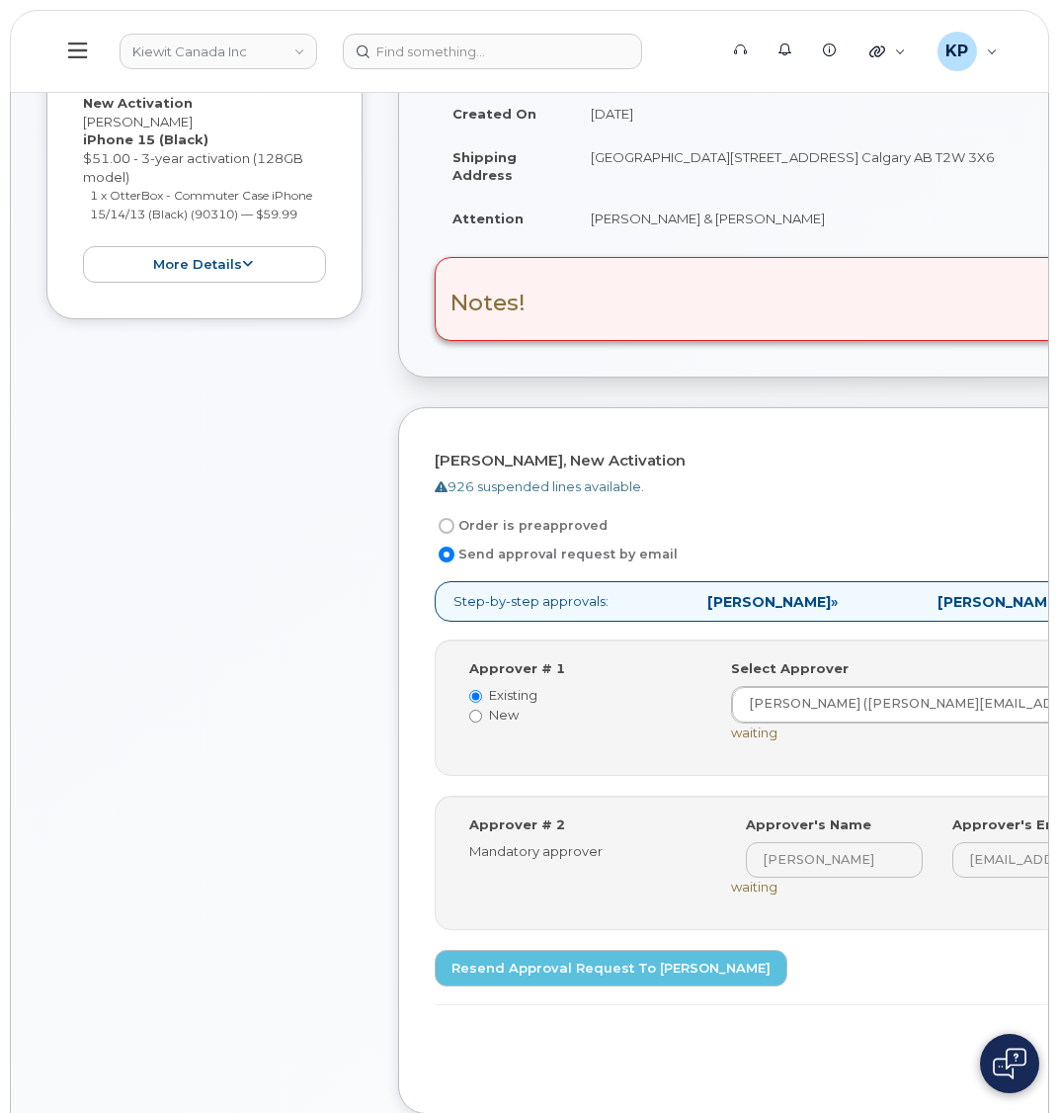
scroll to position [395, 0]
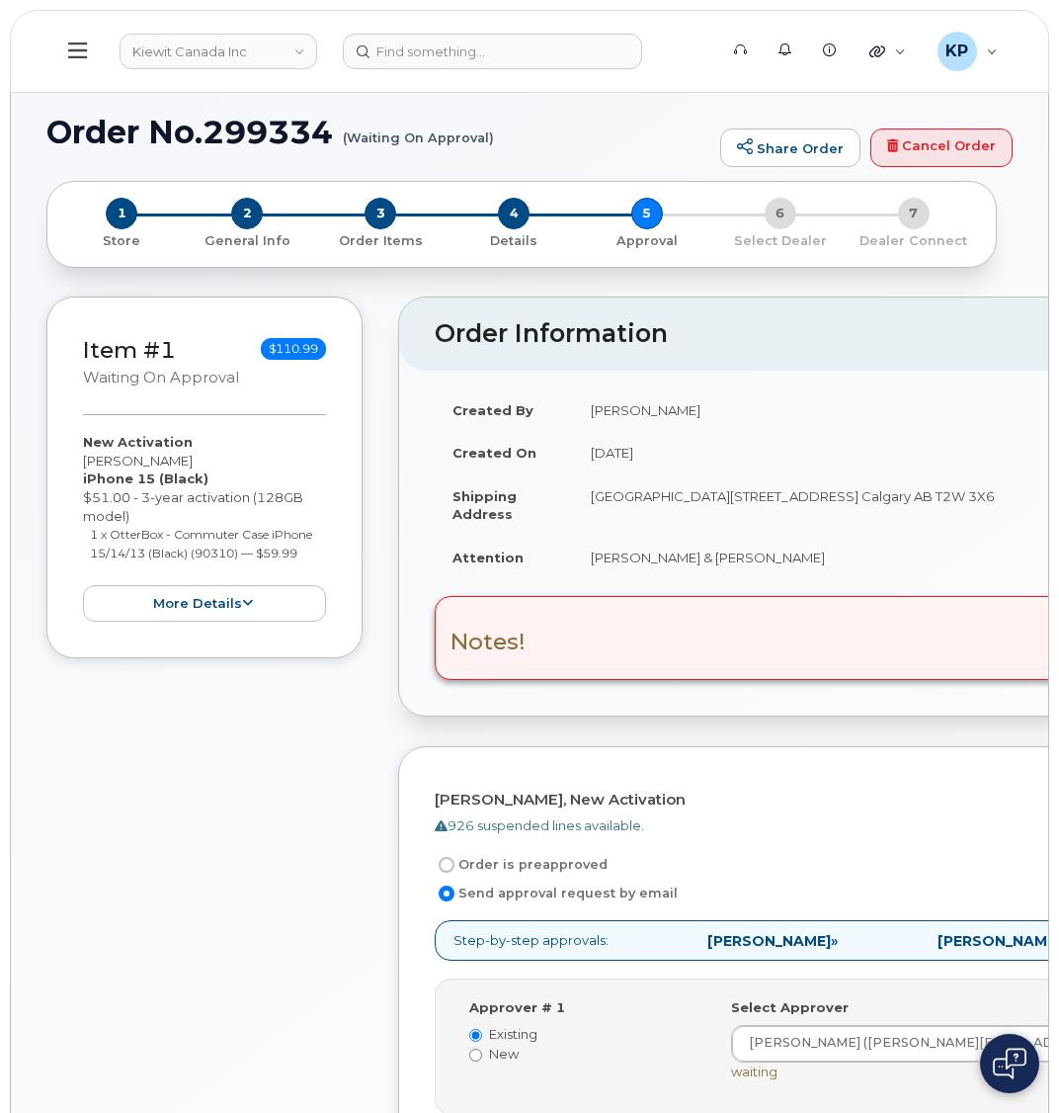
click at [81, 48] on icon at bounding box center [77, 51] width 19 height 22
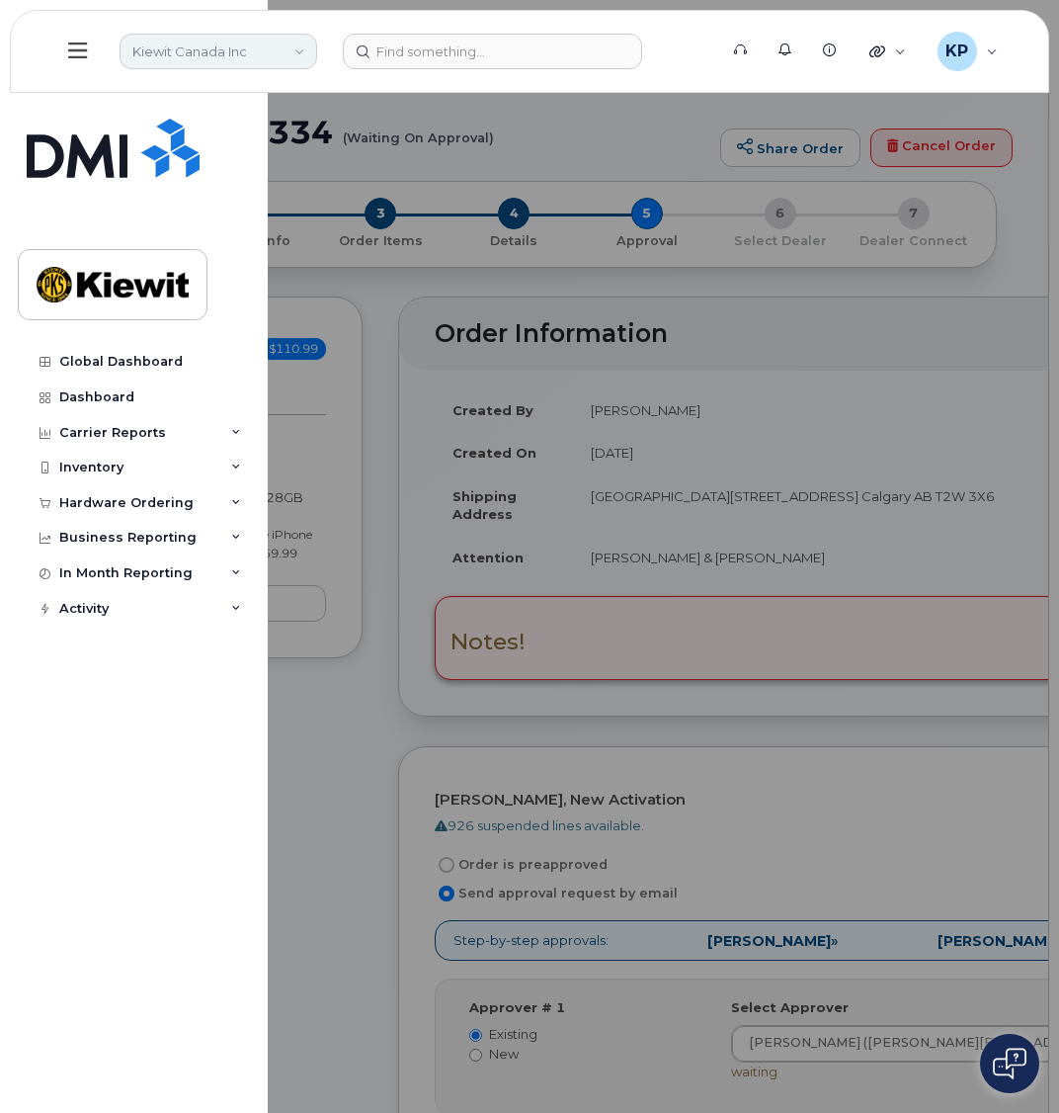
click at [250, 53] on link "Kiewit Canada Inc" at bounding box center [219, 52] width 198 height 36
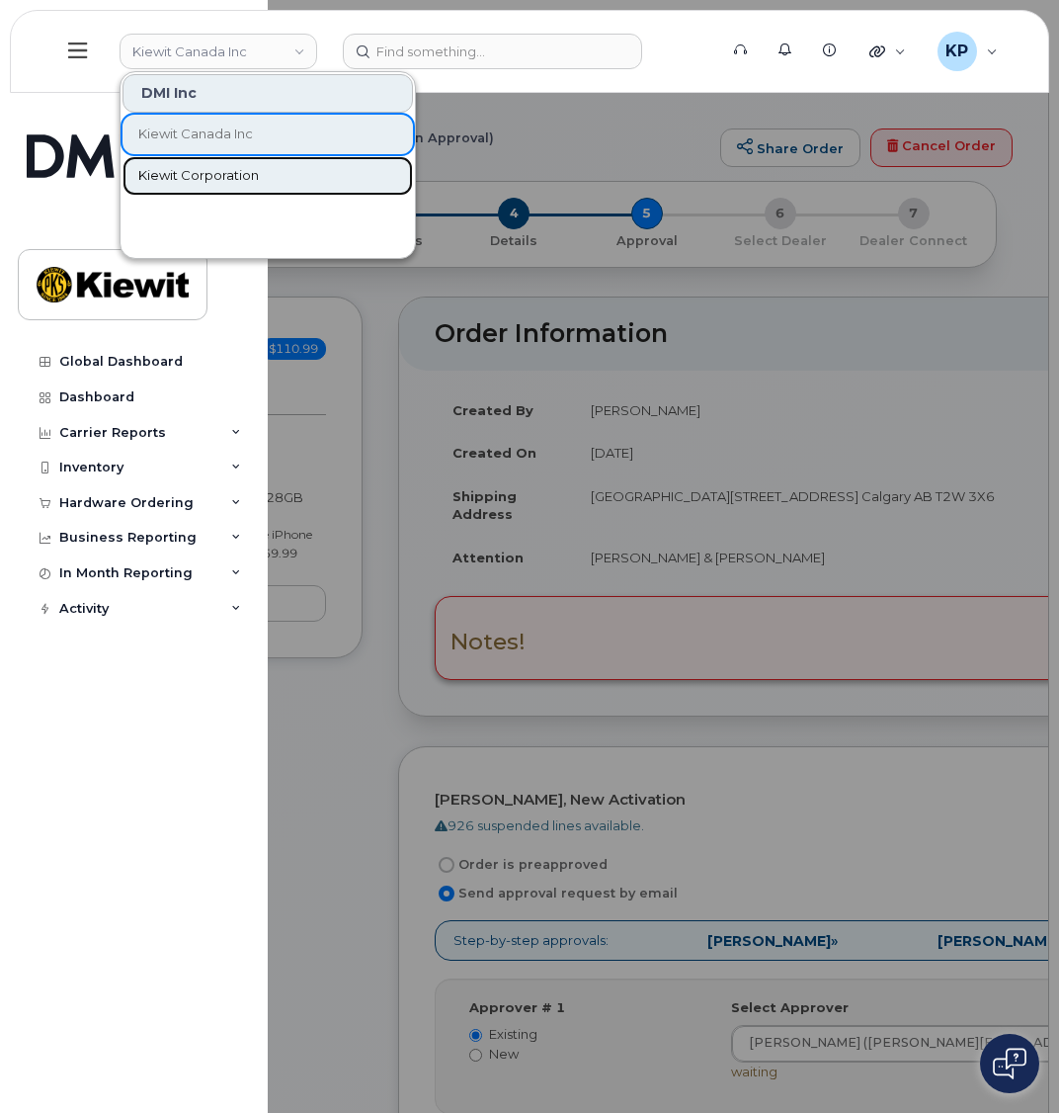
click at [216, 173] on span "Kiewit Corporation" at bounding box center [198, 176] width 121 height 20
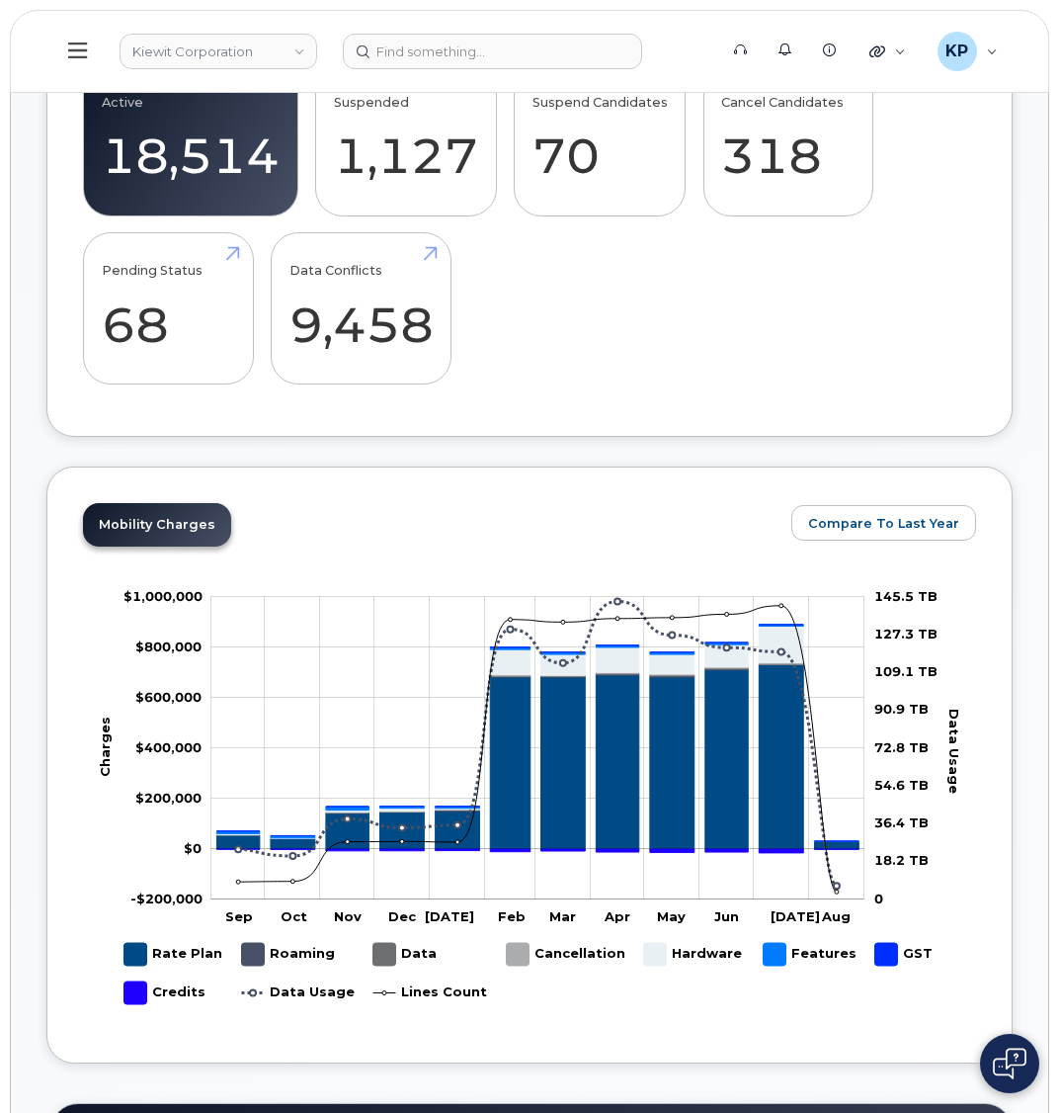
scroll to position [988, 0]
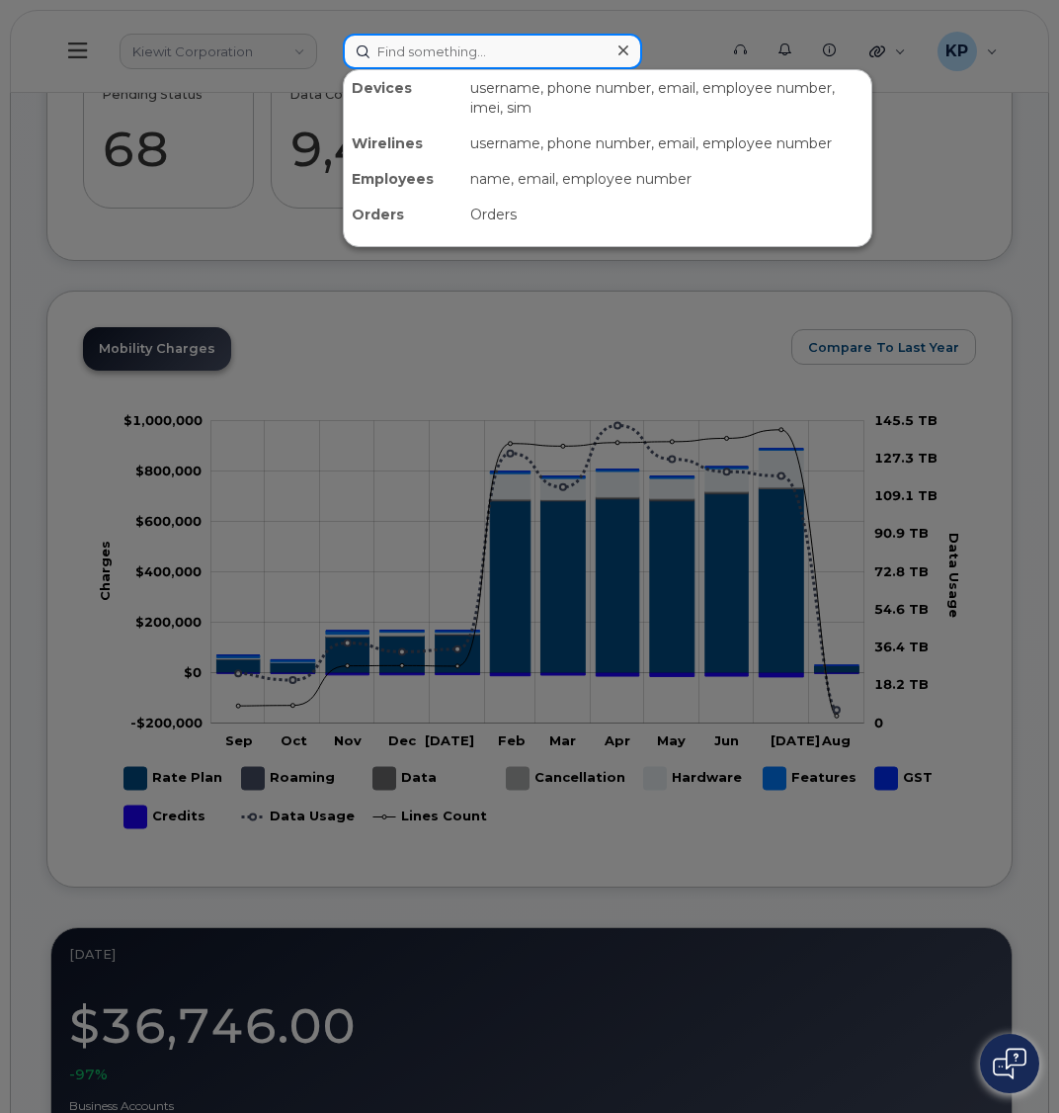
click at [427, 60] on input at bounding box center [492, 52] width 299 height 36
paste input "299148"
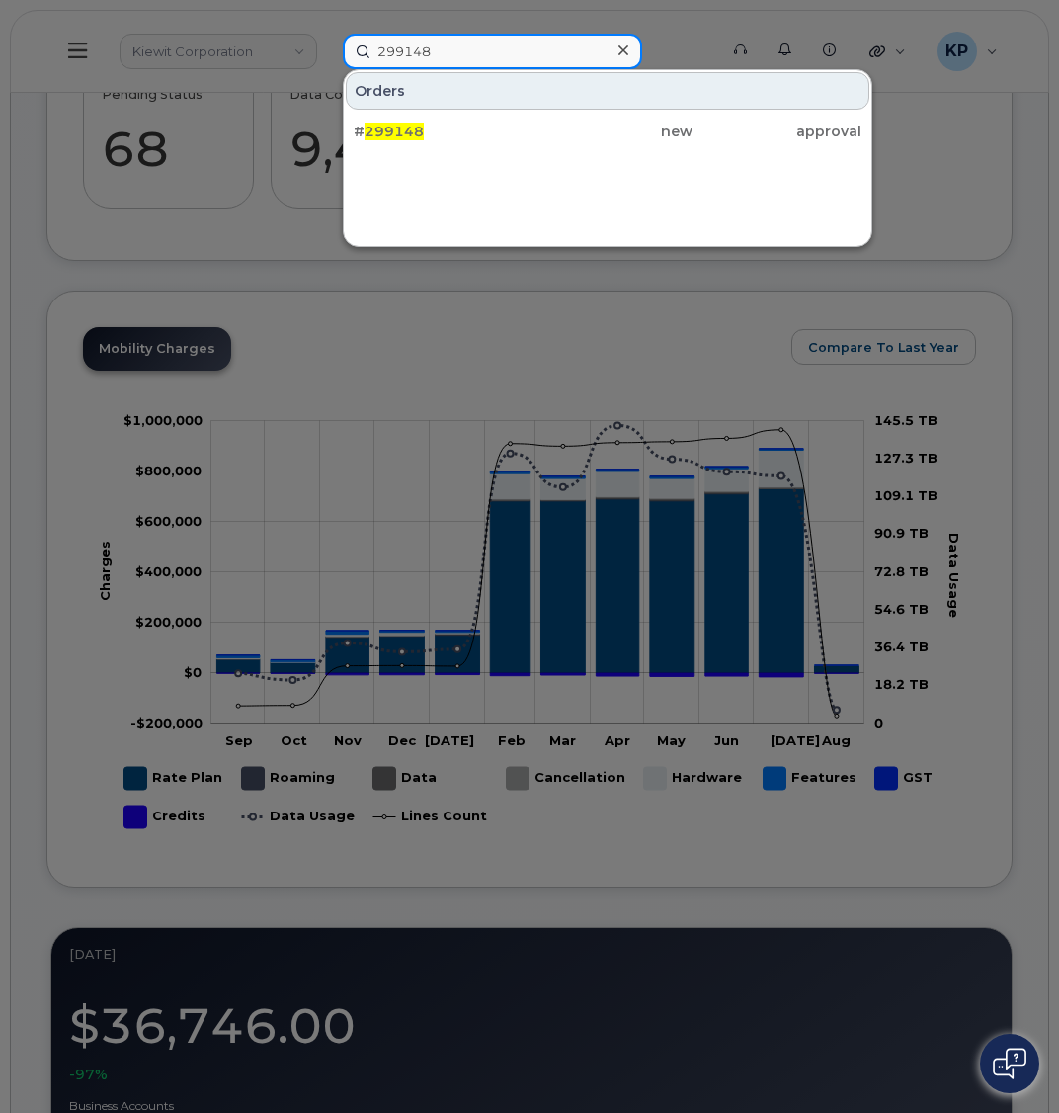
type input "299148"
click at [57, 260] on div at bounding box center [529, 556] width 1059 height 1113
click at [457, 58] on input "299148" at bounding box center [492, 52] width 299 height 36
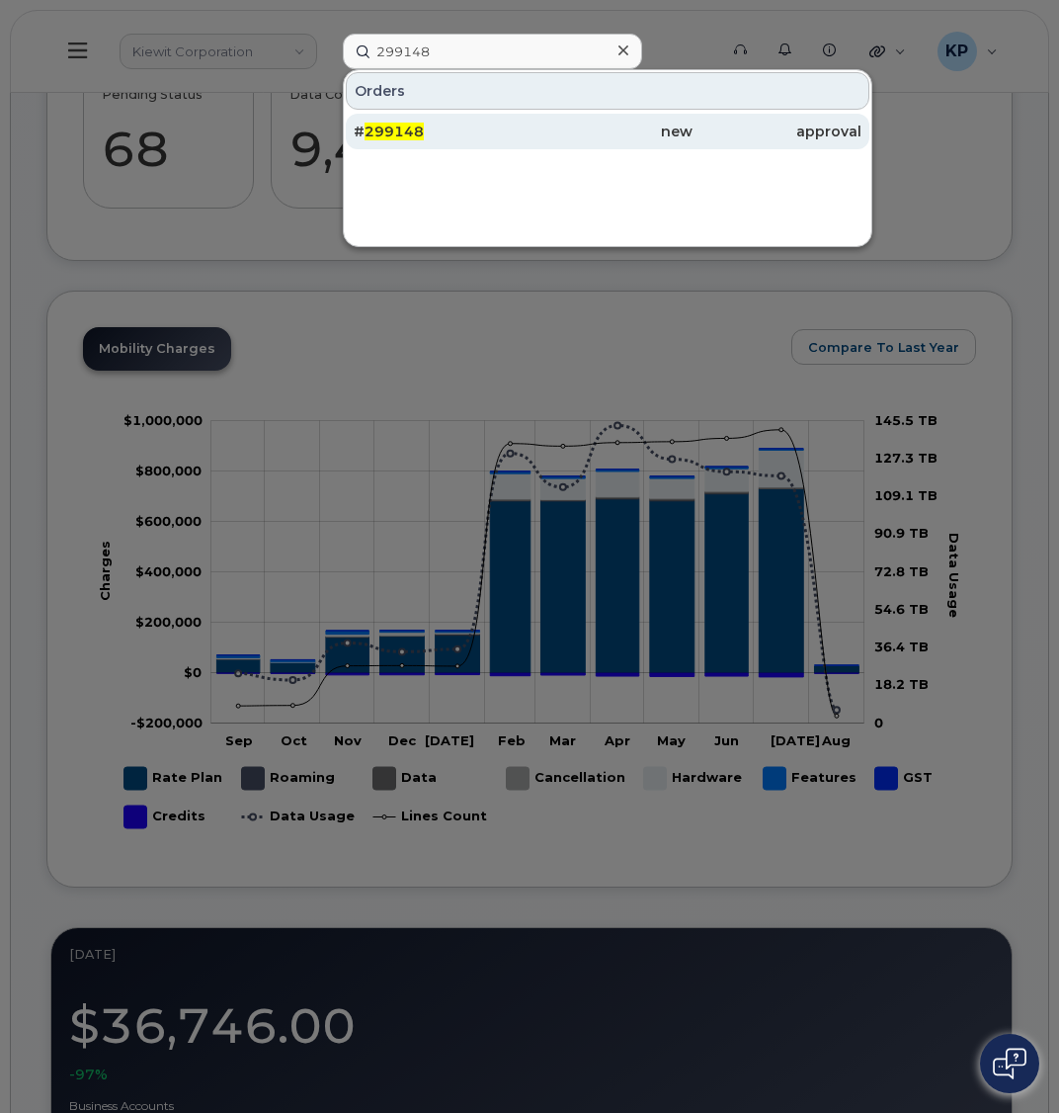
click at [438, 134] on div "# 299148" at bounding box center [438, 132] width 169 height 20
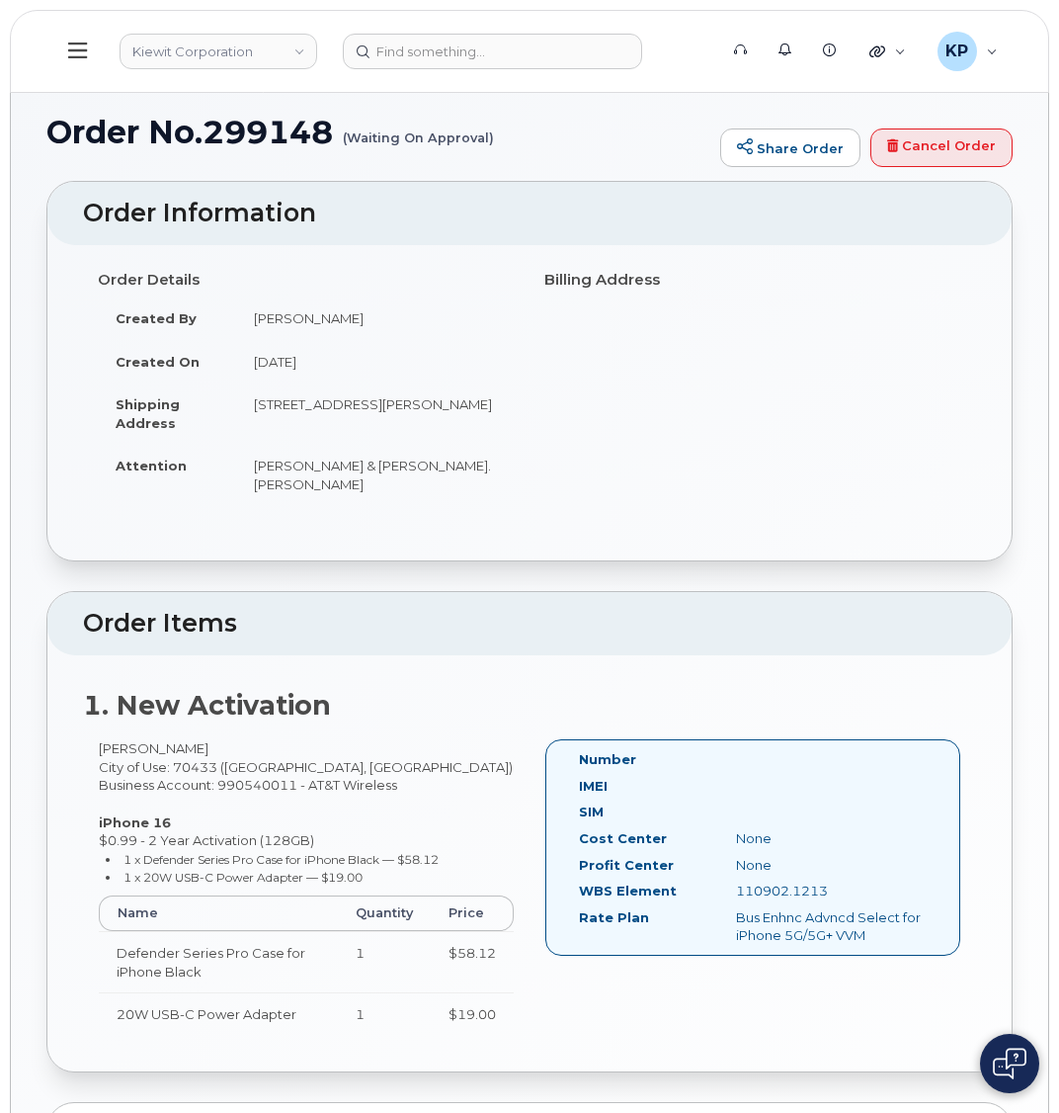
click at [91, 243] on header "Order Information" at bounding box center [529, 213] width 964 height 63
click at [57, 56] on button at bounding box center [77, 51] width 63 height 57
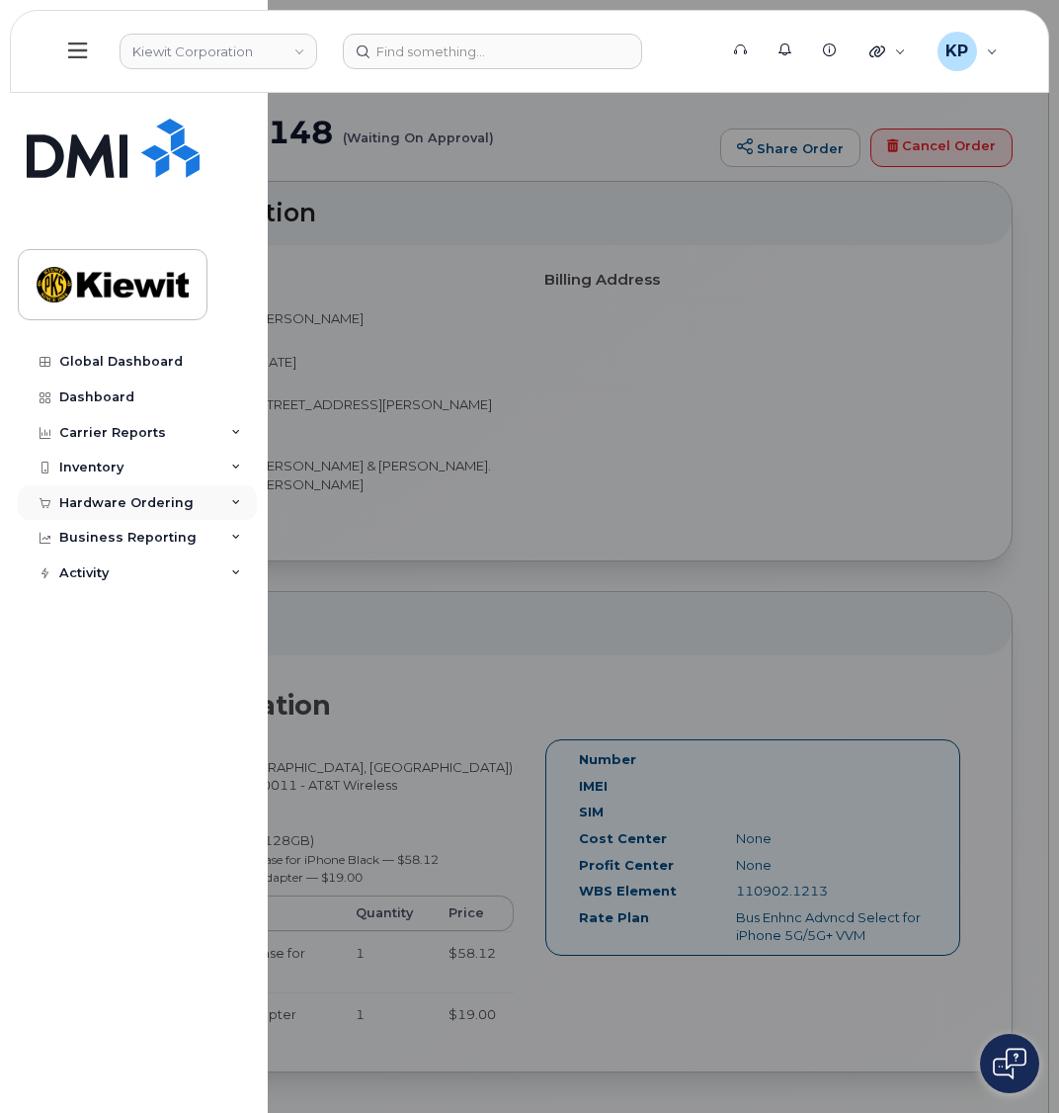
click at [129, 517] on div "Hardware Ordering" at bounding box center [137, 503] width 239 height 36
click at [127, 512] on div "Hardware Ordering" at bounding box center [137, 503] width 239 height 36
click at [111, 566] on link "Orders" at bounding box center [154, 577] width 205 height 38
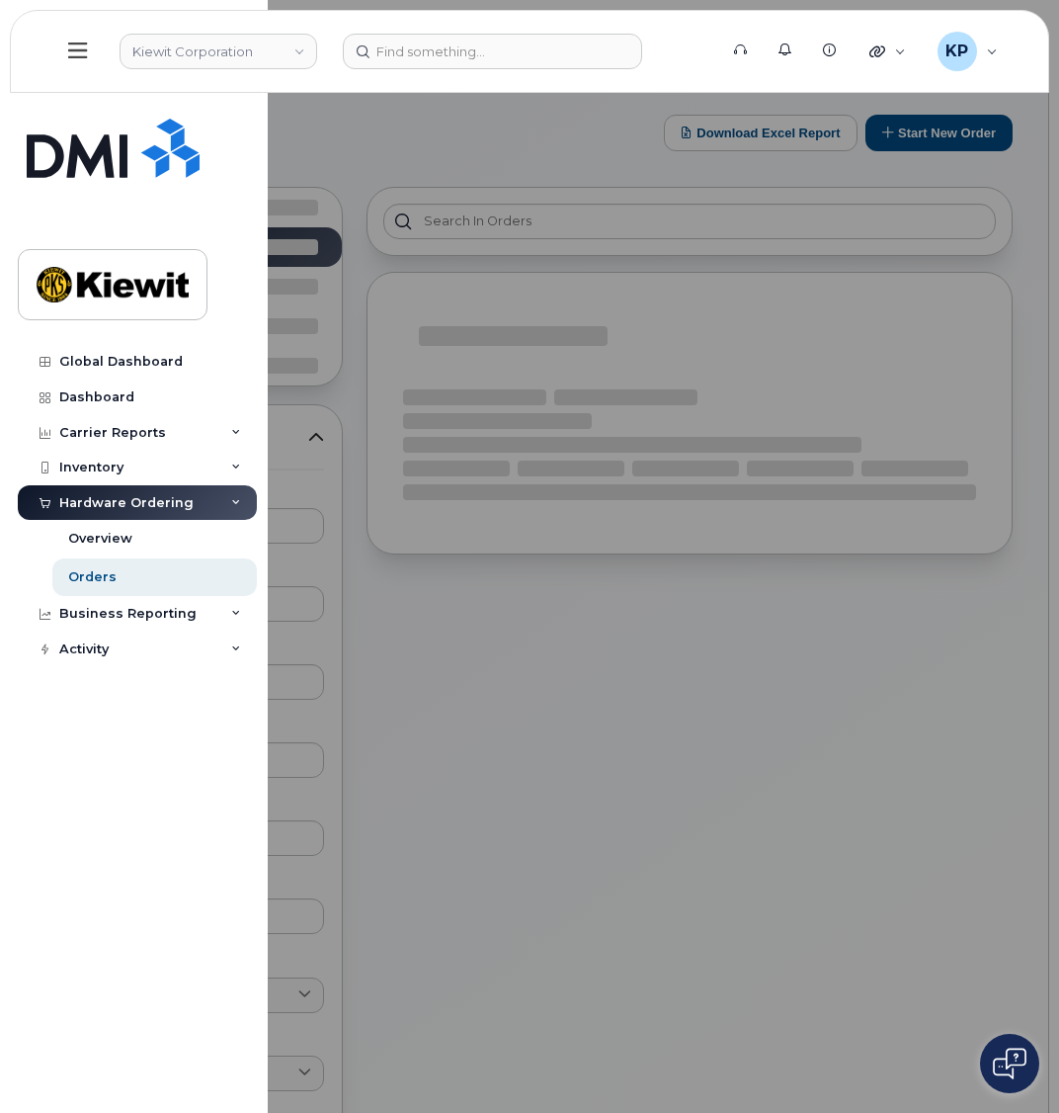
click at [471, 502] on div at bounding box center [529, 556] width 1059 height 1113
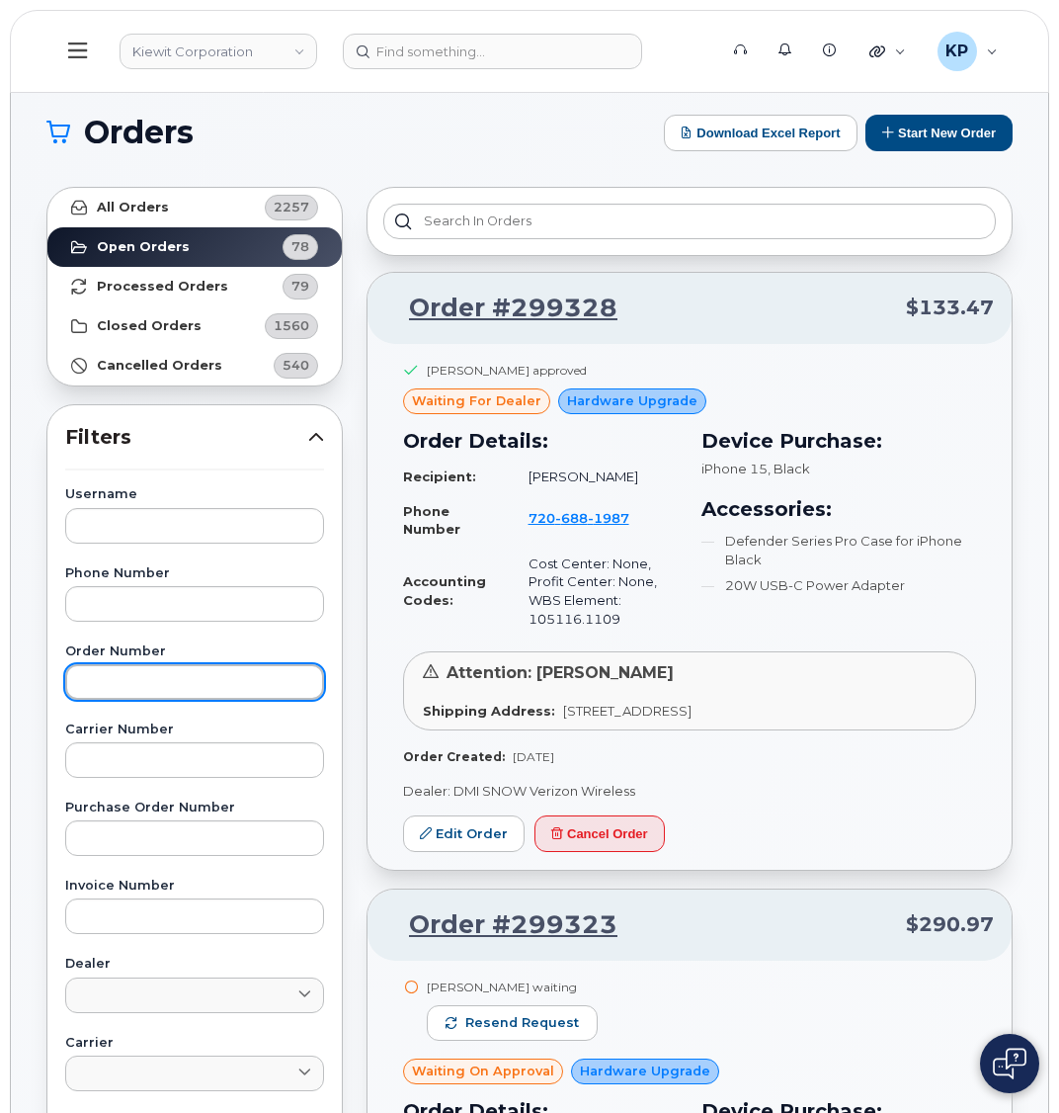
click at [139, 684] on input "text" at bounding box center [194, 682] width 259 height 36
paste input "299148"
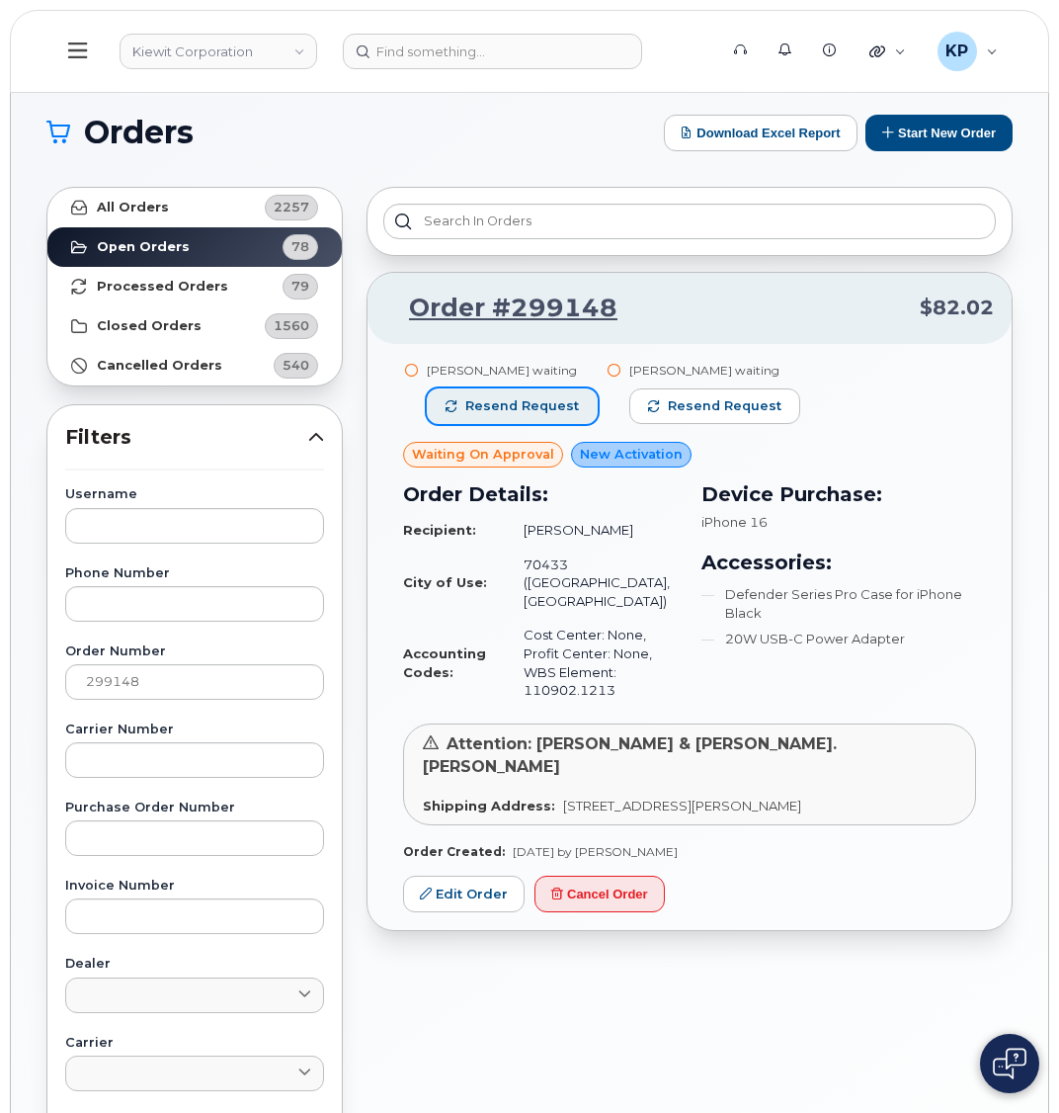
click at [526, 406] on span "Resend request" at bounding box center [522, 406] width 114 height 18
click at [713, 412] on span "Resend request" at bounding box center [726, 406] width 114 height 18
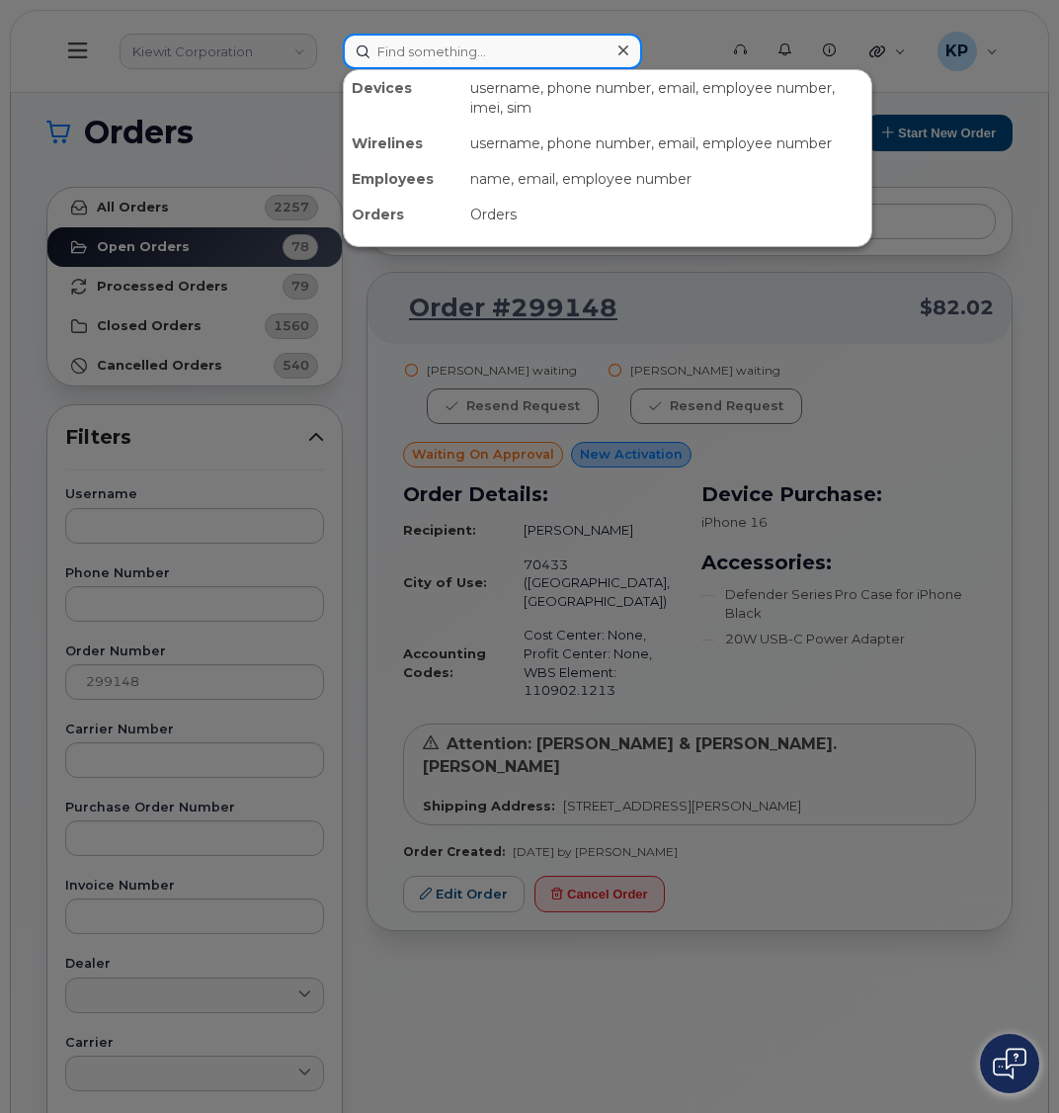
click at [401, 57] on input at bounding box center [492, 52] width 299 height 36
click at [352, 497] on div at bounding box center [529, 556] width 1059 height 1113
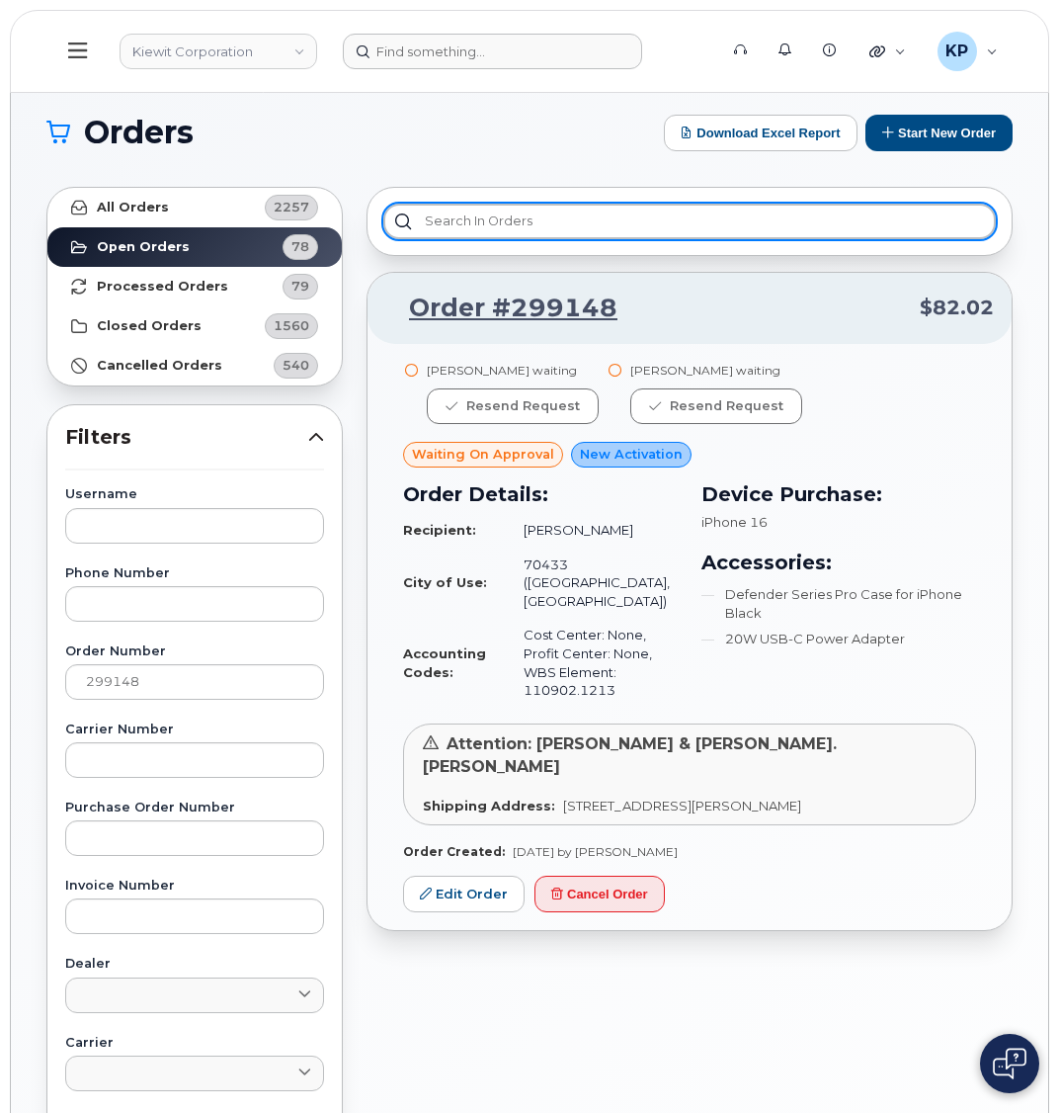
drag, startPoint x: 501, startPoint y: 233, endPoint x: 285, endPoint y: 448, distance: 304.7
click at [501, 233] on input "text" at bounding box center [689, 222] width 613 height 36
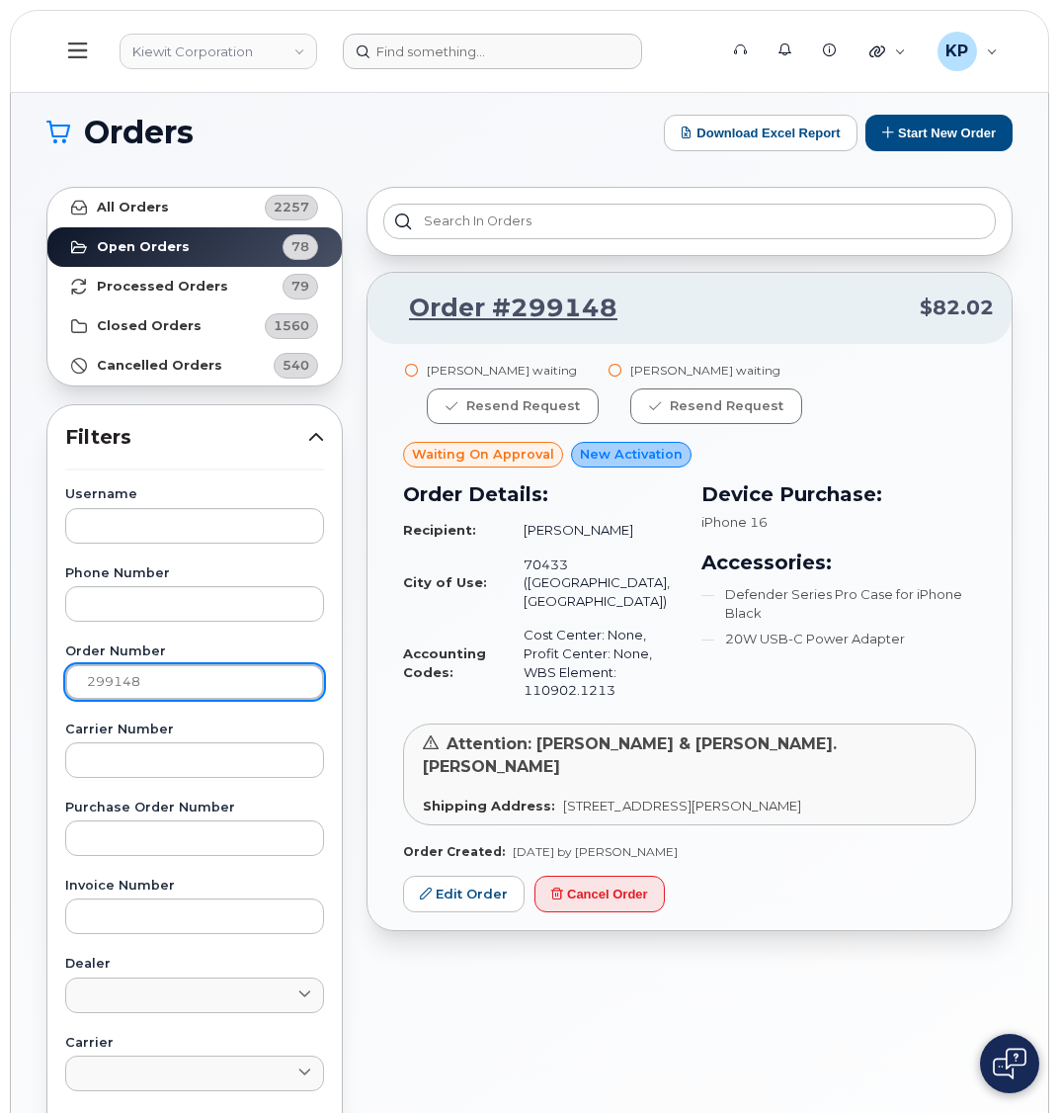
click at [157, 681] on input "299148" at bounding box center [194, 682] width 259 height 36
paste input "79"
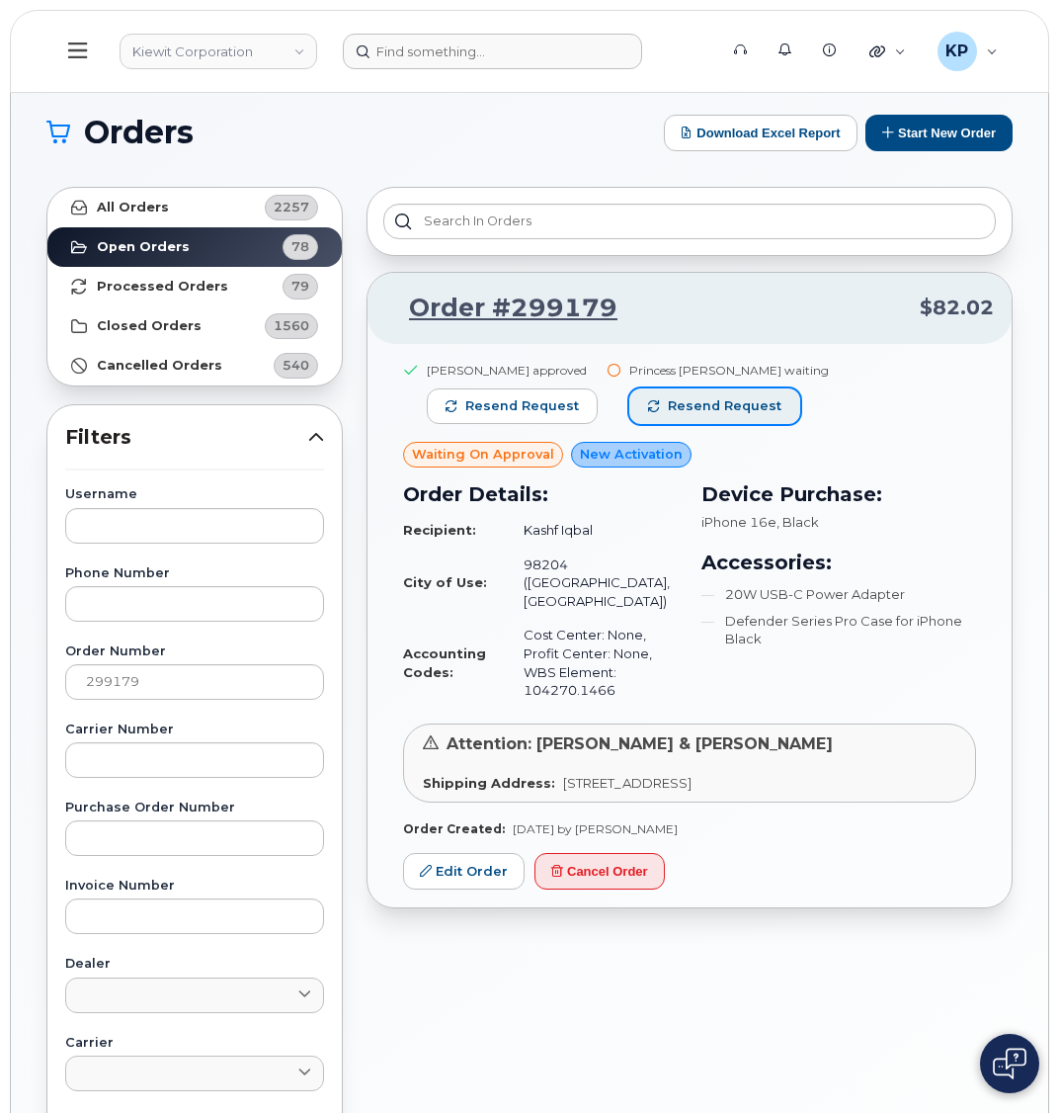
click at [647, 397] on button "Resend request" at bounding box center [714, 406] width 171 height 36
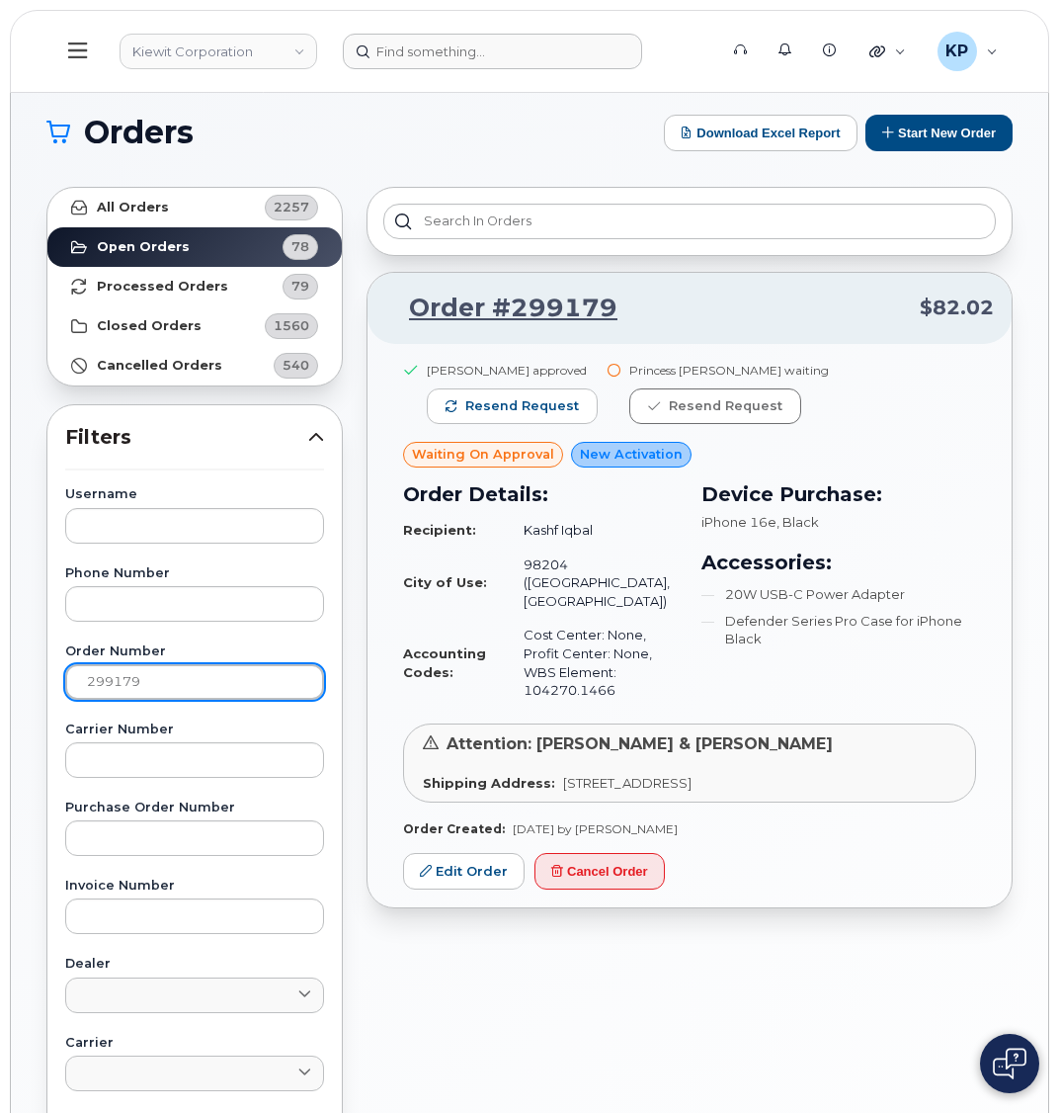
click at [205, 672] on input "299179" at bounding box center [194, 682] width 259 height 36
paste input "60"
type input "299160"
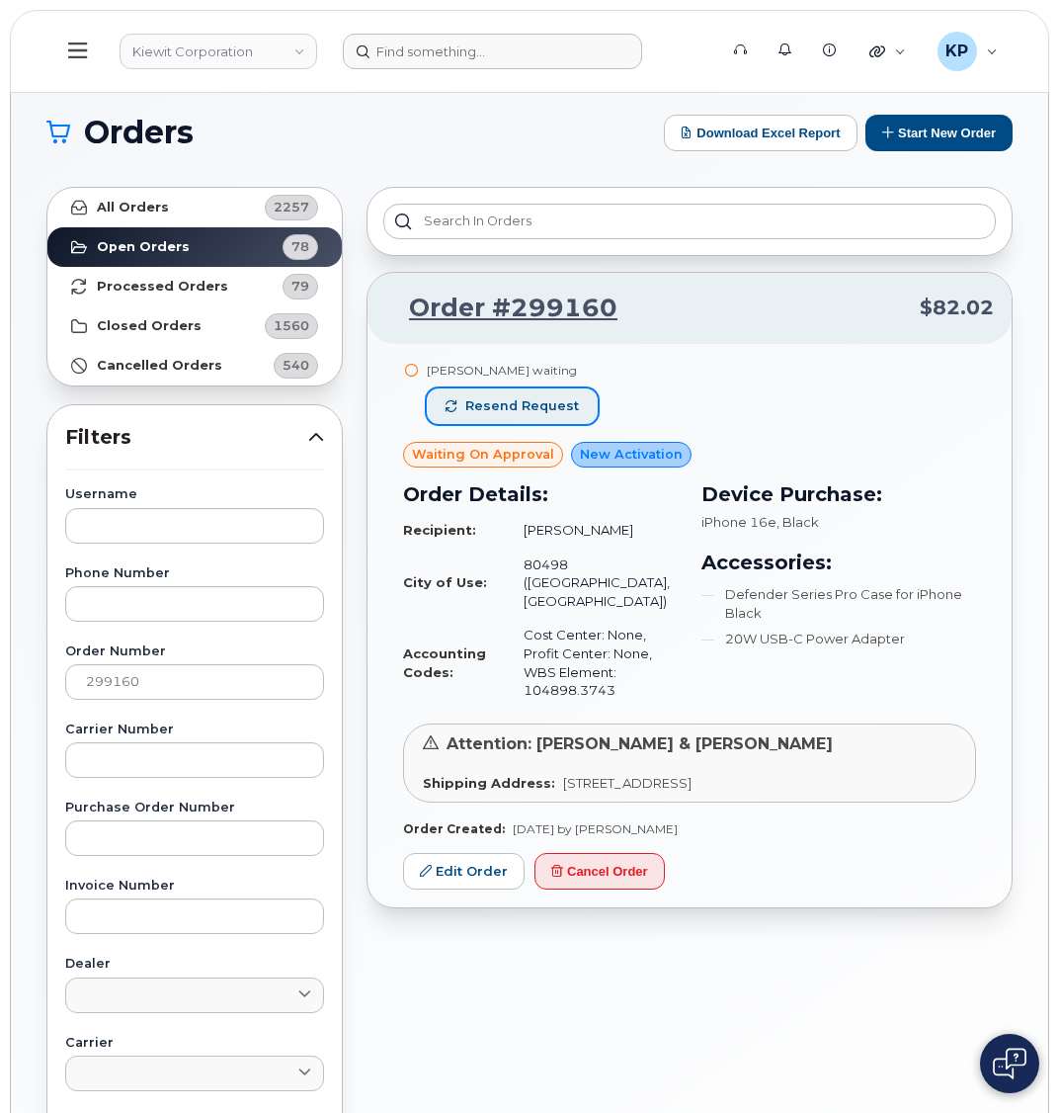
click at [490, 398] on span "Resend request" at bounding box center [522, 406] width 114 height 18
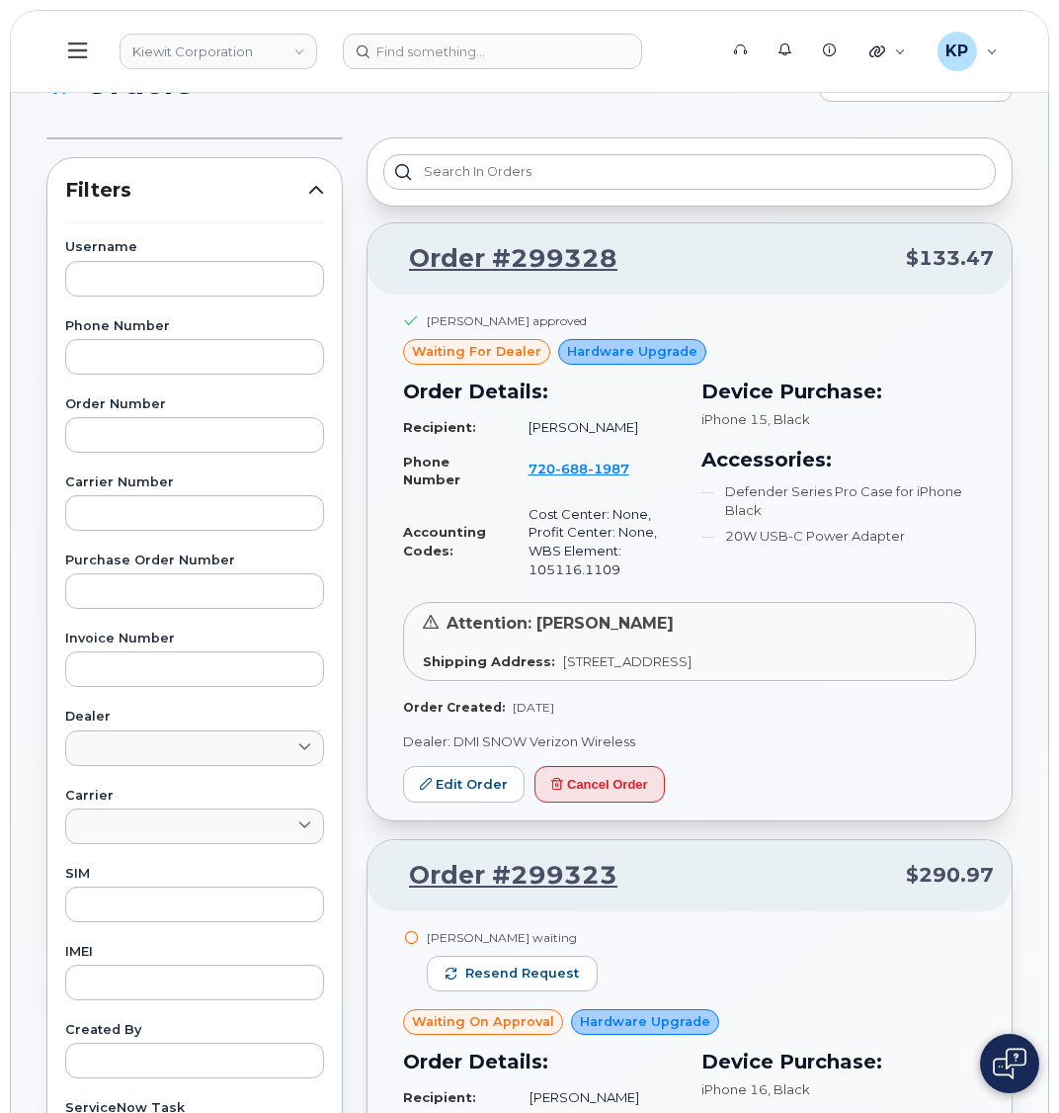
scroll to position [99, 0]
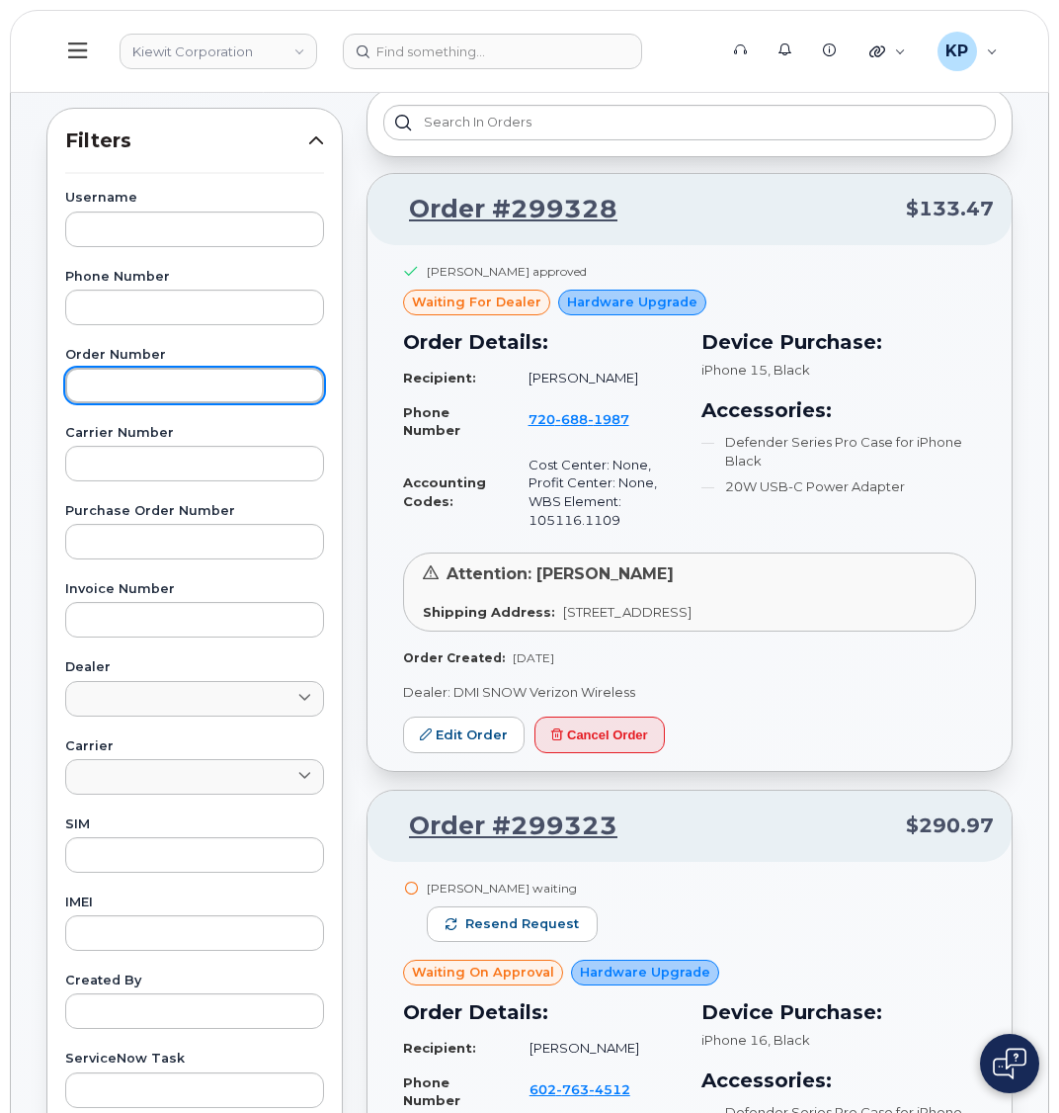
click at [146, 395] on input "text" at bounding box center [194, 386] width 259 height 36
paste input "299163"
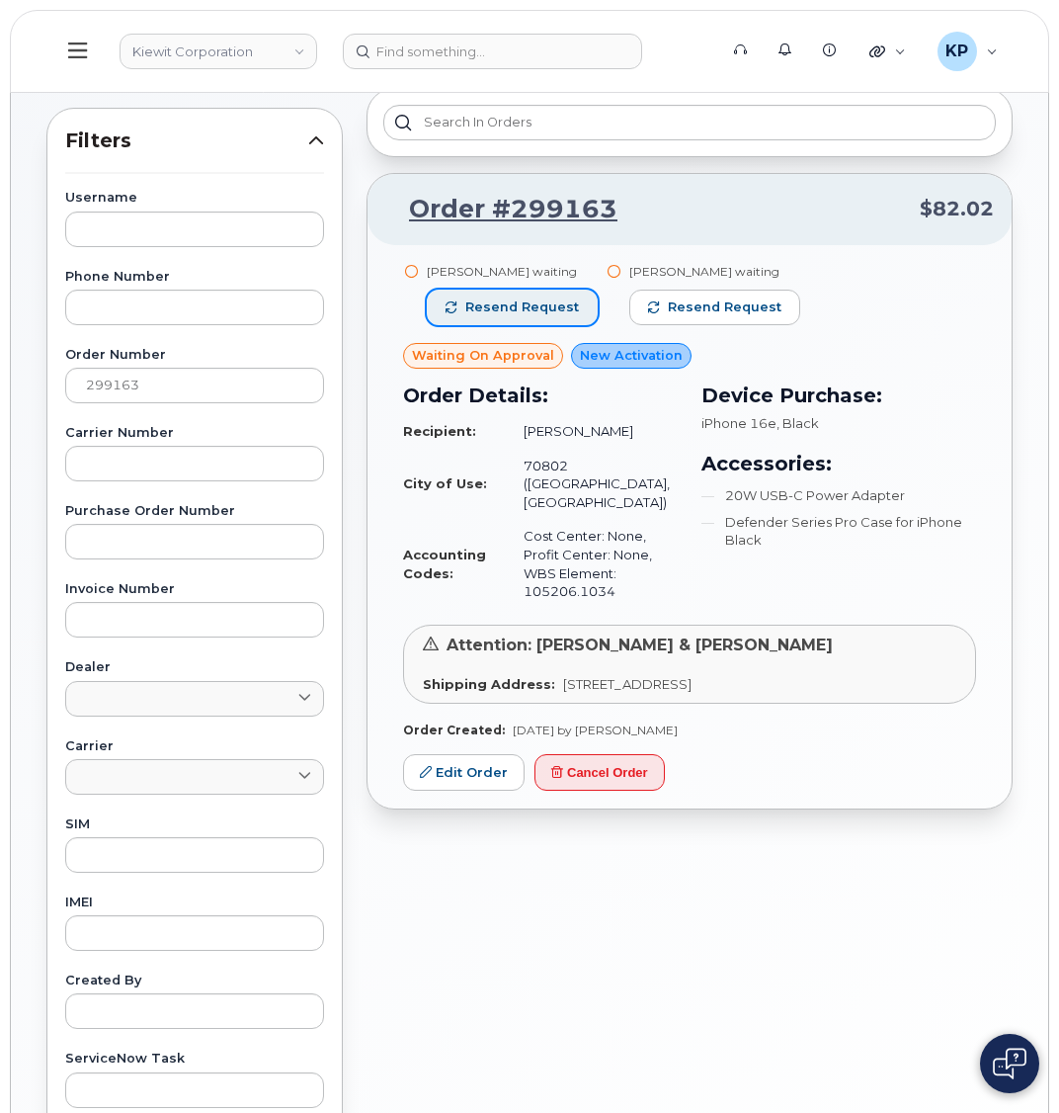
click at [473, 300] on span "Resend request" at bounding box center [522, 307] width 114 height 18
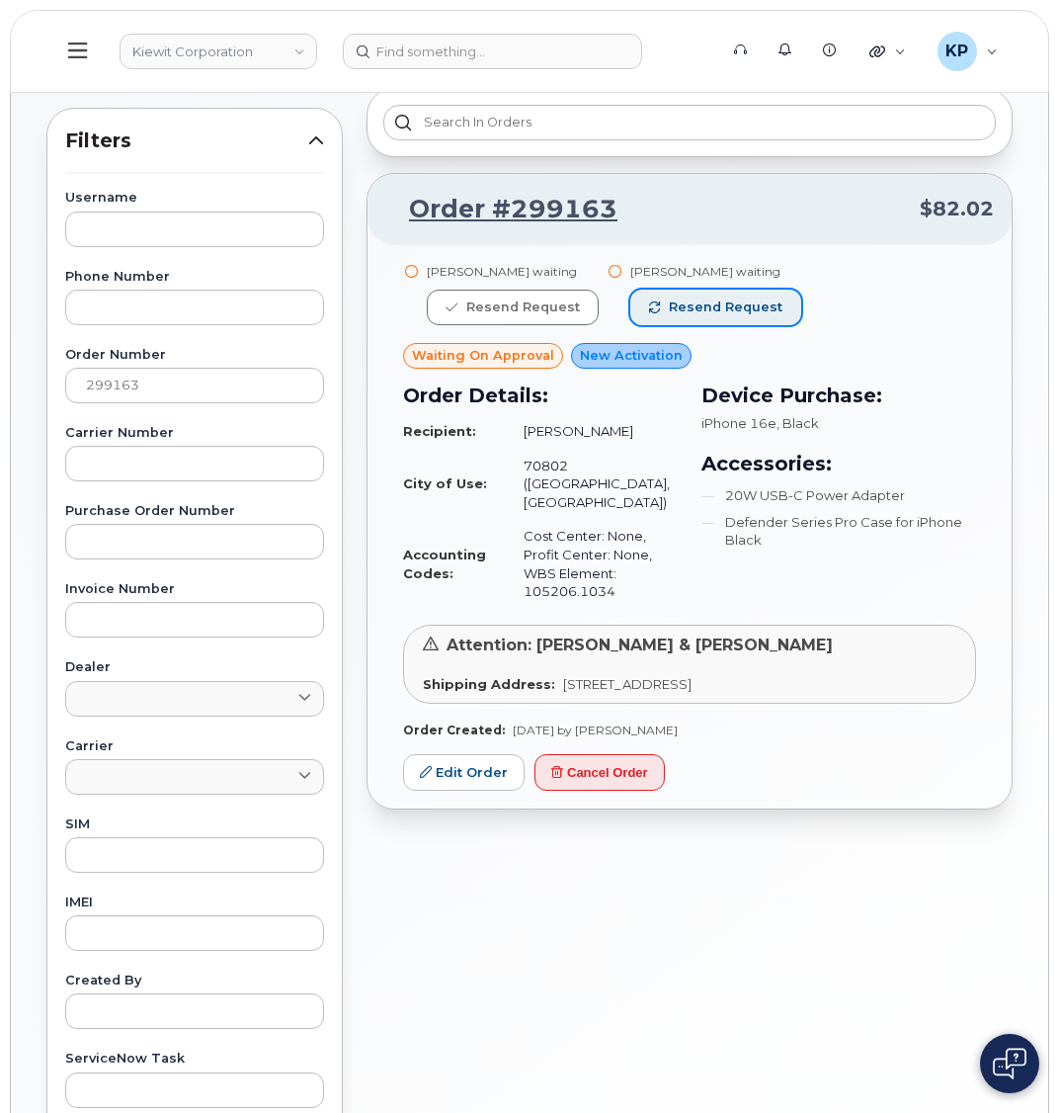
click at [694, 311] on span "Resend request" at bounding box center [726, 307] width 114 height 18
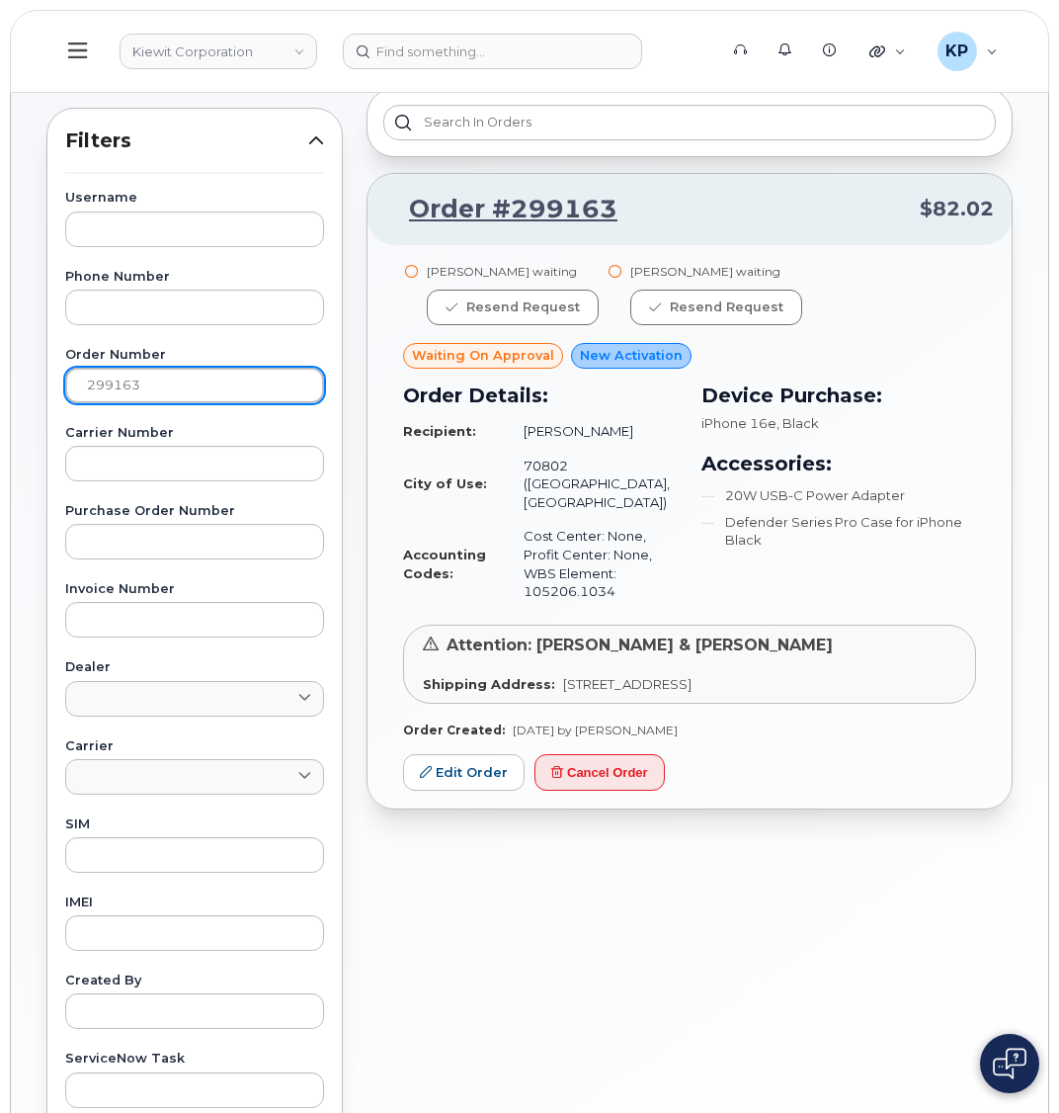
click at [152, 381] on input "299163" at bounding box center [194, 386] width 259 height 36
paste input "59"
type input "299159"
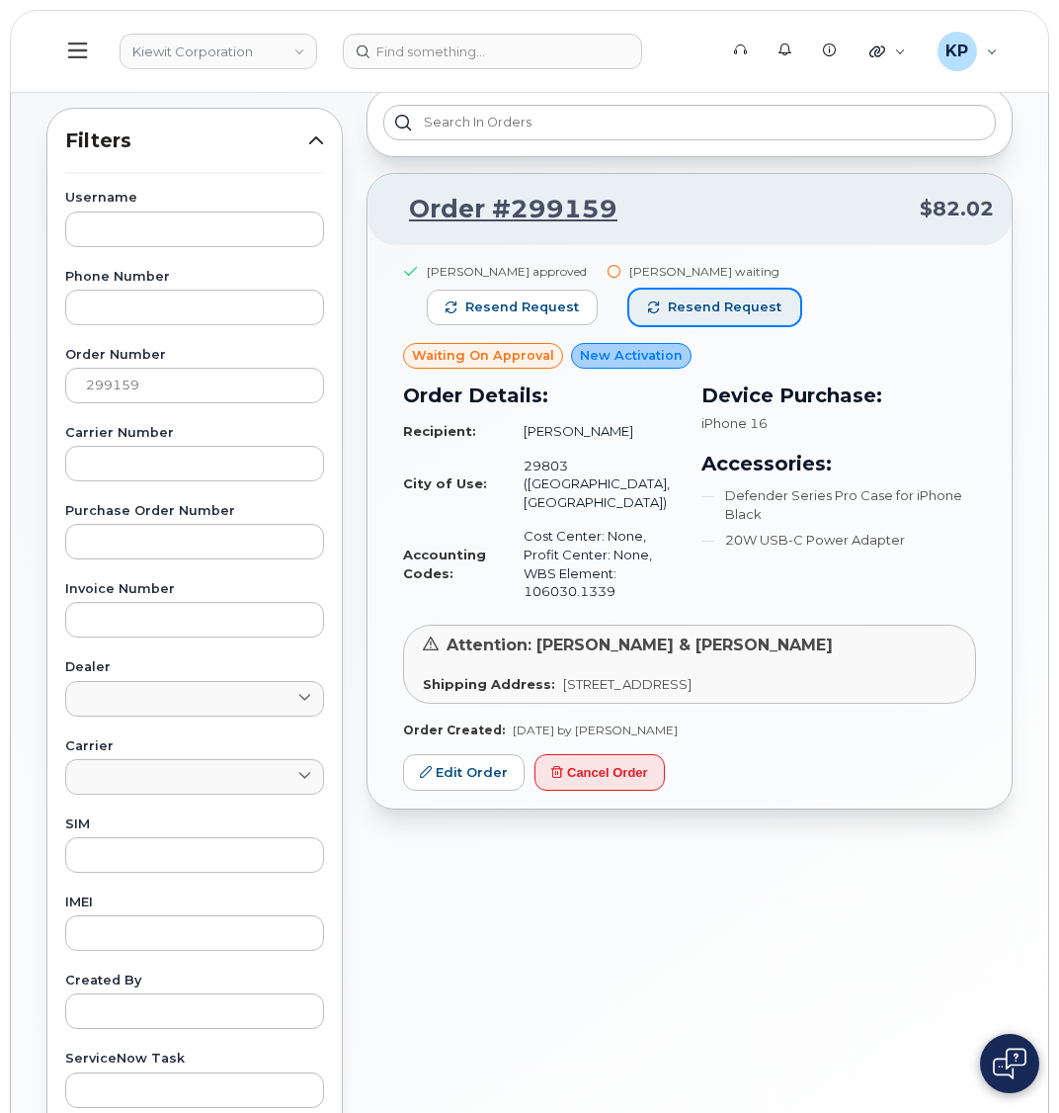
click at [717, 304] on span "Resend request" at bounding box center [725, 307] width 114 height 18
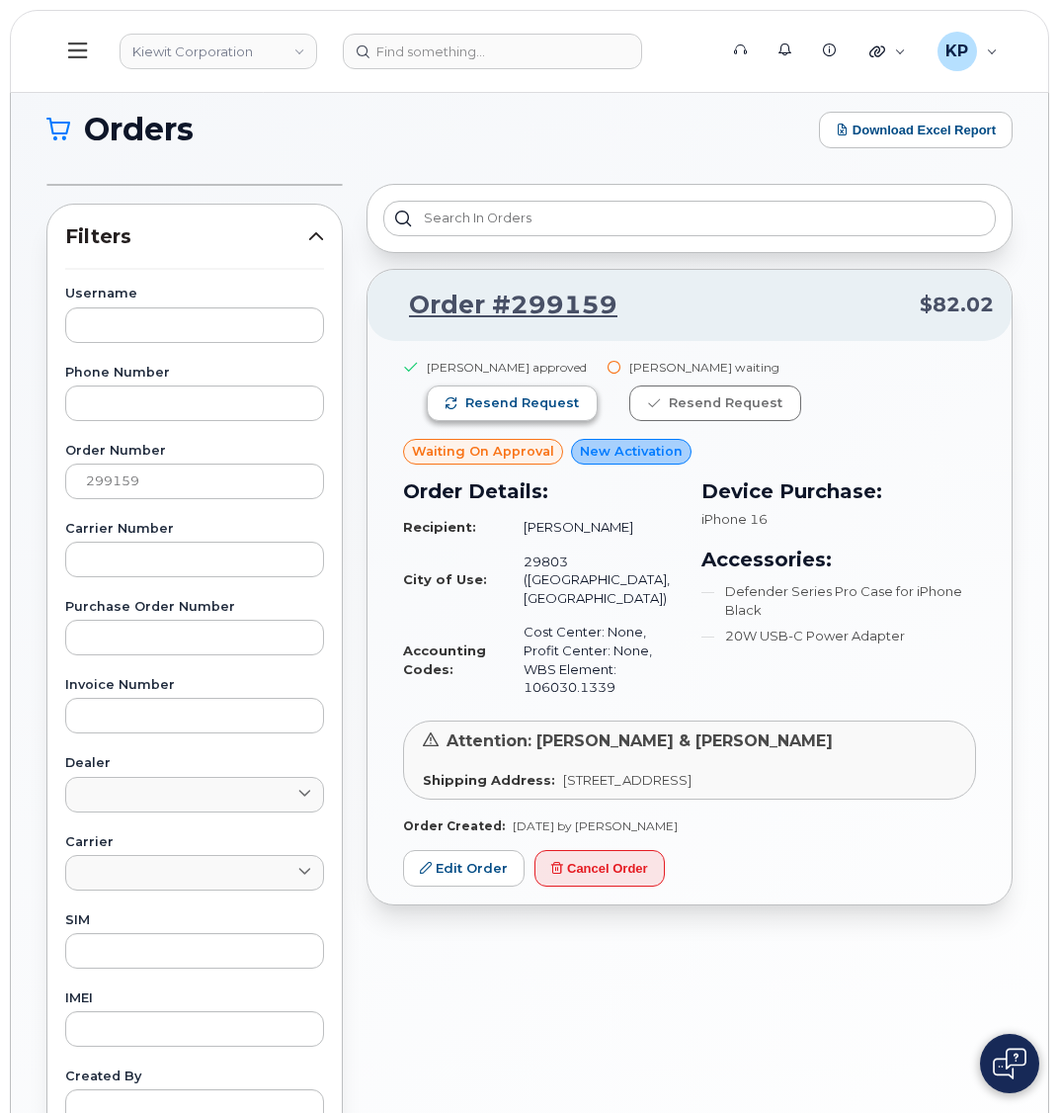
scroll to position [0, 0]
